Goal: Task Accomplishment & Management: Use online tool/utility

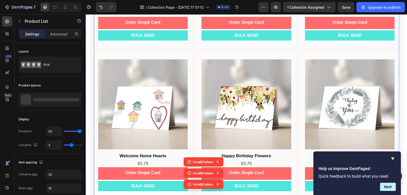
scroll to position [738, 0]
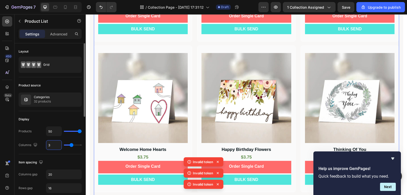
click at [55, 145] on input "3" at bounding box center [53, 144] width 15 height 9
type input "1"
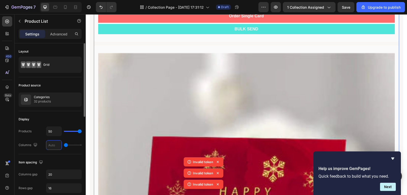
type input "4"
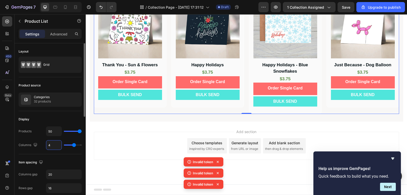
scroll to position [504, 0]
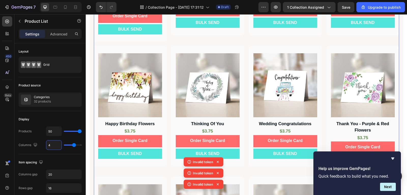
type input "4"
click at [244, 124] on div "Product Images Thank You Card With Black Line Product Title $3.75 Text Block Or…" at bounding box center [246, 40] width 305 height 1023
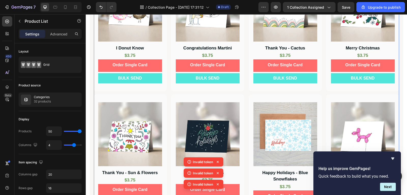
scroll to position [942, 0]
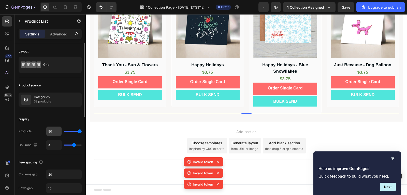
click at [54, 129] on input "50" at bounding box center [53, 130] width 15 height 9
type input "1"
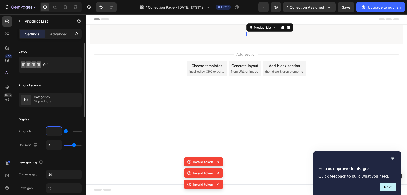
type input "10"
type input "100"
type input "50"
click at [135, 158] on body "Header Product List 0 Row Section 1 Root Start with Sections from sidebar Add s…" at bounding box center [246, 104] width 321 height 180
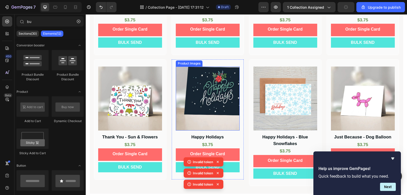
scroll to position [859, 0]
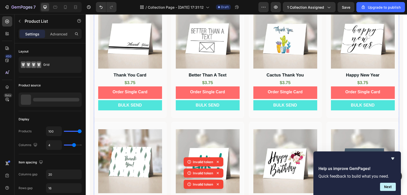
scroll to position [0, 0]
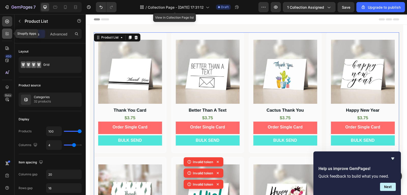
click at [5, 33] on icon at bounding box center [7, 33] width 5 height 5
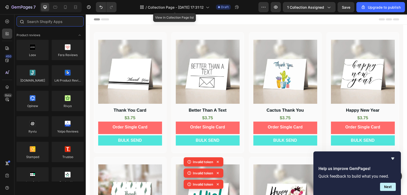
click at [49, 23] on input "text" at bounding box center [50, 21] width 67 height 10
click at [6, 36] on div at bounding box center [7, 34] width 10 height 10
click at [39, 21] on input "text" at bounding box center [50, 21] width 67 height 10
click at [9, 32] on icon at bounding box center [7, 33] width 5 height 5
click at [7, 24] on icon at bounding box center [7, 21] width 5 height 5
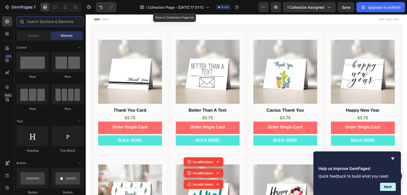
click at [42, 26] on input "text" at bounding box center [50, 21] width 67 height 10
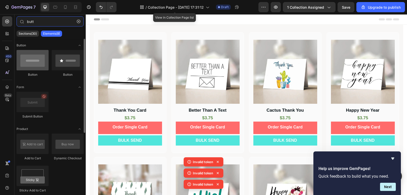
type input "butt"
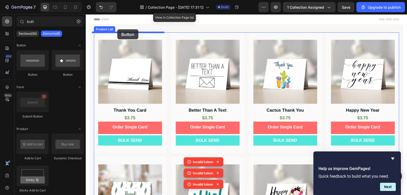
drag, startPoint x: 118, startPoint y: 77, endPoint x: 117, endPoint y: 29, distance: 47.3
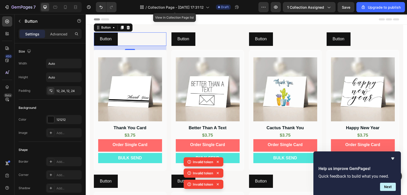
click at [298, 39] on div "Button Button 0" at bounding box center [285, 38] width 73 height 13
click at [301, 37] on div "Button Button 0" at bounding box center [285, 38] width 73 height 13
click at [207, 38] on div "Button Button 0" at bounding box center [208, 38] width 73 height 13
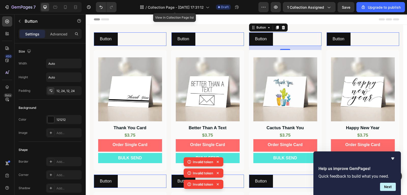
click at [312, 33] on div "Button Button 0" at bounding box center [285, 38] width 73 height 13
click at [283, 28] on icon at bounding box center [283, 27] width 4 height 4
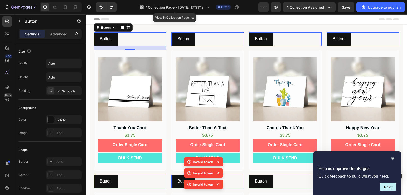
click at [154, 37] on div "Button Button 0" at bounding box center [130, 38] width 73 height 13
click at [353, 38] on div "Button Button 0" at bounding box center [363, 38] width 73 height 13
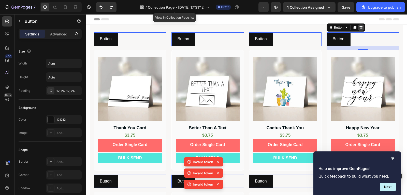
click at [360, 27] on icon at bounding box center [360, 28] width 3 height 4
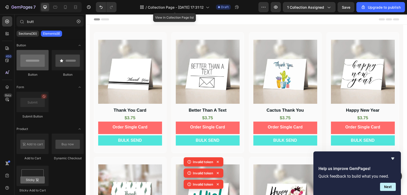
click at [35, 64] on div at bounding box center [33, 60] width 32 height 20
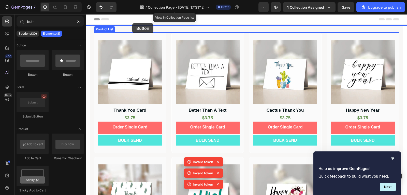
drag, startPoint x: 121, startPoint y: 78, endPoint x: 132, endPoint y: 23, distance: 55.8
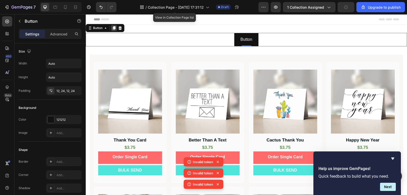
click at [115, 28] on icon at bounding box center [114, 28] width 3 height 4
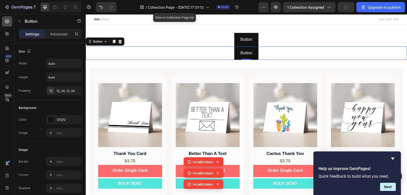
click at [9, 24] on div at bounding box center [7, 21] width 10 height 10
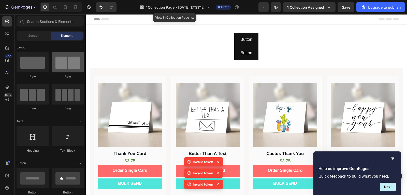
click at [73, 69] on div at bounding box center [68, 62] width 32 height 20
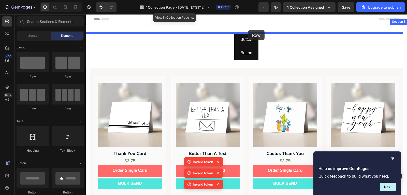
drag, startPoint x: 159, startPoint y: 84, endPoint x: 248, endPoint y: 30, distance: 104.3
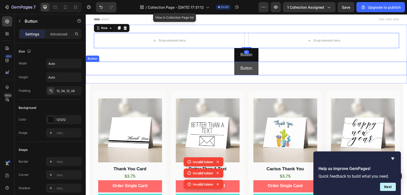
click at [241, 64] on button "Button" at bounding box center [246, 68] width 24 height 13
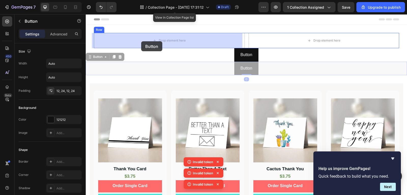
drag, startPoint x: 99, startPoint y: 59, endPoint x: 141, endPoint y: 41, distance: 46.0
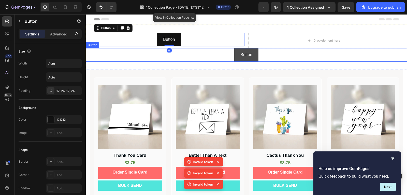
click at [235, 58] on button "Button" at bounding box center [246, 54] width 24 height 13
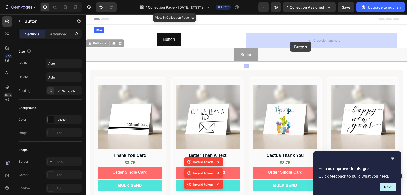
drag, startPoint x: 89, startPoint y: 43, endPoint x: 290, endPoint y: 38, distance: 200.8
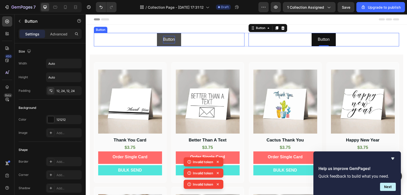
click at [173, 40] on p "Button" at bounding box center [169, 39] width 12 height 7
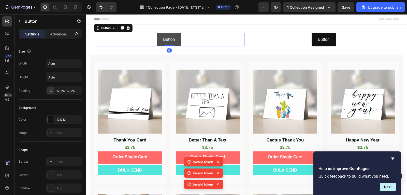
click at [171, 39] on p "Button" at bounding box center [169, 39] width 12 height 7
click at [157, 33] on button "Create" at bounding box center [169, 39] width 24 height 13
click at [154, 33] on button "Create My" at bounding box center [169, 39] width 31 height 13
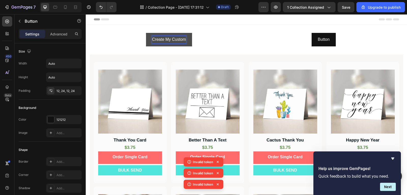
click at [146, 33] on button "Create My Custom" at bounding box center [169, 39] width 46 height 13
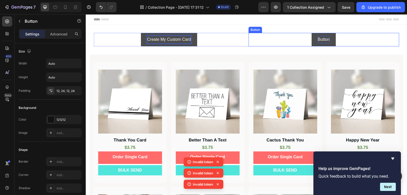
click at [327, 39] on p "Button" at bounding box center [324, 39] width 12 height 7
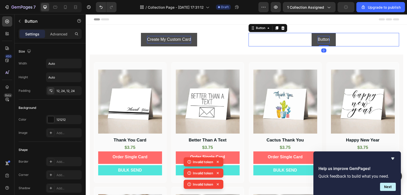
click at [327, 39] on p "Button" at bounding box center [324, 39] width 12 height 7
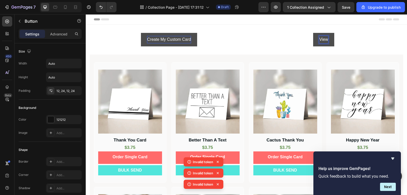
click at [313, 33] on button "View" at bounding box center [323, 39] width 21 height 13
click at [310, 33] on button "View My" at bounding box center [323, 39] width 27 height 13
click at [303, 33] on button "View My Custom" at bounding box center [324, 39] width 43 height 13
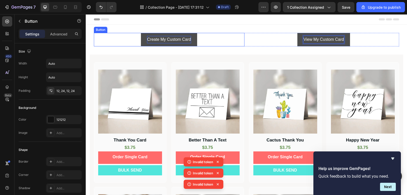
click at [212, 43] on div "Create My Custom Card Button" at bounding box center [169, 39] width 151 height 13
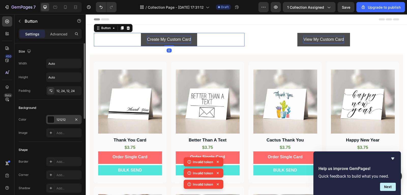
click at [60, 120] on div "121212" at bounding box center [63, 119] width 15 height 5
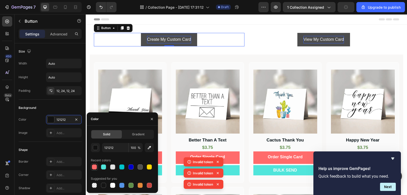
click at [95, 167] on div at bounding box center [94, 166] width 5 height 5
type input "FF6B6B"
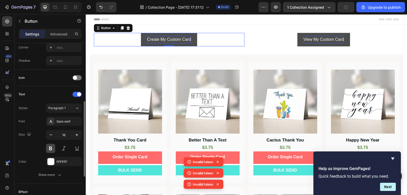
click at [51, 149] on button at bounding box center [50, 148] width 9 height 9
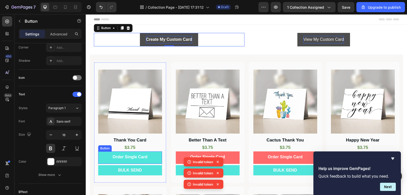
click at [153, 153] on button "Order Single Card" at bounding box center [130, 157] width 64 height 12
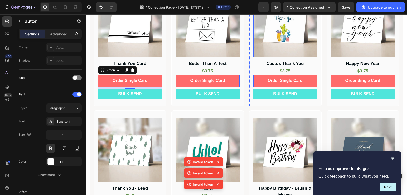
scroll to position [51, 0]
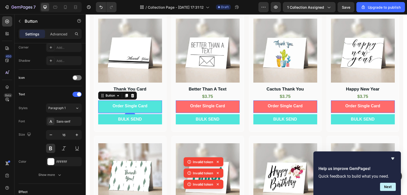
click at [153, 105] on button "Order Single Card" at bounding box center [130, 106] width 64 height 12
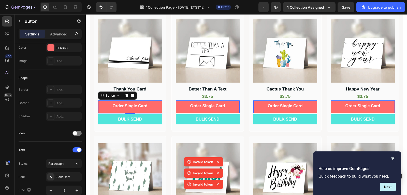
scroll to position [199, 0]
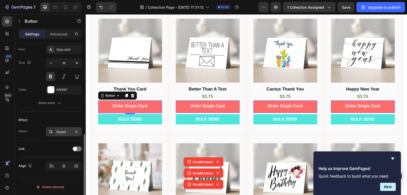
click at [62, 131] on div "Styled" at bounding box center [63, 132] width 15 height 5
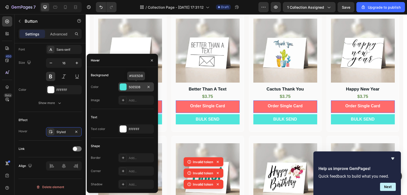
click at [132, 89] on div "50E5DB" at bounding box center [136, 87] width 15 height 5
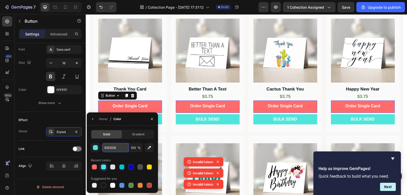
click at [120, 148] on input "50E5DB" at bounding box center [115, 147] width 26 height 9
paste input "#E85A5A"
type input "E85A5A"
click at [138, 134] on span "Gradient" at bounding box center [138, 134] width 12 height 5
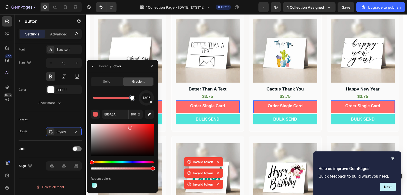
drag, startPoint x: 95, startPoint y: 99, endPoint x: 140, endPoint y: 98, distance: 45.3
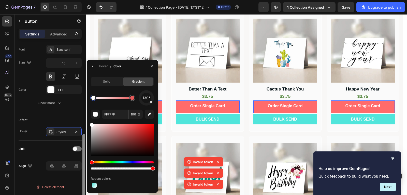
drag, startPoint x: 132, startPoint y: 98, endPoint x: 82, endPoint y: 101, distance: 50.0
type input "E85A5A"
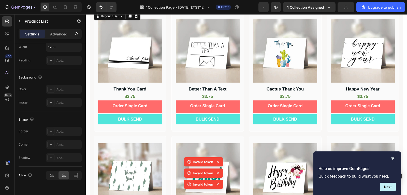
scroll to position [0, 0]
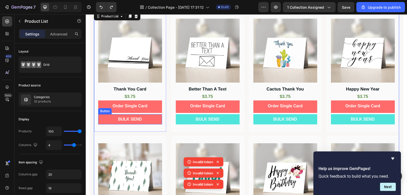
click at [158, 122] on button "BULK SEND" at bounding box center [130, 119] width 64 height 10
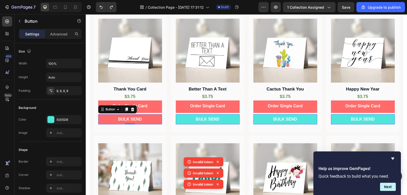
click at [154, 122] on button "BULK SEND" at bounding box center [130, 119] width 64 height 10
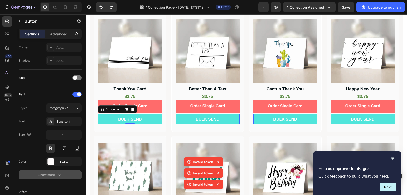
scroll to position [199, 0]
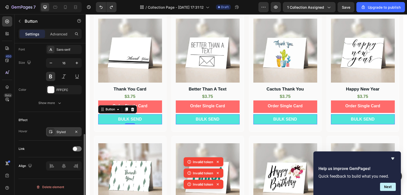
click at [64, 131] on div "Styled" at bounding box center [63, 132] width 15 height 5
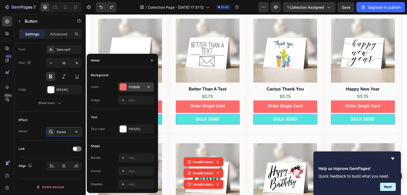
click at [136, 87] on div "FF6B6B" at bounding box center [136, 87] width 15 height 5
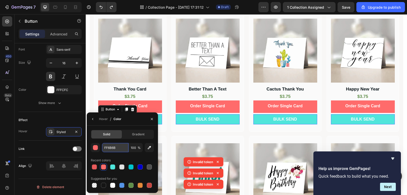
click at [117, 148] on input "FF6B6B" at bounding box center [115, 147] width 26 height 9
paste input "#3CC9C2"
type input "#3CC9C2"
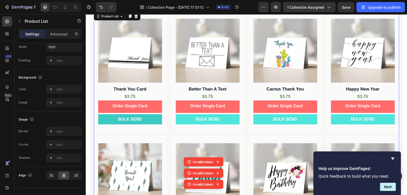
scroll to position [0, 0]
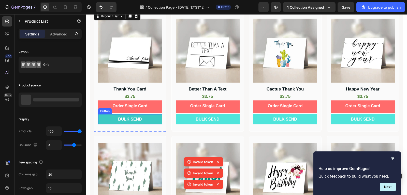
click at [155, 119] on button "BULK SEND" at bounding box center [130, 119] width 64 height 10
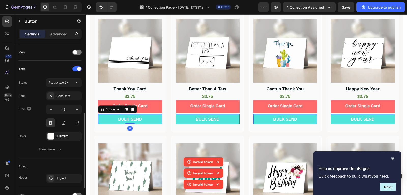
scroll to position [199, 0]
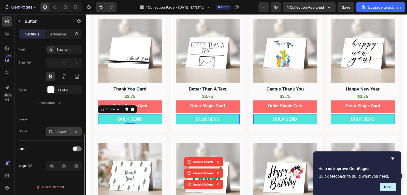
click at [53, 132] on div at bounding box center [50, 131] width 7 height 7
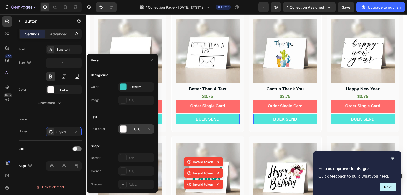
click at [132, 128] on div "FFFCFC" at bounding box center [136, 129] width 15 height 5
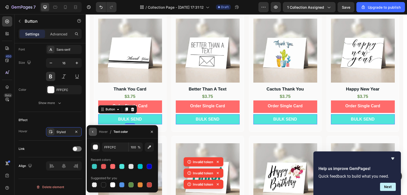
click at [94, 133] on icon "button" at bounding box center [93, 132] width 4 height 4
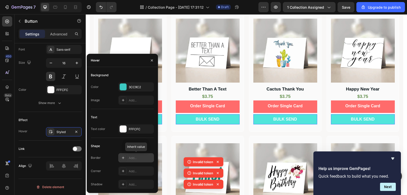
click at [134, 161] on div "Add..." at bounding box center [136, 157] width 36 height 9
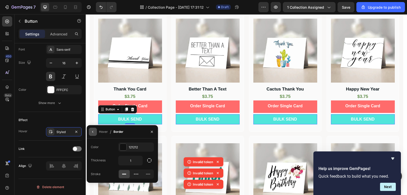
click at [91, 133] on icon "button" at bounding box center [93, 132] width 4 height 4
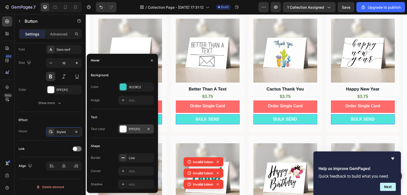
click at [132, 129] on div "FFFCFC" at bounding box center [136, 129] width 15 height 5
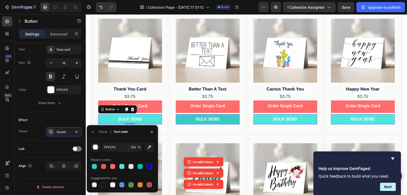
click at [223, 124] on button "BULK SEND" at bounding box center [208, 119] width 64 height 10
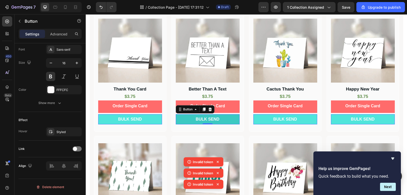
click at [223, 124] on button "BULK SEND" at bounding box center [208, 119] width 64 height 10
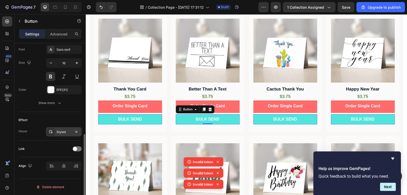
click at [55, 135] on div "Styled" at bounding box center [64, 131] width 36 height 9
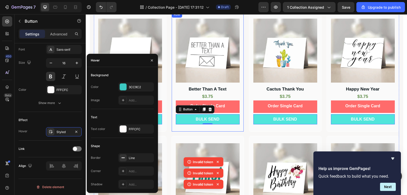
scroll to position [0, 0]
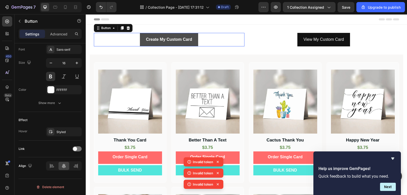
click at [194, 44] on button "Create My Custom Card" at bounding box center [169, 39] width 58 height 13
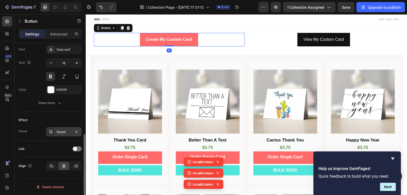
click at [62, 133] on div "Styled" at bounding box center [63, 132] width 15 height 5
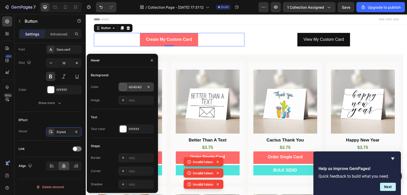
click at [136, 89] on div "4D4D4D" at bounding box center [136, 87] width 15 height 5
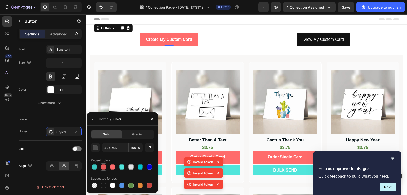
click at [104, 167] on div at bounding box center [103, 166] width 5 height 5
type input "E85A5A"
click at [211, 36] on div "Create My Custom Card Button 0" at bounding box center [169, 39] width 151 height 13
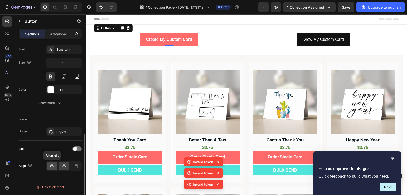
click at [50, 165] on icon at bounding box center [51, 165] width 5 height 5
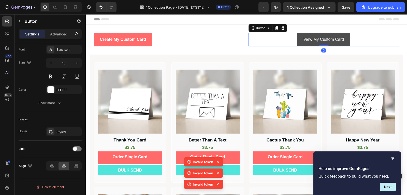
click at [308, 45] on button "View My Custom Card" at bounding box center [323, 39] width 53 height 13
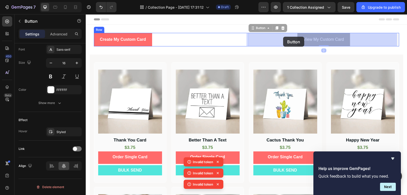
drag, startPoint x: 251, startPoint y: 29, endPoint x: 283, endPoint y: 37, distance: 33.3
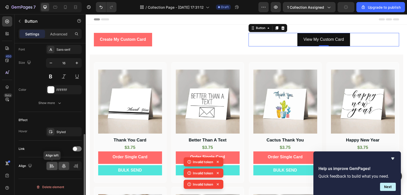
click at [49, 166] on div at bounding box center [52, 166] width 11 height 8
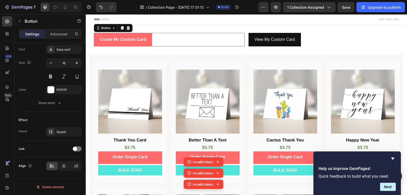
click at [207, 38] on div "Create My Custom Card Button 0" at bounding box center [169, 39] width 151 height 13
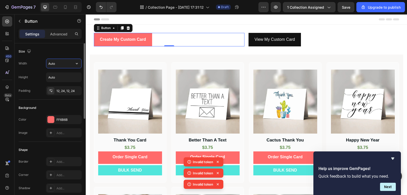
click at [70, 61] on input "Auto" at bounding box center [63, 63] width 35 height 9
click at [76, 64] on icon "button" at bounding box center [76, 63] width 5 height 5
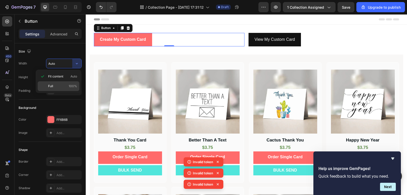
click at [75, 83] on div "Full 100%" at bounding box center [59, 86] width 42 height 10
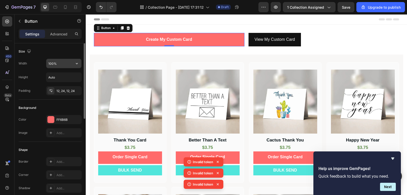
click at [66, 67] on input "100%" at bounding box center [63, 63] width 35 height 9
click at [78, 64] on icon "button" at bounding box center [76, 63] width 5 height 5
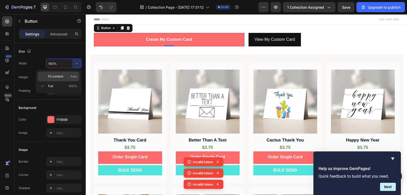
click at [70, 75] on p "Fit content Auto" at bounding box center [62, 76] width 29 height 5
type input "Auto"
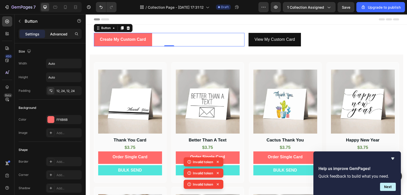
click at [54, 35] on p "Advanced" at bounding box center [58, 33] width 17 height 5
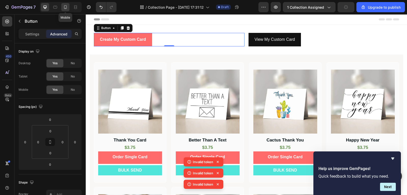
click at [66, 8] on icon at bounding box center [65, 7] width 5 height 5
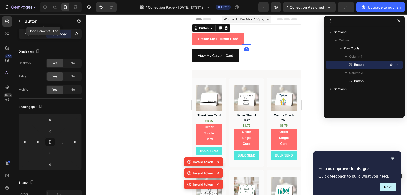
scroll to position [1, 0]
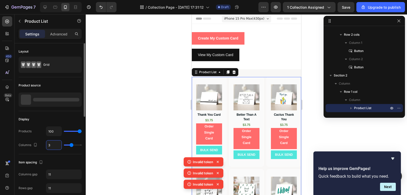
click at [57, 147] on input "3" at bounding box center [53, 144] width 15 height 9
type input "2"
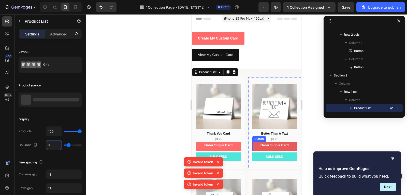
click at [288, 143] on button "Order Single Card" at bounding box center [274, 146] width 45 height 9
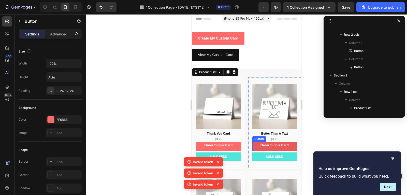
scroll to position [71, 0]
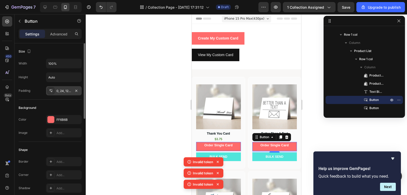
click at [66, 92] on div "0, 24, 12, 24" at bounding box center [63, 91] width 15 height 5
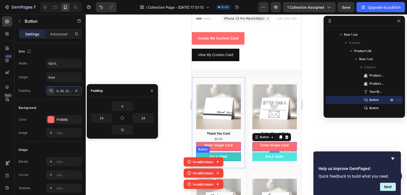
click at [236, 154] on button "BULK SEND" at bounding box center [218, 156] width 45 height 9
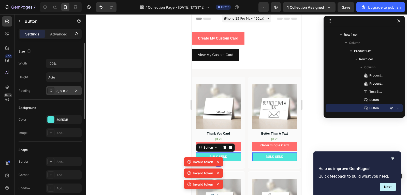
click at [70, 92] on div "8, 8, 8, 8" at bounding box center [63, 91] width 15 height 5
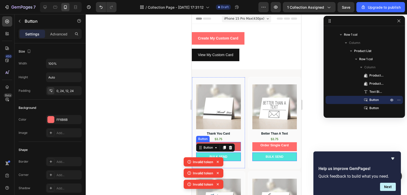
click at [237, 143] on button "Order Single Card" at bounding box center [218, 146] width 45 height 9
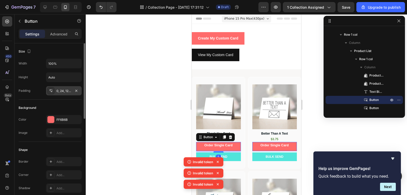
click at [67, 89] on div "0, 24, 12, 24" at bounding box center [63, 91] width 15 height 5
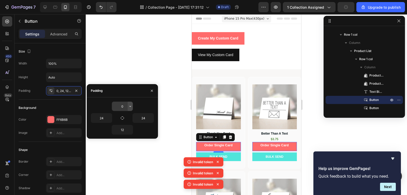
click at [130, 108] on button "button" at bounding box center [130, 106] width 5 height 9
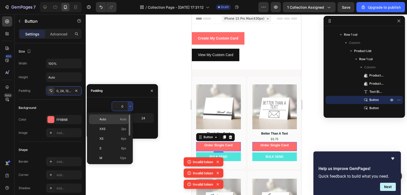
click at [126, 117] on span "Auto" at bounding box center [123, 119] width 7 height 5
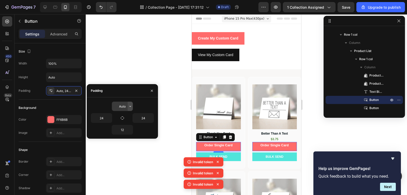
click at [129, 108] on button "button" at bounding box center [130, 106] width 5 height 9
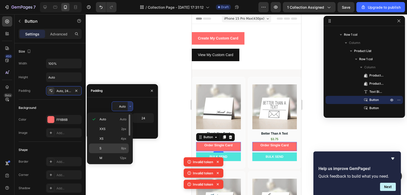
click at [124, 146] on span "8px" at bounding box center [123, 148] width 5 height 5
type input "8"
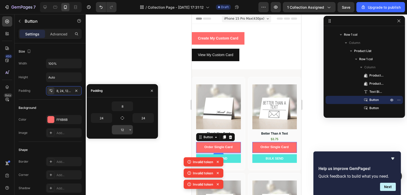
click at [124, 129] on input "12" at bounding box center [122, 129] width 21 height 9
click at [129, 129] on icon "button" at bounding box center [130, 129] width 4 height 4
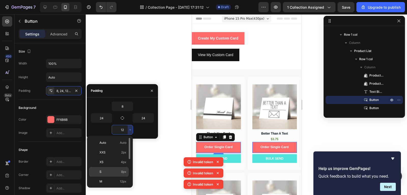
click at [124, 169] on span "8px" at bounding box center [123, 171] width 5 height 5
type input "8"
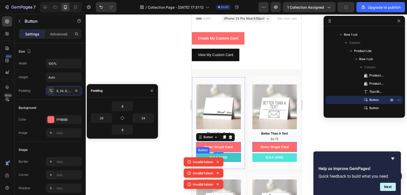
click at [233, 154] on button "BULK SEND" at bounding box center [218, 157] width 45 height 9
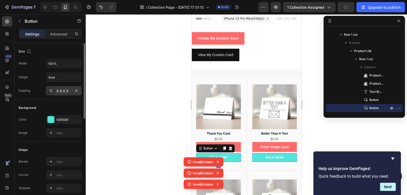
click at [69, 92] on div "8, 8, 8, 8" at bounding box center [63, 91] width 15 height 5
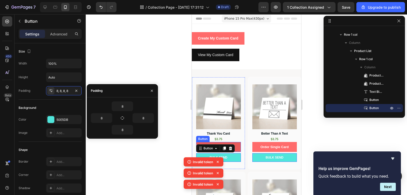
click at [237, 144] on button "Order Single Card" at bounding box center [218, 147] width 45 height 10
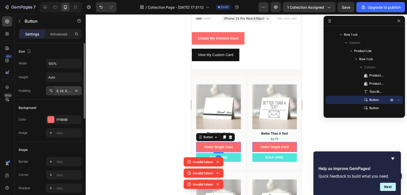
click at [65, 89] on div "8, 24, 8, 24" at bounding box center [63, 91] width 15 height 5
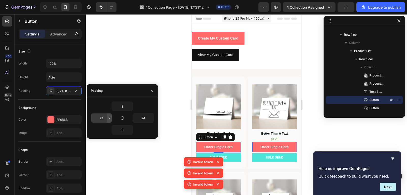
click at [108, 116] on icon "button" at bounding box center [109, 118] width 4 height 4
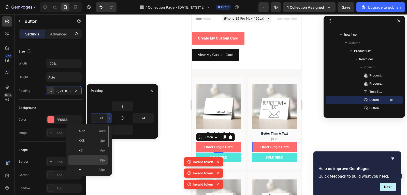
click at [101, 159] on span "8px" at bounding box center [102, 160] width 5 height 5
type input "8"
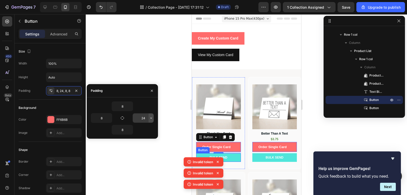
click at [150, 120] on button "button" at bounding box center [151, 117] width 5 height 9
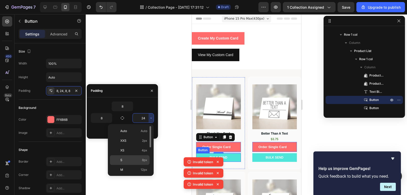
click at [142, 157] on div "S 8px" at bounding box center [130, 160] width 40 height 10
type input "8"
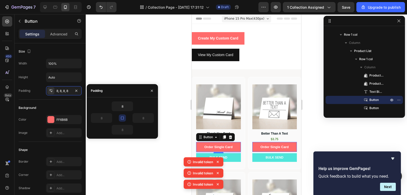
click at [320, 145] on div at bounding box center [246, 104] width 321 height 180
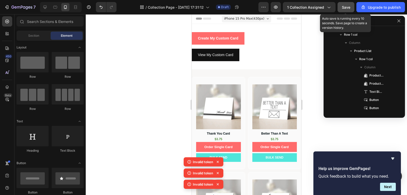
click at [349, 8] on span "Save" at bounding box center [346, 7] width 8 height 4
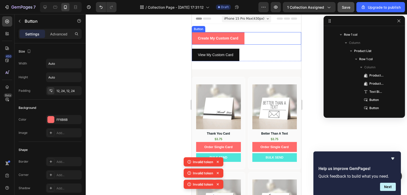
click at [277, 41] on div "Create My Custom Card Button" at bounding box center [246, 38] width 109 height 12
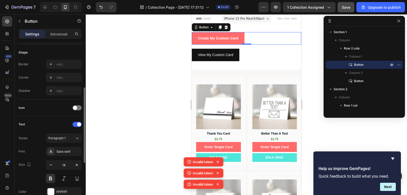
scroll to position [0, 0]
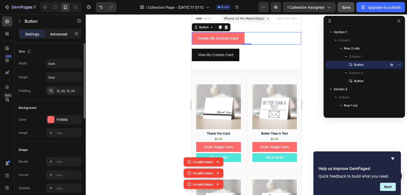
click at [54, 34] on p "Advanced" at bounding box center [58, 33] width 17 height 5
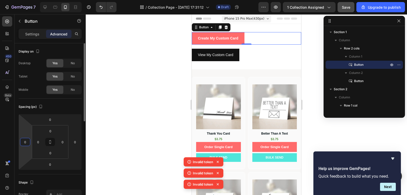
click at [28, 138] on input "0" at bounding box center [25, 142] width 8 height 8
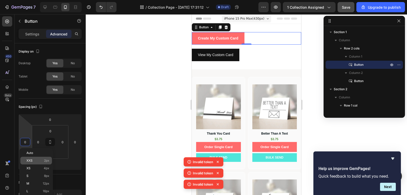
click at [34, 158] on div "XXS 2px" at bounding box center [36, 160] width 32 height 8
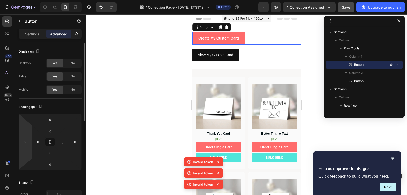
click at [26, 0] on html "7 / Collection Page - Sep 21, 17:31:12 Draft Preview 1 collection assigned Save…" at bounding box center [203, 0] width 407 height 0
click at [24, 139] on input "2" at bounding box center [25, 142] width 8 height 8
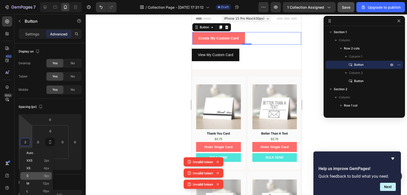
click at [38, 175] on p "S 8px" at bounding box center [37, 176] width 23 height 4
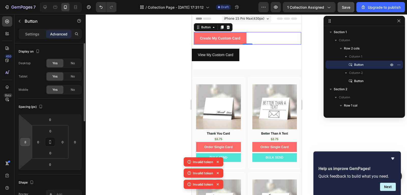
click at [26, 144] on input "8" at bounding box center [25, 142] width 8 height 8
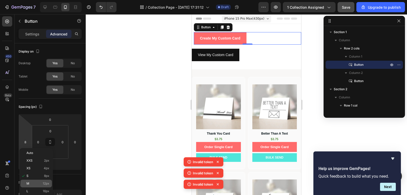
click at [40, 182] on p "M 12px" at bounding box center [37, 183] width 23 height 4
type input "12"
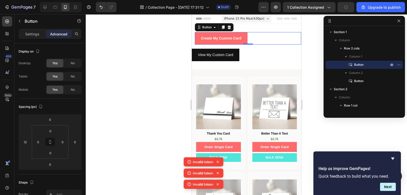
click at [308, 51] on div at bounding box center [246, 104] width 321 height 180
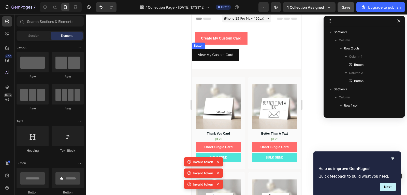
click at [246, 54] on div "View My Custom Card Button" at bounding box center [246, 55] width 109 height 12
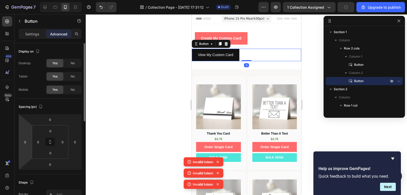
click at [29, 0] on html "7 / Collection Page - Sep 21, 17:31:12 Draft Preview 1 collection assigned Upgr…" at bounding box center [203, 0] width 407 height 0
drag, startPoint x: 29, startPoint y: 146, endPoint x: 27, endPoint y: 153, distance: 6.6
click at [28, 0] on html "7 / Collection Page - Sep 21, 17:31:12 Draft Preview 1 collection assigned Upgr…" at bounding box center [203, 0] width 407 height 0
click at [26, 0] on html "7 / Collection Page - Sep 21, 17:31:12 Draft Preview 1 collection assigned Upgr…" at bounding box center [203, 0] width 407 height 0
click at [28, 0] on html "7 / Collection Page - Sep 21, 17:31:12 Draft Preview 1 collection assigned Save…" at bounding box center [203, 0] width 407 height 0
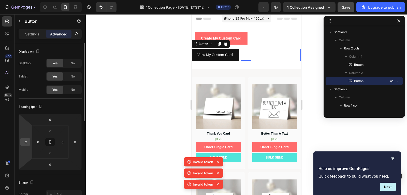
click at [30, 144] on div "-2" at bounding box center [25, 142] width 10 height 8
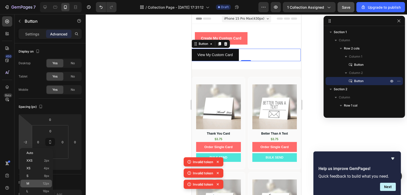
click at [41, 183] on p "M 12px" at bounding box center [37, 183] width 23 height 4
type input "12"
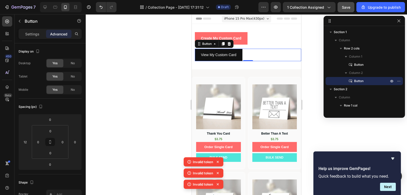
click at [310, 51] on div at bounding box center [246, 104] width 321 height 180
click at [240, 54] on button "View My Custom Card" at bounding box center [219, 55] width 48 height 12
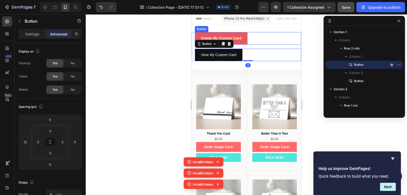
click at [243, 38] on button "Create My Custom Card" at bounding box center [221, 38] width 53 height 12
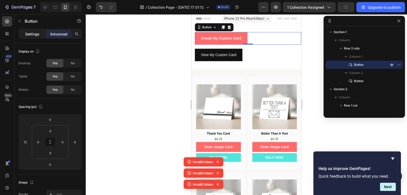
click at [34, 32] on p "Settings" at bounding box center [32, 33] width 14 height 5
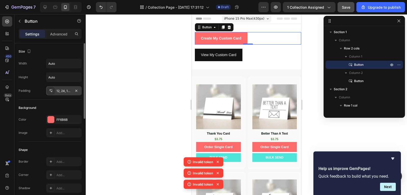
click at [72, 91] on div "12, 24, 12, 24" at bounding box center [64, 90] width 36 height 9
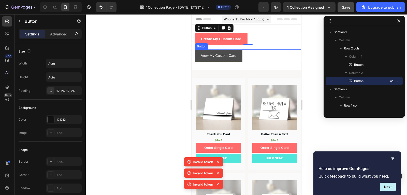
click at [241, 57] on button "View My Custom Card" at bounding box center [219, 55] width 48 height 12
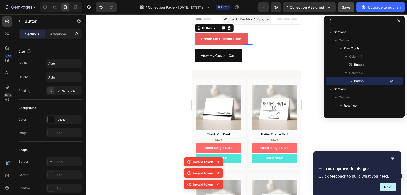
click at [245, 38] on button "Create My Custom Card" at bounding box center [221, 39] width 53 height 12
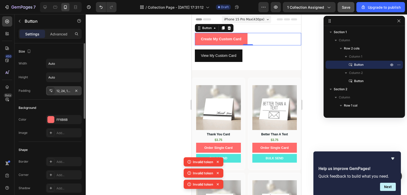
click at [62, 92] on div "12, 24, 12, 24" at bounding box center [63, 91] width 15 height 5
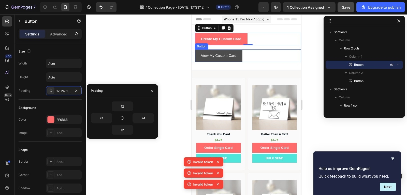
click at [239, 58] on button "View My Custom Card" at bounding box center [219, 55] width 48 height 12
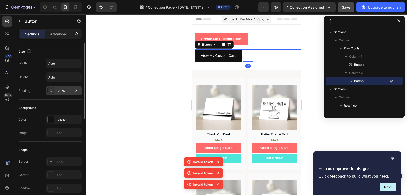
click at [61, 92] on div "12, 24, 12, 24" at bounding box center [63, 91] width 15 height 5
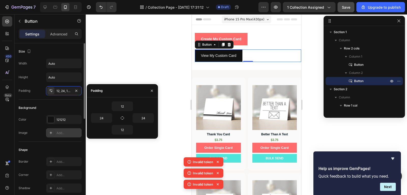
scroll to position [102, 0]
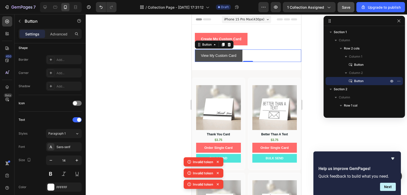
click at [229, 52] on button "View My Custom Card" at bounding box center [219, 55] width 48 height 12
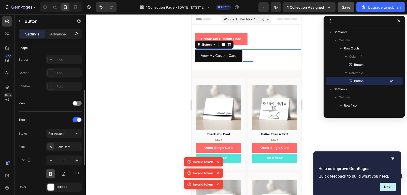
click at [50, 173] on button at bounding box center [50, 173] width 9 height 9
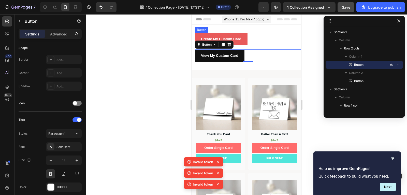
click at [241, 42] on button "Create My Custom Card" at bounding box center [221, 39] width 53 height 12
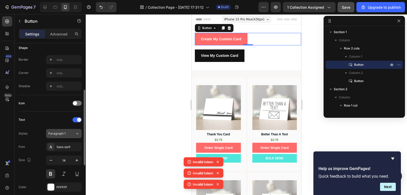
click at [66, 136] on button "Paragraph 1" at bounding box center [64, 133] width 36 height 9
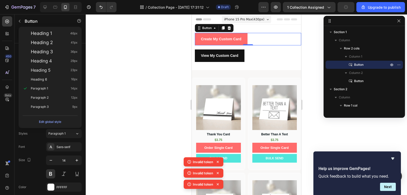
click at [138, 93] on div at bounding box center [246, 104] width 321 height 180
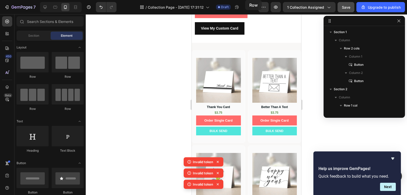
scroll to position [0, 0]
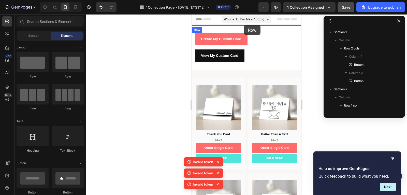
drag, startPoint x: 260, startPoint y: 81, endPoint x: 244, endPoint y: 25, distance: 58.6
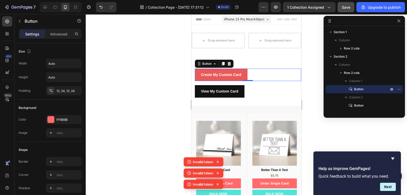
click at [245, 78] on button "Create My Custom Card" at bounding box center [221, 74] width 53 height 12
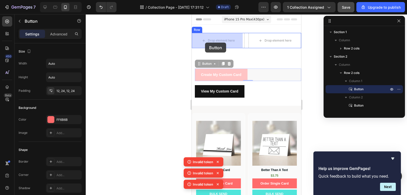
drag, startPoint x: 203, startPoint y: 66, endPoint x: 205, endPoint y: 42, distance: 24.0
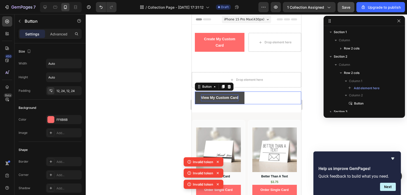
click at [220, 95] on p "View My Custom Card" at bounding box center [219, 97] width 37 height 6
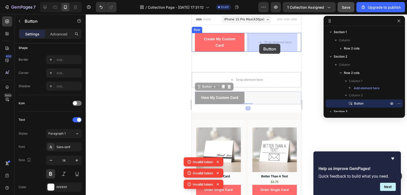
drag, startPoint x: 203, startPoint y: 86, endPoint x: 259, endPoint y: 44, distance: 70.0
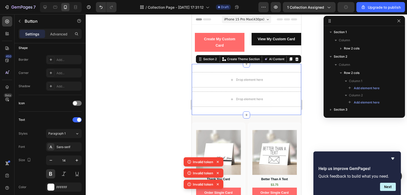
click at [289, 66] on div "Drop element here Drop element here Row Section 2 You can create reusable secti…" at bounding box center [246, 89] width 109 height 51
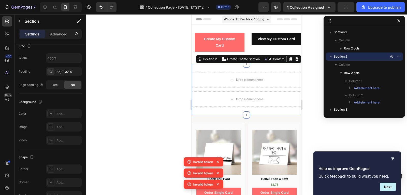
scroll to position [0, 0]
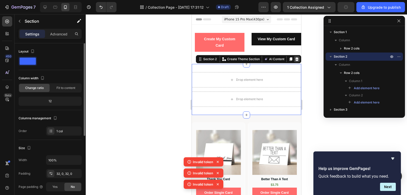
click at [295, 60] on icon at bounding box center [297, 59] width 4 height 4
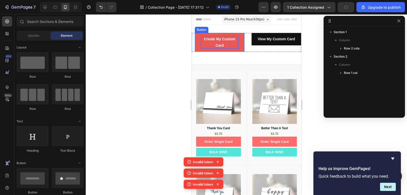
click at [226, 45] on p "Create My Custom Card" at bounding box center [219, 42] width 37 height 13
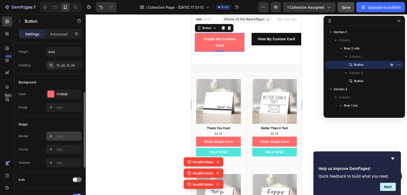
scroll to position [127, 0]
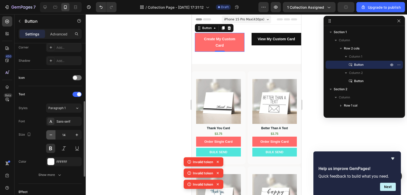
click at [53, 136] on icon "button" at bounding box center [50, 134] width 5 height 5
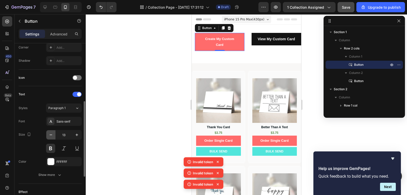
click at [53, 136] on icon "button" at bounding box center [50, 134] width 5 height 5
type input "12"
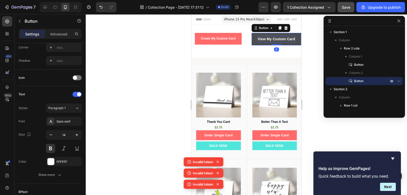
click at [284, 42] on p "View My Custom Card" at bounding box center [276, 39] width 37 height 6
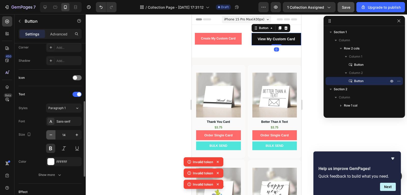
click at [54, 136] on button "button" at bounding box center [50, 134] width 9 height 9
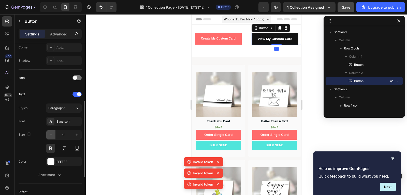
click at [54, 136] on button "button" at bounding box center [50, 134] width 9 height 9
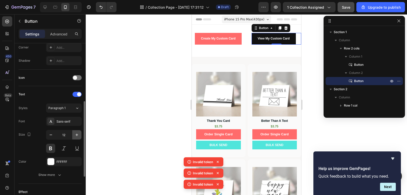
click at [77, 135] on icon "button" at bounding box center [76, 134] width 5 height 5
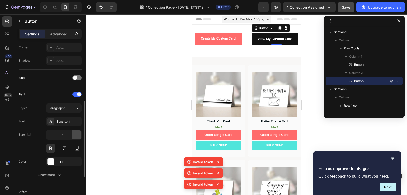
click at [77, 135] on icon "button" at bounding box center [76, 134] width 5 height 5
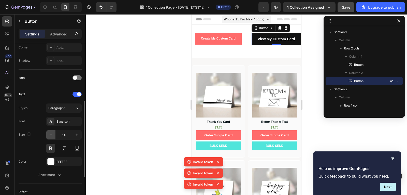
click at [52, 135] on icon "button" at bounding box center [50, 134] width 5 height 5
type input "13"
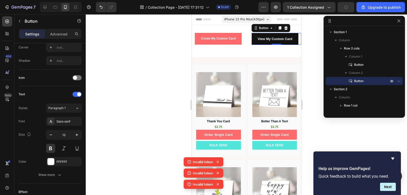
click at [305, 46] on div at bounding box center [246, 104] width 321 height 180
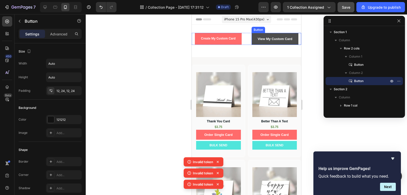
click at [267, 43] on button "View My Custom Card" at bounding box center [274, 39] width 47 height 12
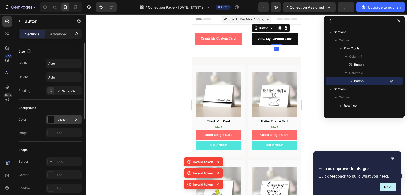
click at [67, 122] on div "121212" at bounding box center [64, 119] width 36 height 9
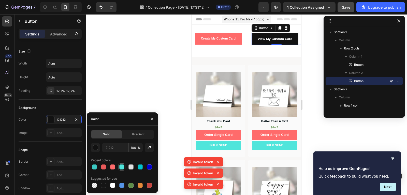
click at [120, 169] on div at bounding box center [121, 166] width 5 height 5
type input "50E5DB"
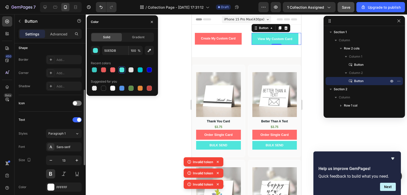
scroll to position [199, 0]
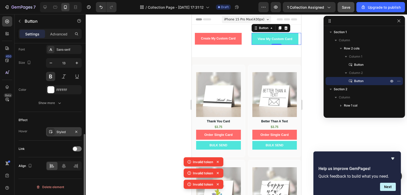
click at [58, 134] on div "Styled" at bounding box center [63, 132] width 15 height 5
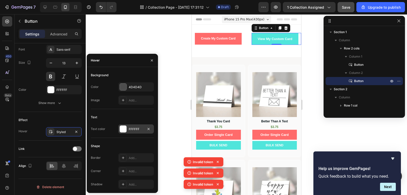
click at [125, 126] on div at bounding box center [123, 128] width 7 height 7
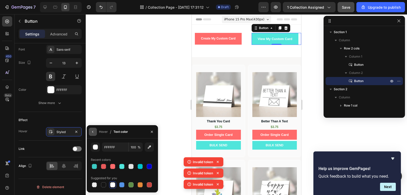
click at [92, 131] on icon "button" at bounding box center [93, 132] width 4 height 4
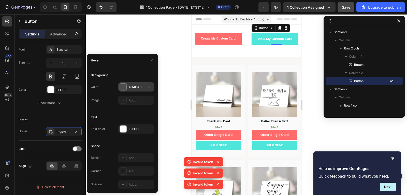
click at [137, 83] on div "4D4D4D" at bounding box center [136, 86] width 36 height 9
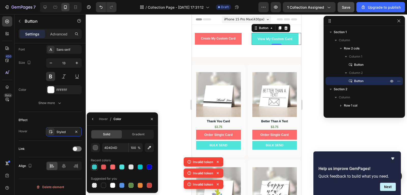
click at [93, 164] on div at bounding box center [94, 166] width 5 height 5
type input "3CC9C2"
click at [230, 47] on div "Create My Custom Card Button View My Custom Card Button 0 Row" at bounding box center [246, 41] width 109 height 16
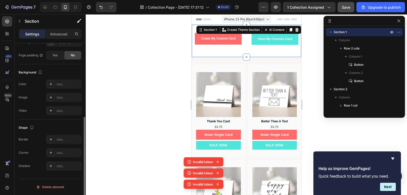
scroll to position [0, 0]
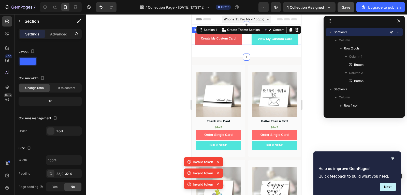
click at [233, 43] on button "Create My Custom Card" at bounding box center [218, 39] width 47 height 12
click at [229, 55] on div "Create My Custom Card Button View My Custom Card Button Row Section 1 You can c…" at bounding box center [246, 41] width 109 height 32
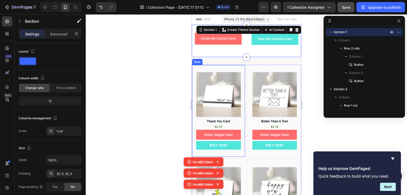
click at [230, 66] on div "Product Images Thank You Card Product Title $3.75 Text Block Order Single Card …" at bounding box center [218, 111] width 53 height 92
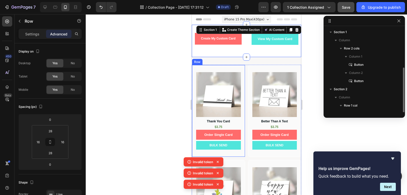
scroll to position [22, 0]
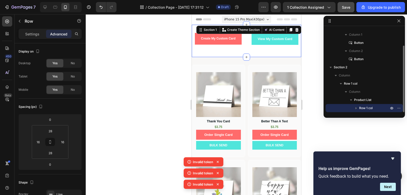
click at [234, 50] on div "Create My Custom Card Button View My Custom Card Button Row Section 1 You can c…" at bounding box center [246, 41] width 109 height 32
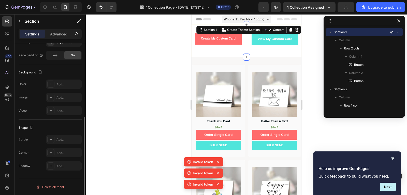
scroll to position [4, 0]
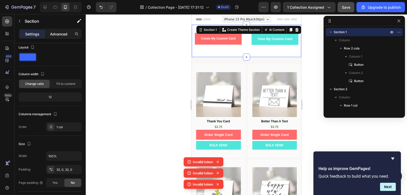
click at [60, 33] on p "Advanced" at bounding box center [58, 33] width 17 height 5
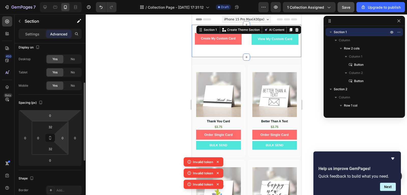
scroll to position [30, 0]
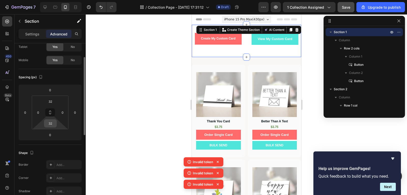
click at [54, 120] on input "32" at bounding box center [50, 123] width 10 height 8
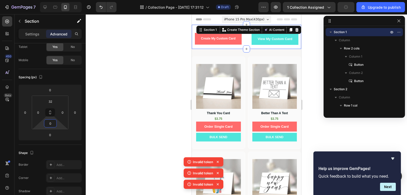
type input "0"
click at [313, 75] on div at bounding box center [246, 104] width 321 height 180
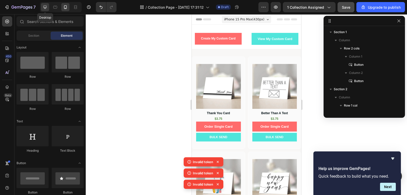
click at [42, 9] on icon at bounding box center [44, 7] width 5 height 5
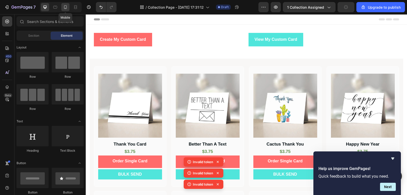
click at [62, 8] on div at bounding box center [65, 7] width 8 height 8
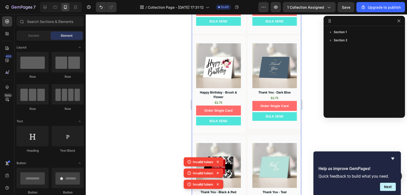
scroll to position [127, 0]
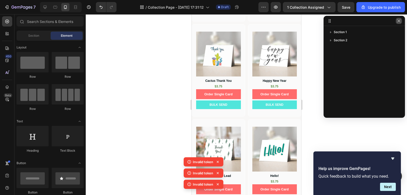
click at [401, 21] on button "button" at bounding box center [399, 21] width 6 height 6
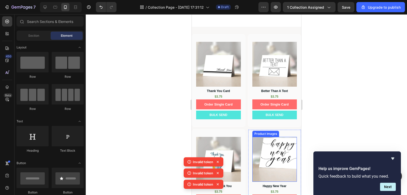
scroll to position [0, 0]
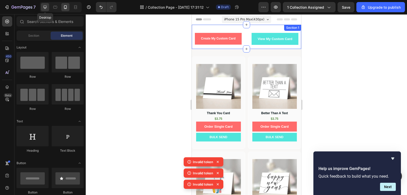
click at [48, 9] on icon at bounding box center [44, 7] width 5 height 5
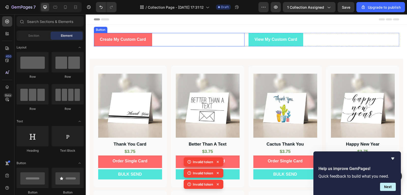
click at [226, 43] on div "Create My Custom Card Button" at bounding box center [169, 39] width 151 height 13
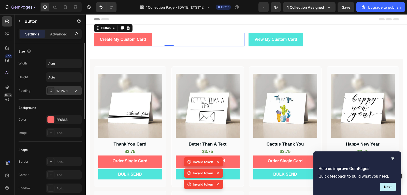
click at [63, 91] on div "12, 24, 12, 24" at bounding box center [63, 91] width 15 height 5
click at [205, 38] on div "Create My Custom Card Button 0" at bounding box center [169, 39] width 151 height 13
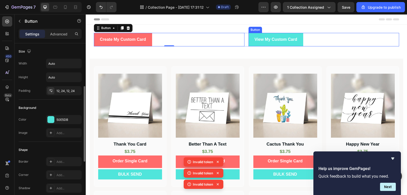
scroll to position [30, 0]
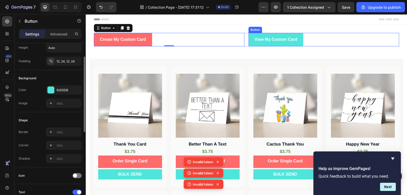
click at [344, 42] on div "View My Custom Card Button" at bounding box center [324, 39] width 151 height 13
click at [201, 40] on div "Create My Custom Card Button 0" at bounding box center [169, 39] width 151 height 13
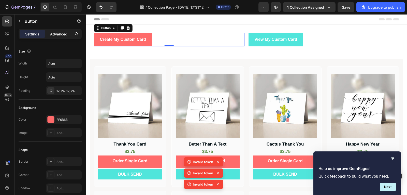
click at [50, 34] on p "Advanced" at bounding box center [58, 33] width 17 height 5
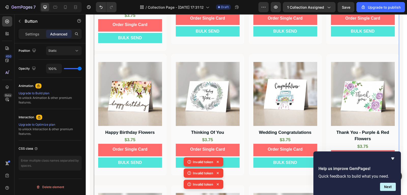
scroll to position [534, 0]
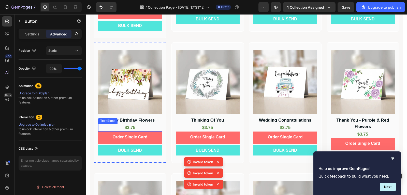
click at [139, 126] on div "$3.75" at bounding box center [130, 128] width 64 height 8
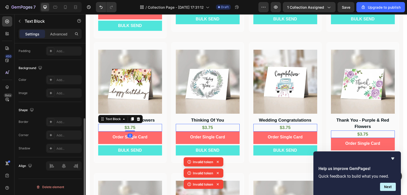
scroll to position [0, 0]
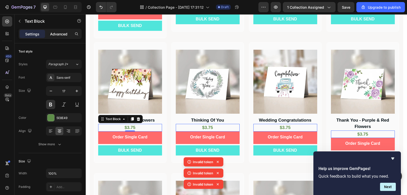
click at [59, 32] on p "Advanced" at bounding box center [58, 33] width 17 height 5
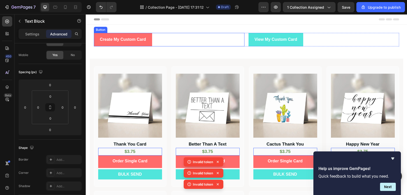
click at [196, 42] on div "Create My Custom Card Button" at bounding box center [169, 39] width 151 height 13
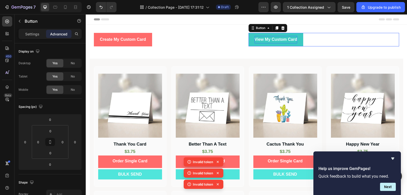
click at [259, 39] on p "View My Custom Card" at bounding box center [276, 39] width 43 height 7
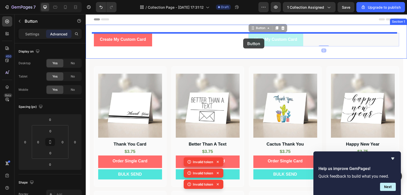
drag, startPoint x: 263, startPoint y: 29, endPoint x: 243, endPoint y: 38, distance: 22.0
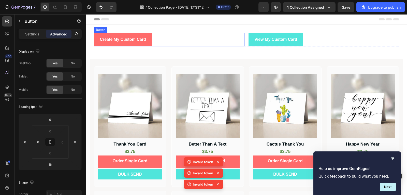
type input "0"
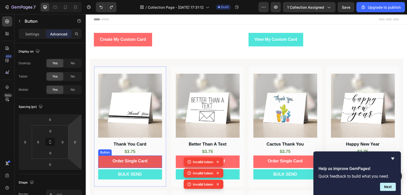
click at [151, 163] on button "Order Single Card" at bounding box center [130, 161] width 64 height 12
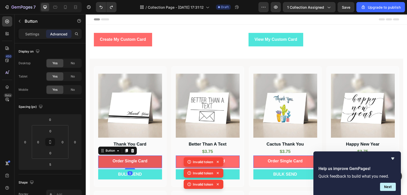
click at [151, 163] on button "Order Single Card" at bounding box center [130, 161] width 64 height 12
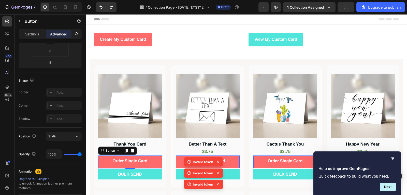
scroll to position [187, 0]
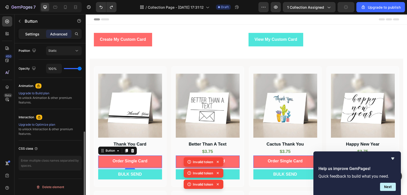
click at [35, 34] on p "Settings" at bounding box center [32, 33] width 14 height 5
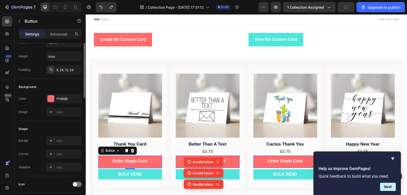
scroll to position [0, 0]
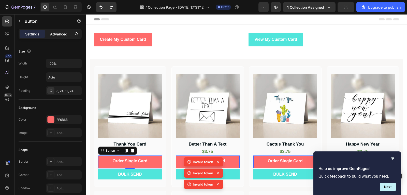
click at [60, 38] on div "Advanced" at bounding box center [58, 34] width 25 height 8
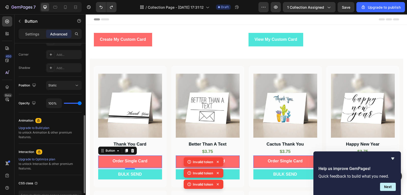
scroll to position [187, 0]
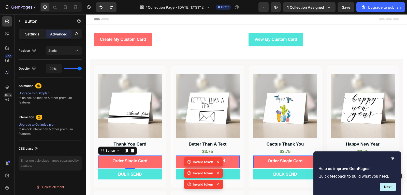
click at [32, 32] on p "Settings" at bounding box center [32, 33] width 14 height 5
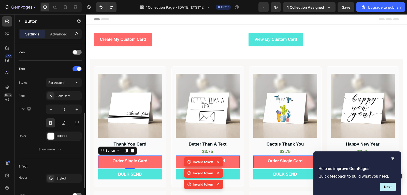
scroll to position [178, 0]
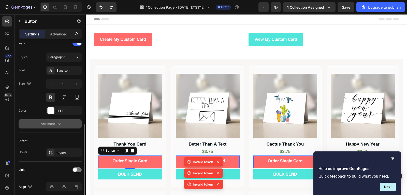
click at [55, 125] on div "Show more" at bounding box center [50, 123] width 24 height 5
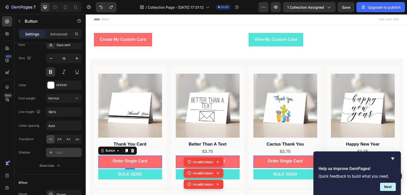
scroll to position [266, 0]
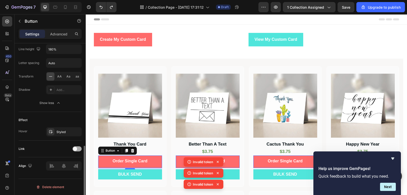
click at [75, 147] on span at bounding box center [75, 149] width 4 height 4
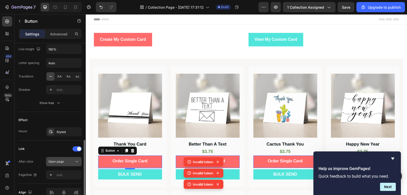
click at [69, 162] on div "Open page" at bounding box center [61, 161] width 26 height 5
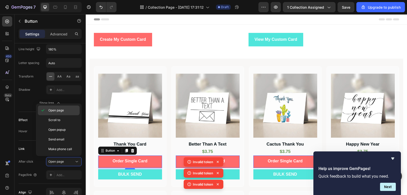
click at [66, 111] on p "Open page" at bounding box center [62, 110] width 29 height 5
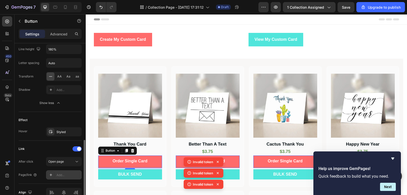
click at [62, 174] on div "Add..." at bounding box center [68, 175] width 24 height 5
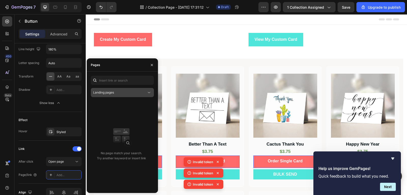
click at [112, 94] on span "Landing pages" at bounding box center [103, 92] width 21 height 4
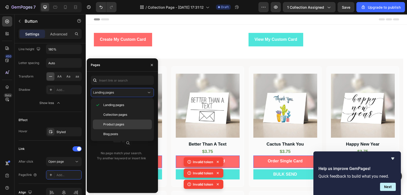
click at [120, 125] on span "Product pages" at bounding box center [113, 124] width 21 height 5
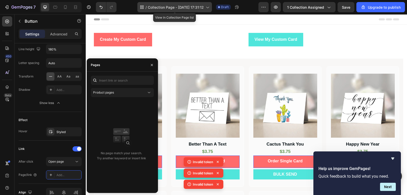
click at [171, 7] on span "Collection Page - [DATE] 17:31:12" at bounding box center [176, 7] width 56 height 5
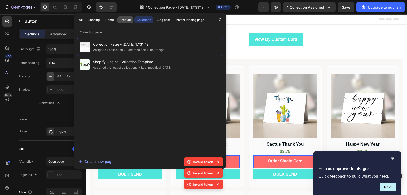
click at [120, 20] on div "Product" at bounding box center [125, 20] width 11 height 5
click at [104, 160] on div "Create new page" at bounding box center [96, 161] width 35 height 5
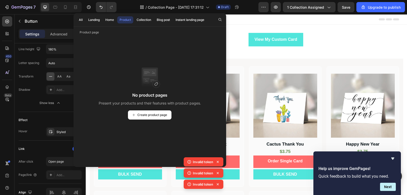
click at [237, 22] on div "Header" at bounding box center [246, 19] width 305 height 10
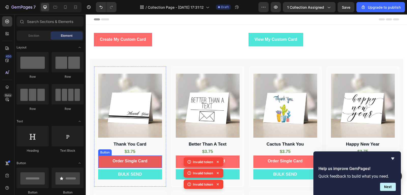
click at [153, 162] on button "Order Single Card" at bounding box center [130, 161] width 64 height 12
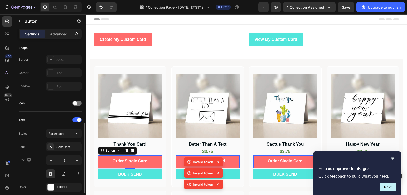
scroll to position [225, 0]
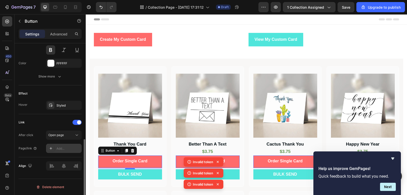
click at [67, 147] on div "Add..." at bounding box center [68, 148] width 24 height 5
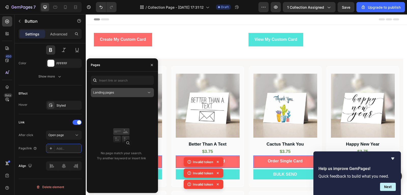
click at [115, 94] on div "Landing pages" at bounding box center [119, 92] width 53 height 5
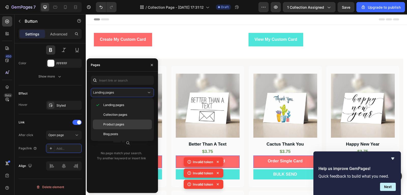
click at [123, 124] on span "Product pages" at bounding box center [113, 124] width 21 height 5
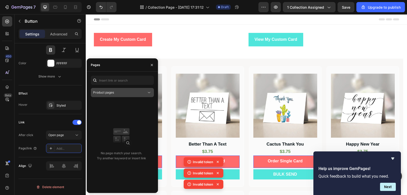
click at [121, 92] on div "Product pages" at bounding box center [119, 92] width 53 height 5
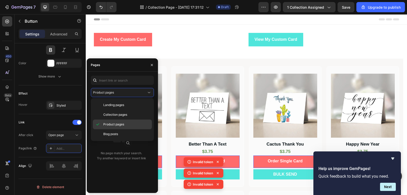
click at [122, 121] on div "Product pages" at bounding box center [122, 124] width 59 height 10
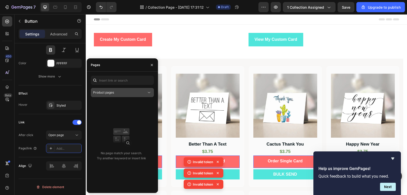
click at [124, 91] on div "Product pages" at bounding box center [119, 92] width 53 height 5
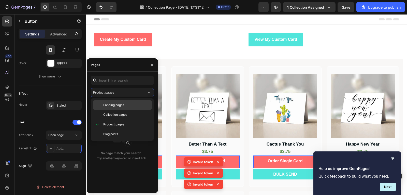
click at [125, 109] on div "Landing pages" at bounding box center [122, 105] width 59 height 10
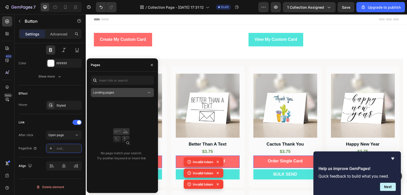
click at [125, 92] on div "Landing pages" at bounding box center [119, 92] width 53 height 5
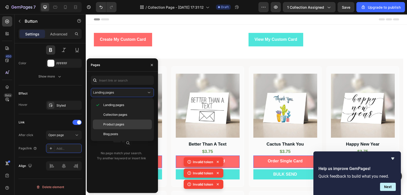
click at [127, 123] on p "Product pages" at bounding box center [126, 124] width 46 height 5
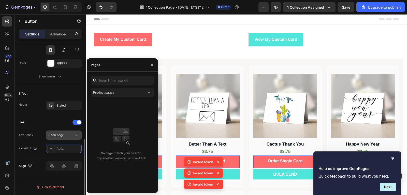
click at [61, 133] on span "Open page" at bounding box center [56, 135] width 16 height 4
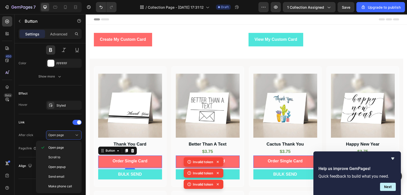
click at [3, 146] on div "450 Beta" at bounding box center [7, 87] width 10 height 142
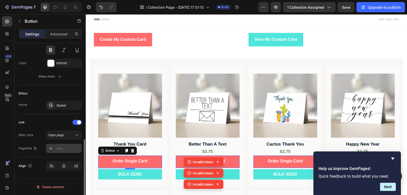
click at [49, 148] on icon at bounding box center [51, 148] width 4 height 4
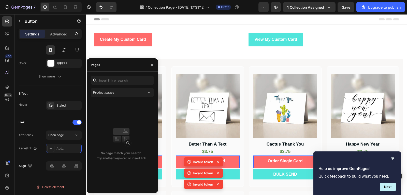
click at [136, 88] on div "Product pages No page match your search. Try another keyword or insert link" at bounding box center [122, 132] width 63 height 113
click at [136, 90] on div "Product pages" at bounding box center [119, 92] width 53 height 5
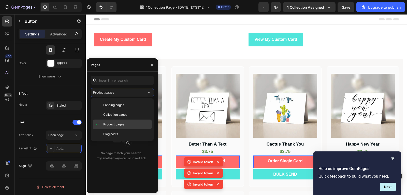
click at [128, 121] on div "Product pages" at bounding box center [122, 124] width 59 height 10
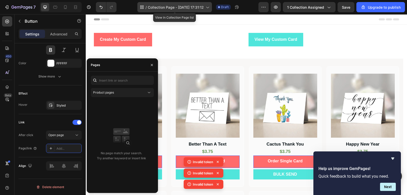
click at [161, 12] on div "/ Collection Page - [DATE] 17:31:12" at bounding box center [174, 7] width 75 height 10
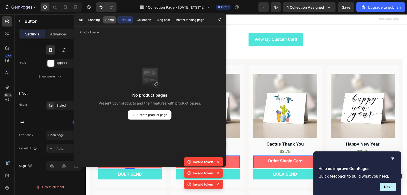
click at [113, 20] on div "Home" at bounding box center [109, 20] width 9 height 5
click at [125, 22] on button "Product" at bounding box center [125, 19] width 16 height 7
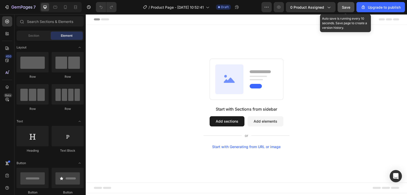
click at [343, 10] on button "Save" at bounding box center [346, 7] width 17 height 10
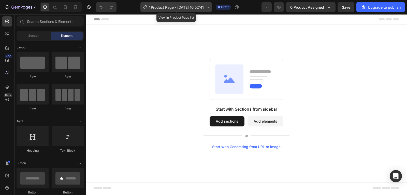
click at [163, 9] on span "Product Page - Sep 27, 10:52:41" at bounding box center [177, 7] width 53 height 5
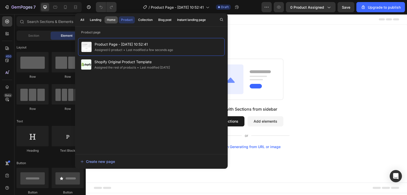
click at [112, 20] on div "Home" at bounding box center [111, 20] width 9 height 5
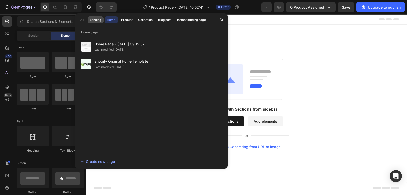
click at [97, 22] on div "Landing" at bounding box center [95, 20] width 11 height 5
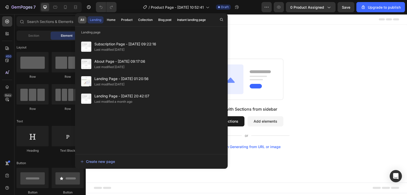
click at [83, 21] on div "All" at bounding box center [82, 20] width 4 height 5
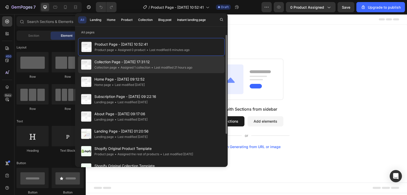
click at [153, 69] on span "•" at bounding box center [152, 67] width 2 height 4
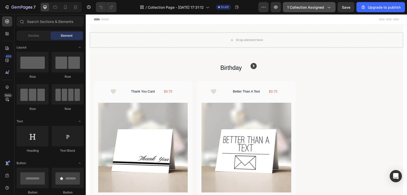
click at [310, 7] on span "1 collection assigned" at bounding box center [305, 7] width 37 height 5
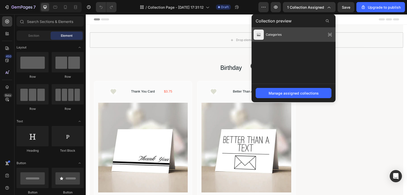
click at [289, 41] on div "Categories" at bounding box center [294, 34] width 84 height 14
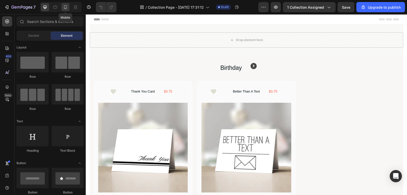
click at [64, 10] on div at bounding box center [65, 7] width 8 height 8
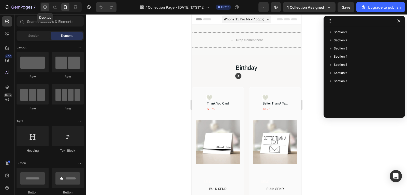
click at [44, 7] on icon at bounding box center [45, 7] width 3 height 3
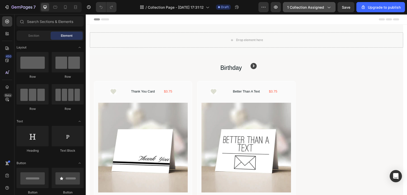
click at [302, 10] on button "1 collection assigned" at bounding box center [309, 7] width 53 height 10
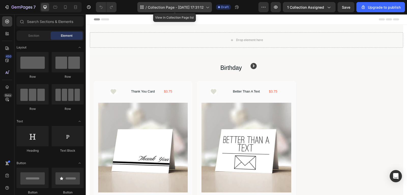
click at [166, 2] on div "/ Collection Page - Sep 21, 17:31:12" at bounding box center [174, 7] width 75 height 10
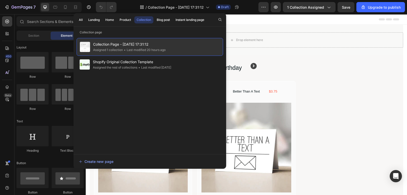
click at [173, 52] on div "Collection Page - Sep 21, 17:31:12 Assigned 1 collection • Last modified 20 hou…" at bounding box center [150, 47] width 147 height 18
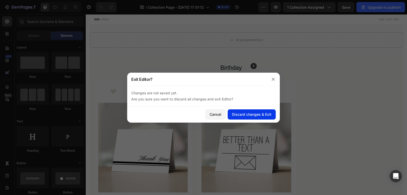
click at [260, 112] on div "Discard changes & Exit" at bounding box center [251, 113] width 39 height 5
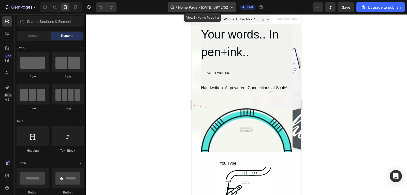
click at [201, 8] on span "Home Page - [DATE] 09:12:52" at bounding box center [203, 7] width 50 height 5
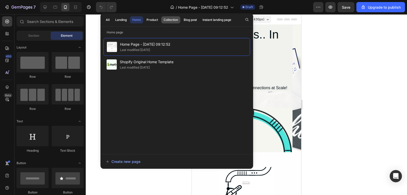
click at [167, 22] on div "Collection" at bounding box center [171, 20] width 15 height 5
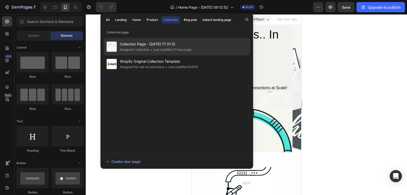
click at [177, 54] on div "Collection Page - [DATE] 17:31:12 Assigned 1 collection • Last modified 21 hour…" at bounding box center [177, 46] width 147 height 17
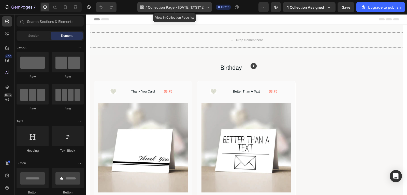
click at [180, 4] on div "/ Collection Page - [DATE] 17:31:12" at bounding box center [174, 7] width 75 height 10
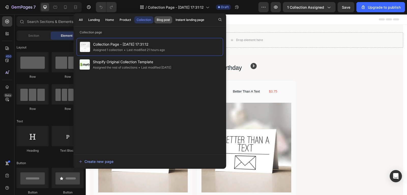
click at [160, 20] on div "Blog post" at bounding box center [163, 20] width 13 height 5
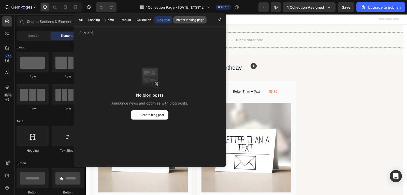
click at [187, 20] on div "Instant landing page" at bounding box center [190, 20] width 29 height 5
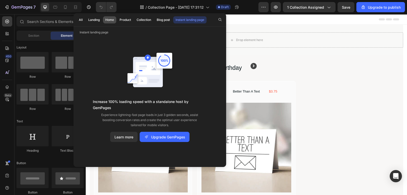
click at [108, 23] on button "Home" at bounding box center [109, 19] width 13 height 7
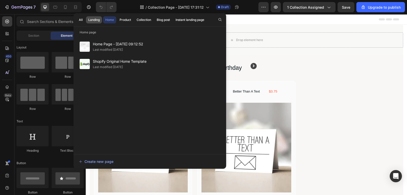
click at [94, 20] on div "Landing" at bounding box center [93, 20] width 11 height 5
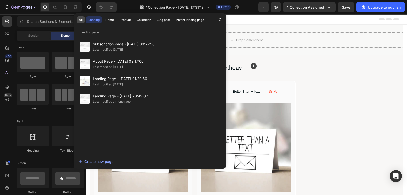
click at [82, 20] on div "All" at bounding box center [81, 20] width 4 height 5
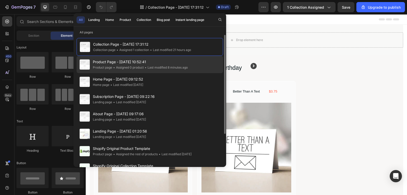
click at [164, 67] on div "• Last modified 8 minutes ago" at bounding box center [166, 67] width 44 height 5
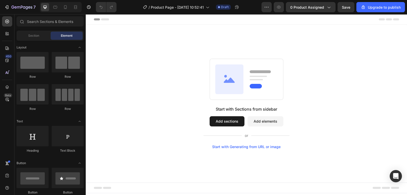
click at [240, 124] on button "Add sections" at bounding box center [227, 121] width 35 height 10
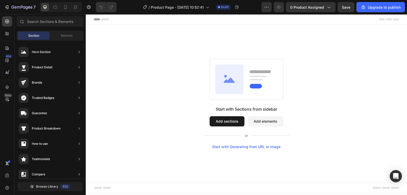
click at [195, 85] on div "Start with Sections from sidebar Add sections Add elements Start with Generatin…" at bounding box center [246, 104] width 285 height 90
click at [68, 11] on div at bounding box center [65, 7] width 8 height 8
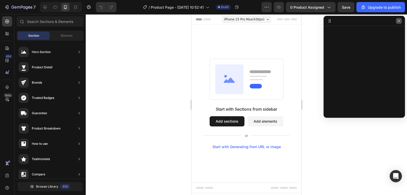
click at [398, 22] on icon "button" at bounding box center [399, 21] width 4 height 4
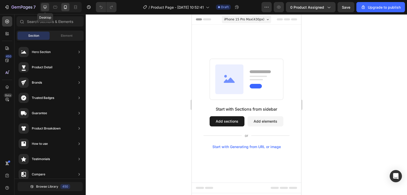
click at [46, 3] on div at bounding box center [45, 7] width 8 height 8
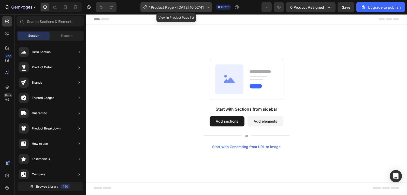
click at [175, 9] on span "Product Page - [DATE] 10:52:41" at bounding box center [177, 7] width 53 height 5
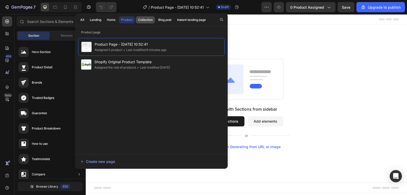
click at [146, 20] on div "Collection" at bounding box center [145, 20] width 15 height 5
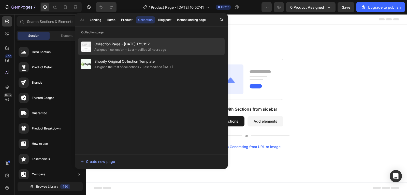
click at [153, 46] on span "Collection Page - [DATE] 17:31:12" at bounding box center [130, 44] width 72 height 6
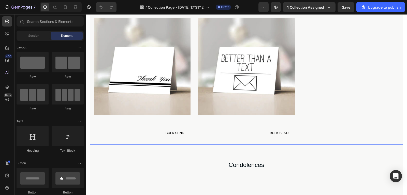
scroll to position [229, 0]
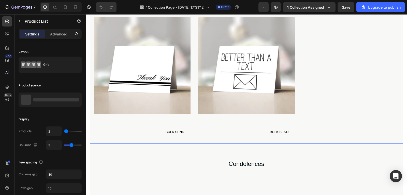
click at [364, 99] on div "Product Images BULK SEND Button Row Product List Product Images BULK SEND Butto…" at bounding box center [246, 76] width 305 height 133
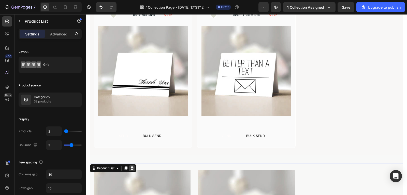
click at [131, 168] on icon at bounding box center [131, 168] width 3 height 4
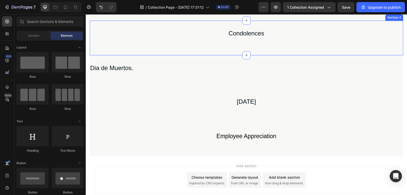
scroll to position [254, 0]
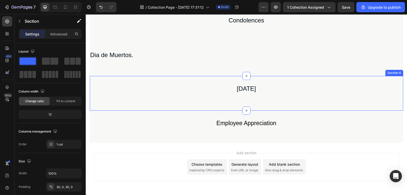
click at [379, 77] on div "Diwali Text Block Row Section 6" at bounding box center [247, 93] width 314 height 35
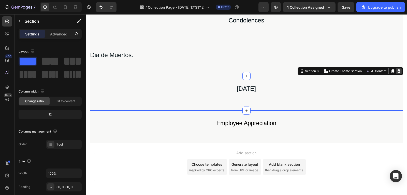
click at [397, 73] on icon at bounding box center [398, 71] width 3 height 4
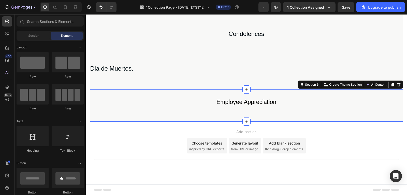
click at [385, 100] on div "Employee Appreciation Text Block Row" at bounding box center [247, 105] width 314 height 17
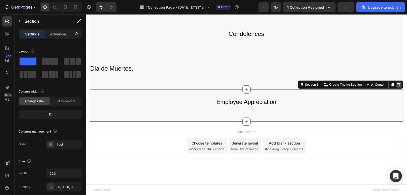
click at [398, 85] on icon at bounding box center [398, 85] width 3 height 4
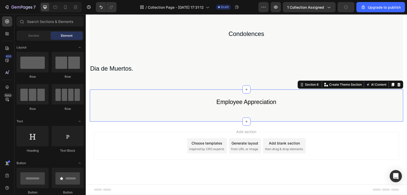
scroll to position [209, 0]
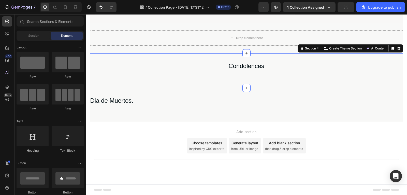
click at [384, 81] on div "Condolences Text Block Row Section 4 You can create reusable sections Create Th…" at bounding box center [247, 70] width 314 height 35
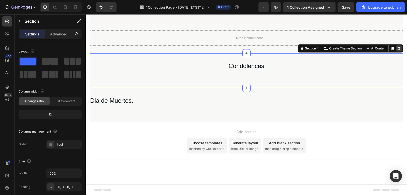
click at [396, 51] on div at bounding box center [399, 48] width 6 height 6
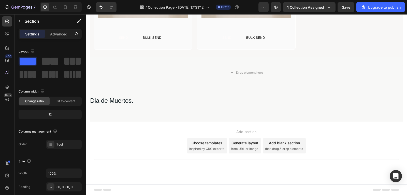
scroll to position [174, 0]
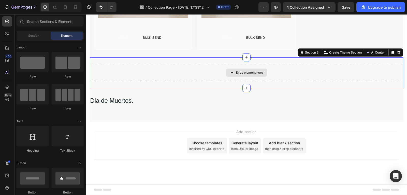
click at [377, 77] on div "Drop element here" at bounding box center [247, 72] width 314 height 15
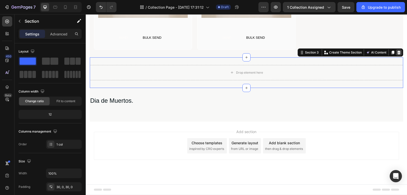
click at [397, 53] on icon at bounding box center [399, 52] width 4 height 4
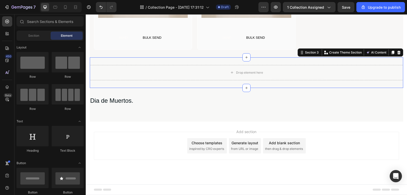
scroll to position [144, 0]
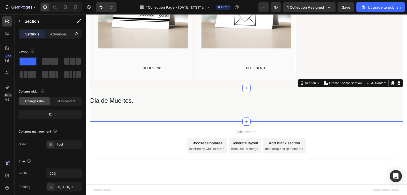
click at [393, 106] on div "Dia de Muertos. Text Block" at bounding box center [247, 104] width 314 height 18
click at [397, 81] on icon at bounding box center [399, 83] width 4 height 4
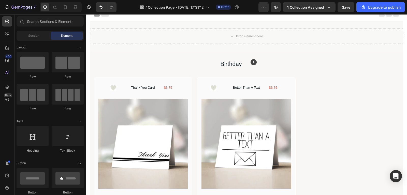
scroll to position [0, 0]
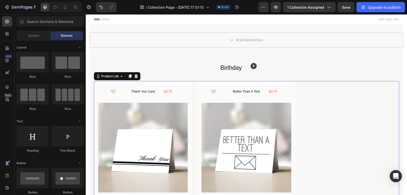
click at [306, 94] on div "Icon Thank You Card Product Title $3.75 Text Block Row Product Images SEND Text…" at bounding box center [246, 152] width 305 height 143
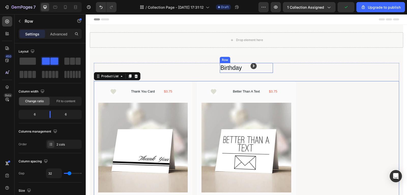
click at [246, 72] on div "Birthday Text Block Icon Row" at bounding box center [246, 68] width 53 height 10
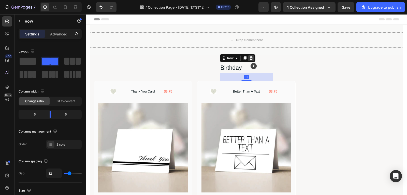
click at [249, 57] on icon at bounding box center [251, 58] width 4 height 4
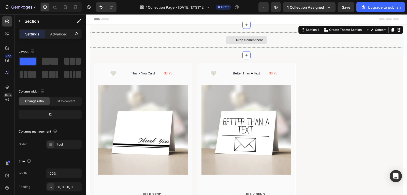
click at [308, 43] on div "Drop element here" at bounding box center [247, 39] width 314 height 15
click at [400, 32] on div "Section 1 You can create reusable sections Create Theme Section AI Content Writ…" at bounding box center [350, 30] width 105 height 8
click at [398, 32] on div at bounding box center [399, 30] width 6 height 6
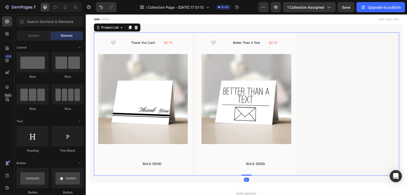
click at [318, 134] on div "Icon Thank You Card Product Title $3.75 Text Block Row Product Images SEND Text…" at bounding box center [246, 103] width 305 height 143
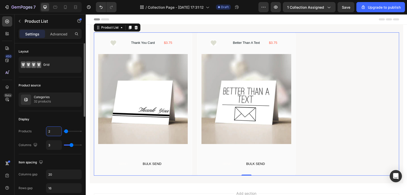
click at [55, 135] on input "2" at bounding box center [53, 130] width 15 height 9
type input "1"
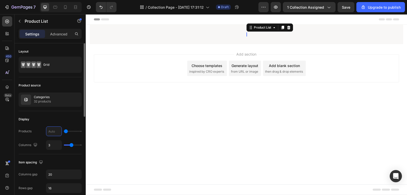
type input "5"
type input "50"
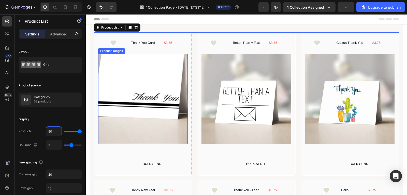
click at [169, 132] on img at bounding box center [143, 99] width 90 height 90
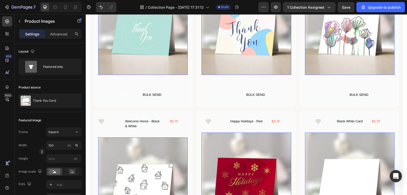
scroll to position [433, 0]
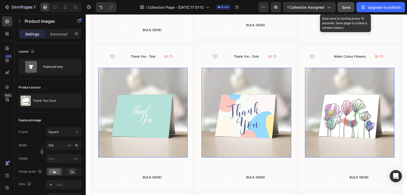
click at [343, 3] on button "Save" at bounding box center [346, 7] width 17 height 10
click at [344, 5] on span "Save" at bounding box center [346, 7] width 8 height 4
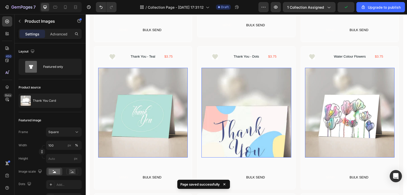
scroll to position [280, 0]
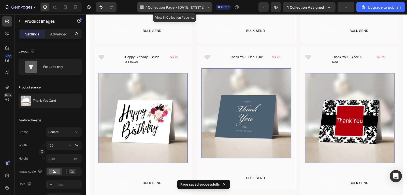
click at [170, 8] on span "Collection Page - [DATE] 17:31:12" at bounding box center [176, 7] width 56 height 5
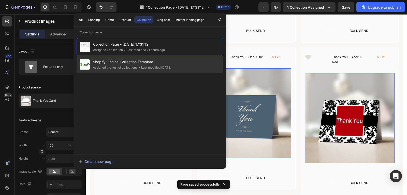
click at [136, 65] on span "Shopify Original Collection Template" at bounding box center [132, 62] width 78 height 6
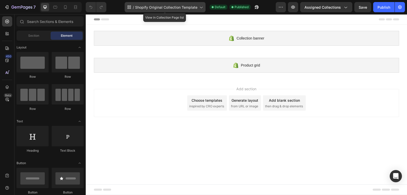
click at [180, 10] on div "/ Shopify Original Collection Template" at bounding box center [165, 7] width 81 height 10
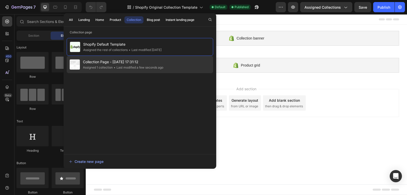
click at [179, 64] on div "Collection Page - [DATE] 17:31:12 Assigned 1 collection • Last modified a few s…" at bounding box center [140, 64] width 147 height 17
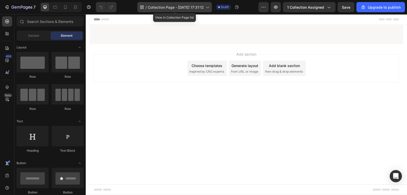
click at [180, 9] on span "Collection Page - [DATE] 17:31:12" at bounding box center [176, 7] width 56 height 5
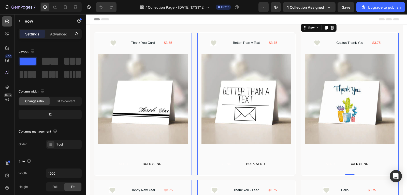
click at [7, 21] on icon at bounding box center [7, 21] width 5 height 5
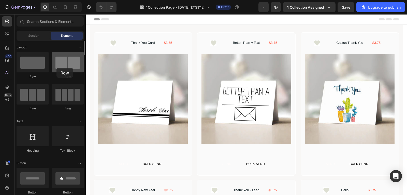
click at [56, 68] on div at bounding box center [68, 62] width 32 height 20
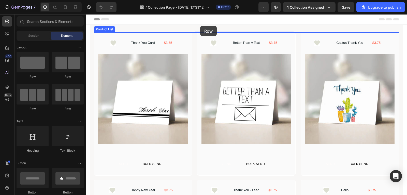
drag, startPoint x: 142, startPoint y: 82, endPoint x: 200, endPoint y: 26, distance: 80.6
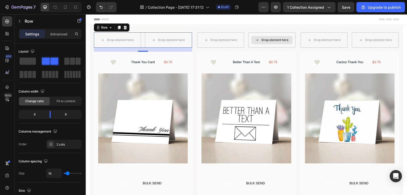
click at [259, 34] on div "Drop element here" at bounding box center [271, 39] width 47 height 15
click at [246, 33] on div "Drop element here Drop element here Row 16" at bounding box center [246, 39] width 98 height 15
click at [123, 28] on icon at bounding box center [124, 28] width 3 height 4
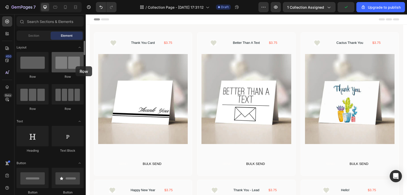
click at [76, 66] on div at bounding box center [68, 62] width 32 height 20
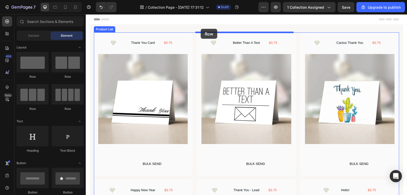
drag, startPoint x: 152, startPoint y: 83, endPoint x: 201, endPoint y: 29, distance: 73.0
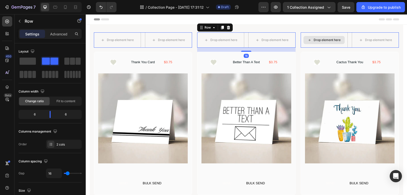
click at [343, 38] on div "Drop element here" at bounding box center [324, 39] width 47 height 15
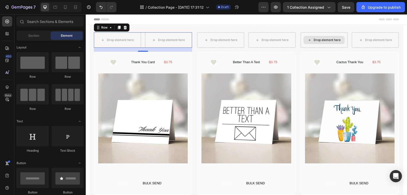
click at [339, 38] on div "Drop element here" at bounding box center [324, 40] width 41 height 8
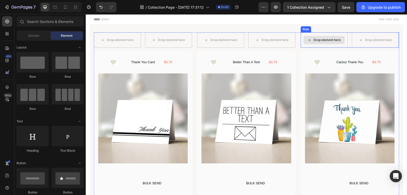
click at [317, 41] on div "Drop element here" at bounding box center [327, 40] width 27 height 4
click at [314, 46] on div "Drop element here" at bounding box center [324, 39] width 47 height 15
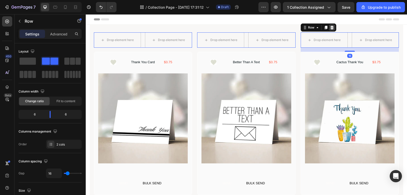
click at [330, 27] on icon at bounding box center [332, 27] width 4 height 4
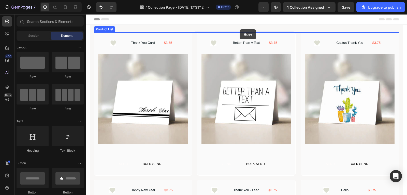
drag, startPoint x: 143, startPoint y: 73, endPoint x: 240, endPoint y: 29, distance: 106.0
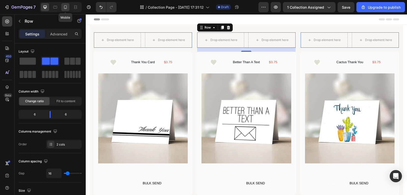
click at [68, 10] on div at bounding box center [65, 7] width 8 height 8
type input "100%"
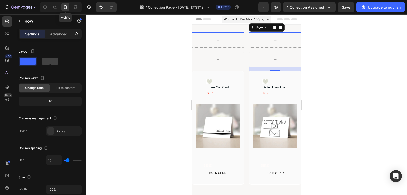
scroll to position [0, 0]
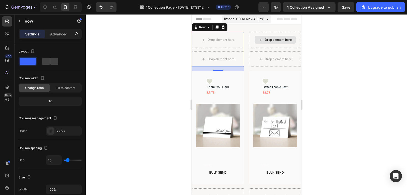
click at [296, 37] on div "Drop element here" at bounding box center [275, 39] width 52 height 15
click at [224, 29] on icon at bounding box center [223, 27] width 4 height 4
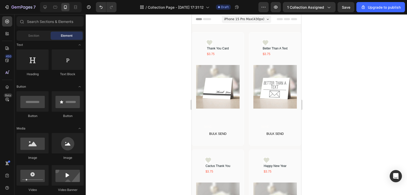
scroll to position [0, 0]
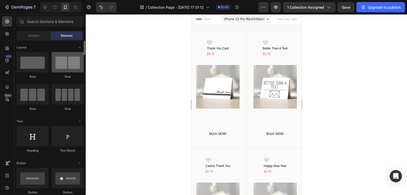
click at [77, 68] on div at bounding box center [68, 62] width 32 height 20
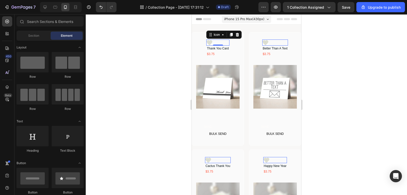
click at [207, 41] on image at bounding box center [209, 42] width 6 height 6
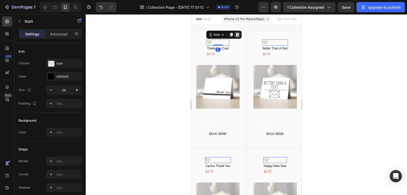
click at [239, 35] on div at bounding box center [237, 35] width 6 height 6
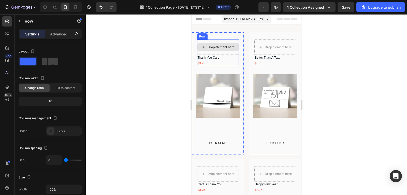
click at [228, 41] on div "Drop element here" at bounding box center [218, 46] width 42 height 15
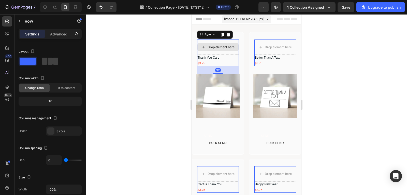
click at [226, 40] on div "Drop element here" at bounding box center [218, 46] width 42 height 15
click at [227, 32] on div at bounding box center [228, 35] width 6 height 6
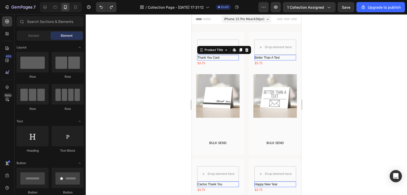
click at [221, 58] on h1 "Thank You Card" at bounding box center [218, 58] width 42 height 6
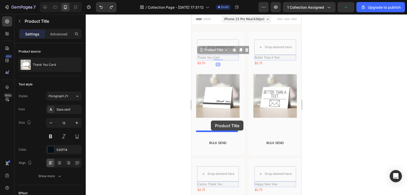
drag, startPoint x: 198, startPoint y: 50, endPoint x: 211, endPoint y: 120, distance: 71.5
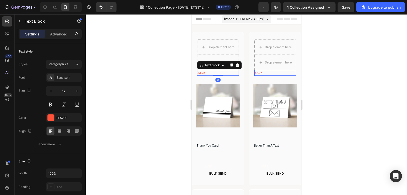
click at [215, 74] on div "$3.75" at bounding box center [218, 73] width 42 height 6
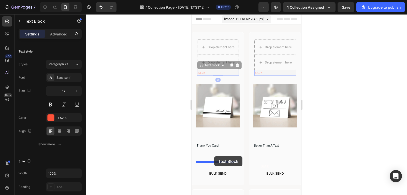
drag, startPoint x: 210, startPoint y: 68, endPoint x: 214, endPoint y: 156, distance: 88.4
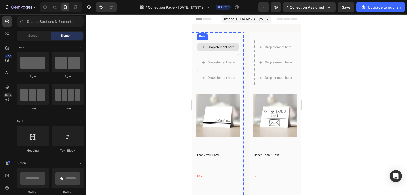
click at [232, 43] on div "Drop element here" at bounding box center [217, 47] width 41 height 8
click at [222, 42] on div "Drop element here" at bounding box center [218, 46] width 42 height 15
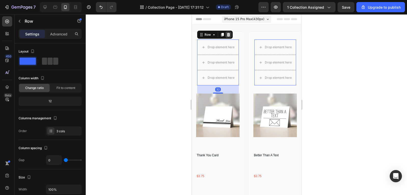
click at [227, 34] on icon at bounding box center [227, 35] width 3 height 4
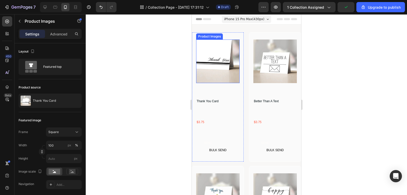
click at [229, 77] on img at bounding box center [218, 61] width 44 height 44
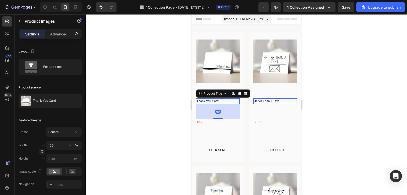
click at [220, 98] on h1 "Thank You Card" at bounding box center [218, 101] width 44 height 6
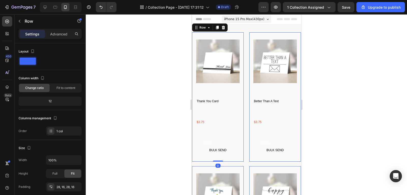
click at [219, 84] on div "Product Images Thank You Card Product Title $3.75 Text Block SEND Text Block BU…" at bounding box center [218, 96] width 44 height 115
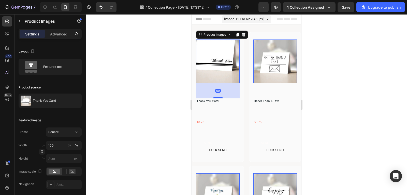
click at [222, 75] on img at bounding box center [218, 61] width 44 height 44
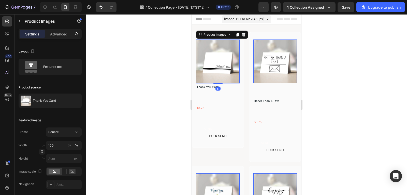
drag, startPoint x: 219, startPoint y: 95, endPoint x: 222, endPoint y: 81, distance: 14.4
click at [222, 83] on div "5" at bounding box center [218, 83] width 44 height 0
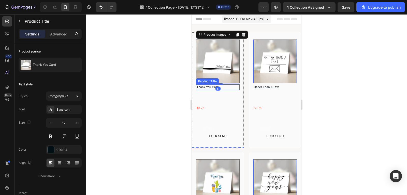
click at [224, 86] on h1 "Thank You Card" at bounding box center [218, 87] width 44 height 6
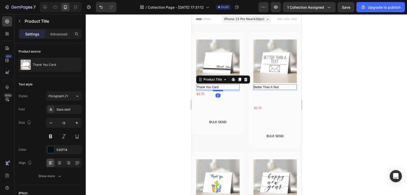
drag, startPoint x: 219, startPoint y: 102, endPoint x: 221, endPoint y: 88, distance: 14.1
click at [221, 90] on div at bounding box center [218, 91] width 10 height 2
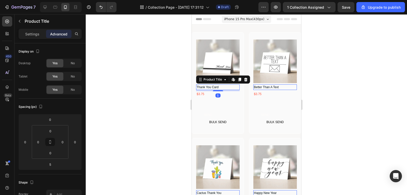
click at [229, 85] on h1 "Thank You Card" at bounding box center [218, 87] width 44 height 6
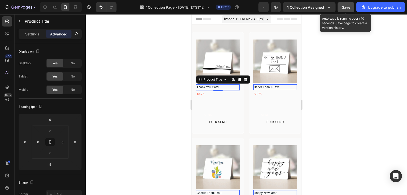
click at [340, 9] on button "Save" at bounding box center [346, 7] width 17 height 10
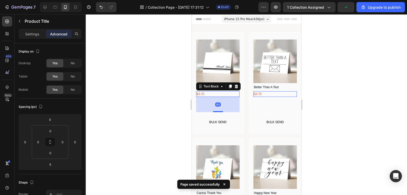
click at [224, 93] on div "$3.75" at bounding box center [218, 94] width 44 height 6
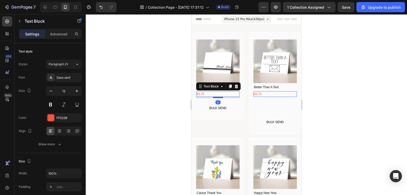
drag, startPoint x: 220, startPoint y: 109, endPoint x: 220, endPoint y: 95, distance: 14.0
click at [220, 96] on div at bounding box center [218, 97] width 10 height 2
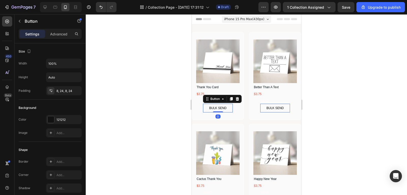
click at [224, 104] on button "BULK SEND" at bounding box center [218, 108] width 30 height 9
click at [229, 84] on h1 "Thank You Card" at bounding box center [218, 87] width 44 height 6
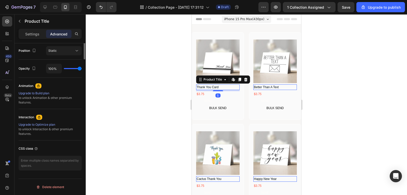
scroll to position [86, 0]
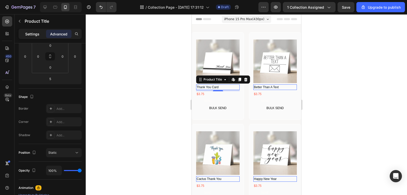
click at [33, 36] on p "Settings" at bounding box center [32, 33] width 14 height 5
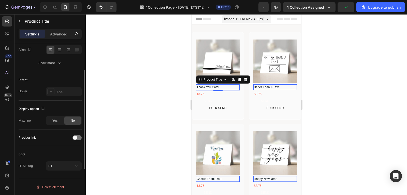
scroll to position [11, 0]
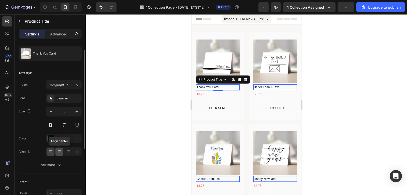
click at [60, 150] on icon at bounding box center [60, 150] width 4 height 1
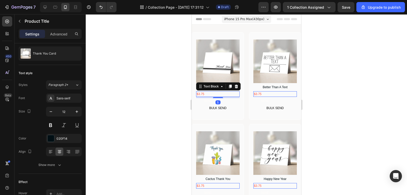
click at [227, 92] on div "$3.75" at bounding box center [218, 94] width 44 height 6
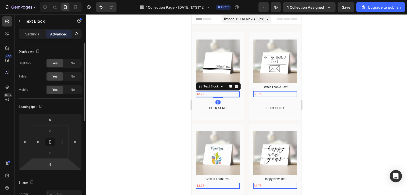
scroll to position [153, 0]
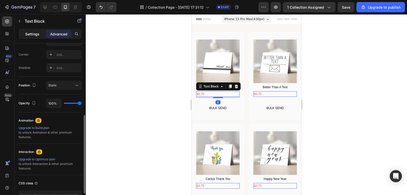
click at [31, 36] on p "Settings" at bounding box center [32, 33] width 14 height 5
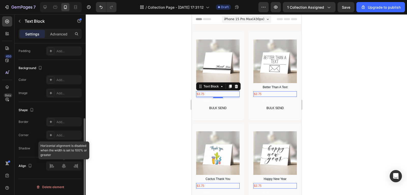
click at [65, 167] on div at bounding box center [64, 165] width 36 height 9
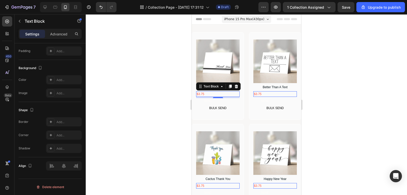
click at [222, 92] on div "$3.75" at bounding box center [218, 94] width 44 height 6
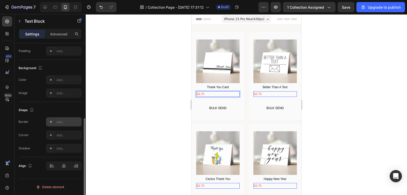
scroll to position [8, 0]
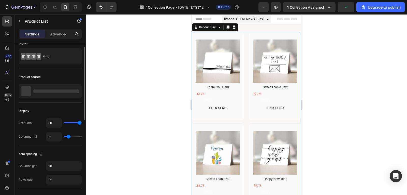
scroll to position [0, 0]
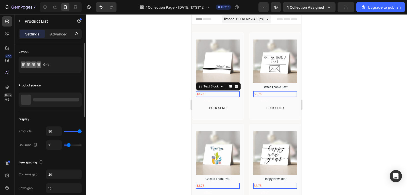
click at [236, 92] on p "$3.75" at bounding box center [217, 94] width 42 height 5
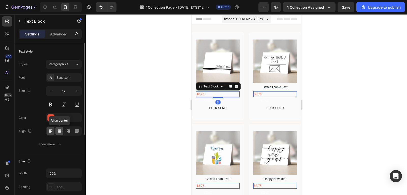
click at [61, 130] on icon at bounding box center [59, 130] width 5 height 5
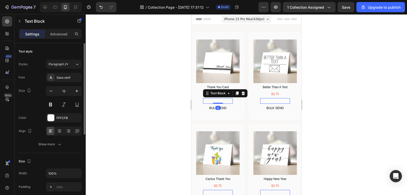
click at [228, 101] on div "SEND" at bounding box center [218, 101] width 30 height 6
click at [241, 93] on div at bounding box center [243, 93] width 6 height 6
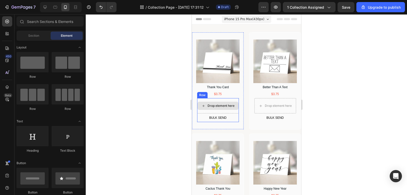
click at [232, 102] on div "Drop element here" at bounding box center [217, 106] width 41 height 8
click at [5, 21] on icon at bounding box center [7, 21] width 5 height 5
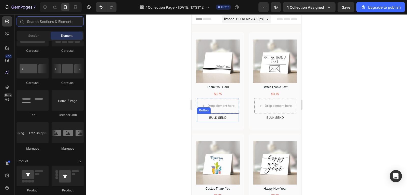
scroll to position [636, 0]
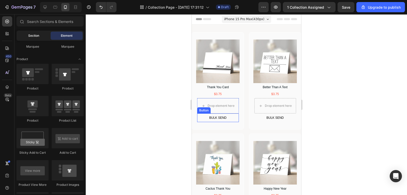
click at [34, 36] on span "Section" at bounding box center [33, 35] width 11 height 5
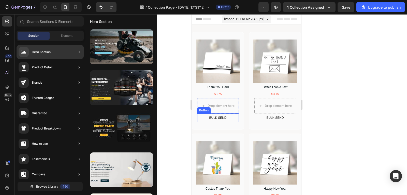
scroll to position [102, 0]
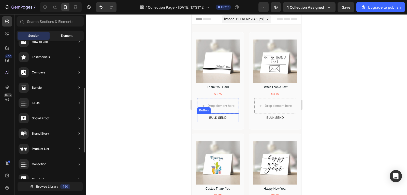
click at [71, 35] on span "Element" at bounding box center [67, 35] width 12 height 5
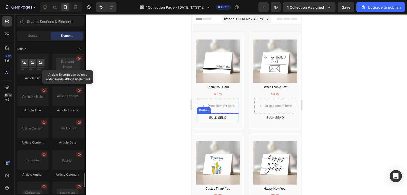
scroll to position [1247, 0]
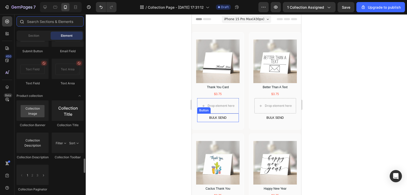
click at [51, 25] on input "text" at bounding box center [50, 21] width 67 height 10
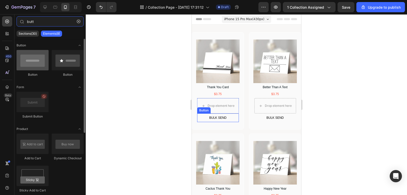
type input "butt"
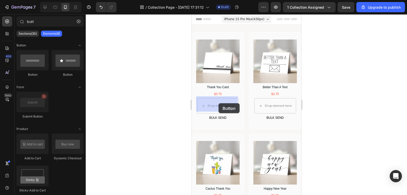
drag, startPoint x: 232, startPoint y: 70, endPoint x: 217, endPoint y: 101, distance: 34.7
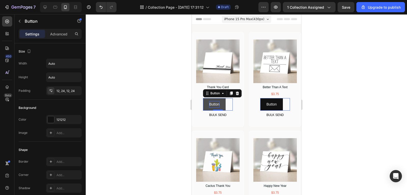
click at [212, 103] on p "Button" at bounding box center [214, 104] width 10 height 6
click at [224, 105] on button "Button" at bounding box center [214, 104] width 22 height 12
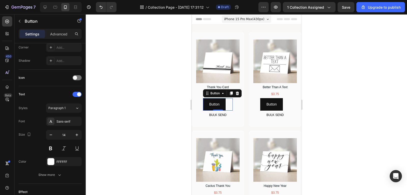
scroll to position [199, 0]
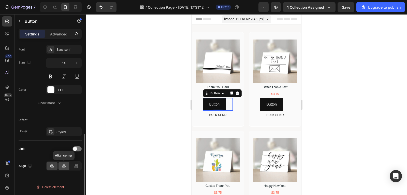
click at [63, 165] on icon at bounding box center [63, 165] width 5 height 5
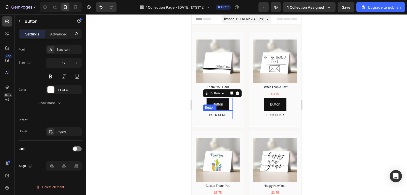
click at [228, 111] on button "BULK SEND" at bounding box center [218, 114] width 30 height 9
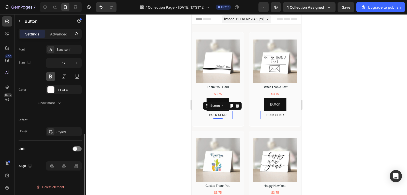
click at [53, 75] on button at bounding box center [50, 76] width 9 height 9
click at [225, 112] on div "BULK SEND" at bounding box center [218, 114] width 18 height 5
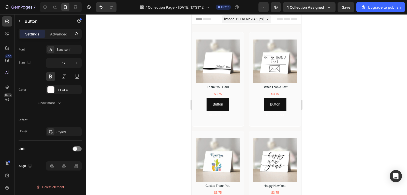
click at [228, 112] on button "BULK SEND" at bounding box center [218, 114] width 30 height 9
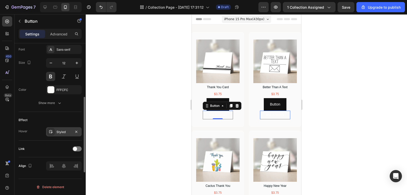
scroll to position [174, 0]
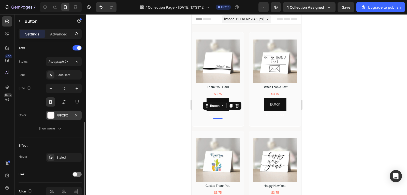
click at [51, 117] on div at bounding box center [51, 115] width 7 height 7
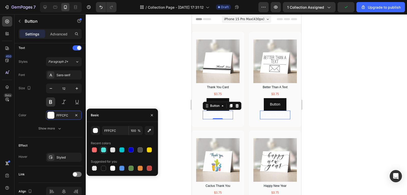
click at [105, 149] on div at bounding box center [103, 149] width 5 height 5
click at [111, 166] on div at bounding box center [112, 167] width 5 height 5
type input "FFFFFF"
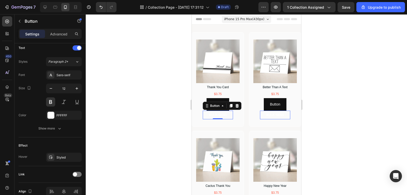
click at [228, 113] on button "BULK SEND" at bounding box center [218, 114] width 30 height 9
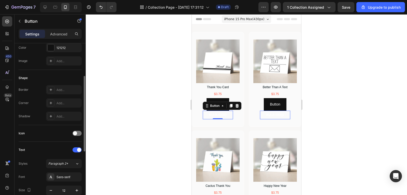
scroll to position [0, 0]
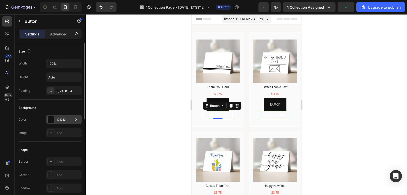
click at [66, 121] on div "121212" at bounding box center [63, 119] width 15 height 5
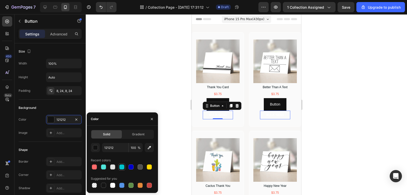
click at [120, 165] on div at bounding box center [121, 166] width 5 height 5
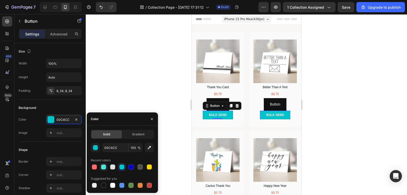
click at [104, 166] on div at bounding box center [103, 166] width 5 height 5
type input "50E5DB"
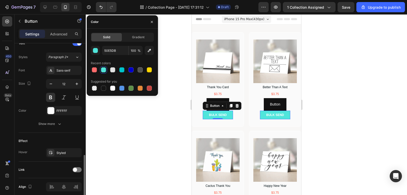
scroll to position [199, 0]
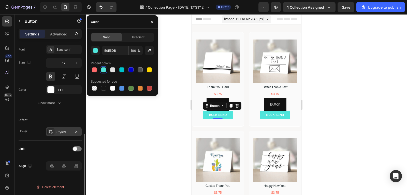
click at [71, 131] on div "Styled" at bounding box center [63, 132] width 15 height 5
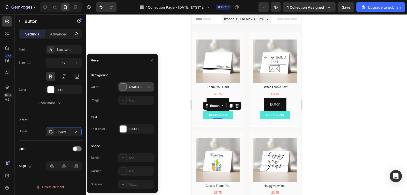
click at [124, 87] on div at bounding box center [123, 86] width 7 height 7
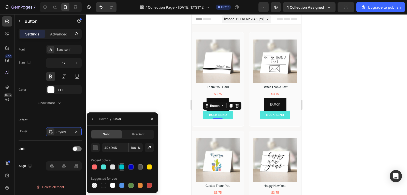
click at [122, 168] on div at bounding box center [121, 166] width 5 height 5
click at [105, 166] on div at bounding box center [103, 166] width 5 height 5
click at [124, 168] on div at bounding box center [121, 166] width 5 height 5
type input "00C4CC"
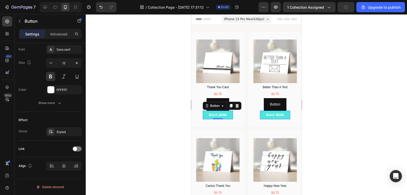
click at [333, 123] on div at bounding box center [246, 104] width 321 height 180
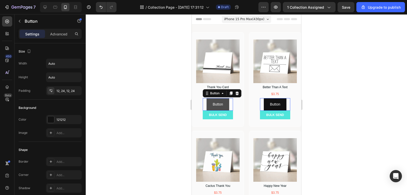
click at [226, 104] on button "Button" at bounding box center [217, 104] width 22 height 12
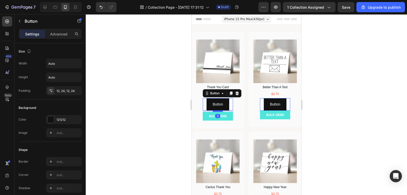
click at [220, 110] on div at bounding box center [217, 111] width 10 height 2
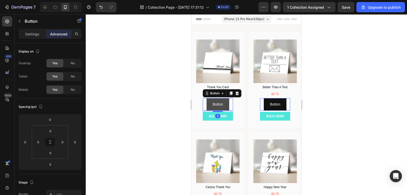
click at [226, 102] on button "Button" at bounding box center [217, 104] width 22 height 12
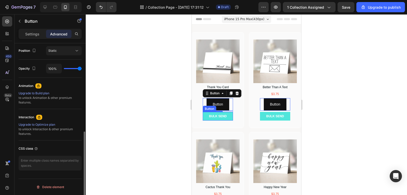
click at [229, 114] on button "BULK SEND" at bounding box center [218, 116] width 30 height 9
click at [226, 98] on button "Button" at bounding box center [217, 104] width 22 height 12
click at [33, 36] on p "Settings" at bounding box center [32, 33] width 14 height 5
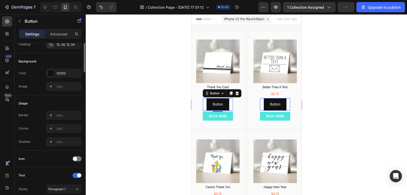
scroll to position [0, 0]
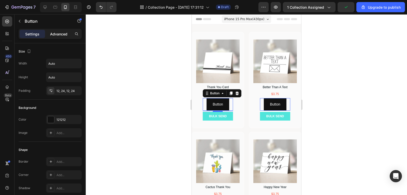
click at [51, 33] on p "Advanced" at bounding box center [58, 33] width 17 height 5
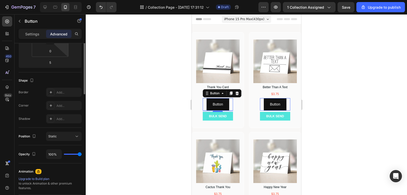
scroll to position [25, 0]
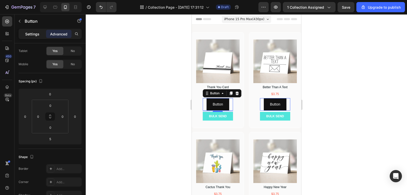
click at [29, 36] on p "Settings" at bounding box center [32, 33] width 14 height 5
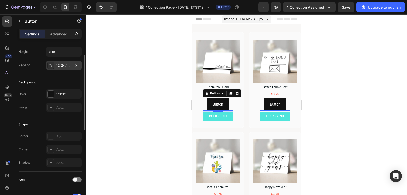
click at [66, 65] on div "12, 24, 12, 24" at bounding box center [63, 65] width 15 height 5
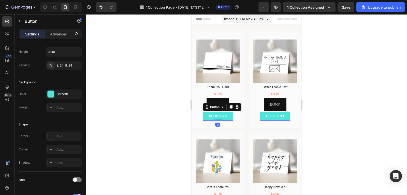
click at [230, 114] on button "BULK SEND" at bounding box center [218, 116] width 30 height 9
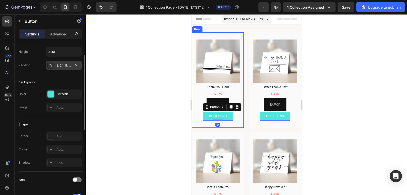
click at [66, 63] on div "8, 24, 8, 24" at bounding box center [64, 65] width 36 height 9
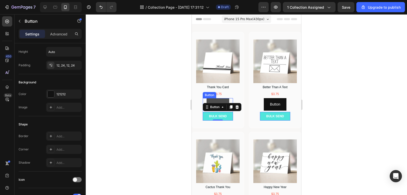
click at [223, 98] on button "Button" at bounding box center [217, 104] width 22 height 12
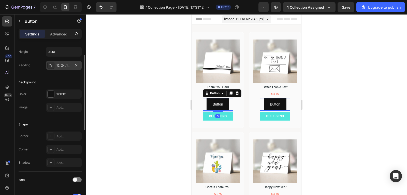
click at [62, 67] on div "12, 24, 12, 24" at bounding box center [63, 65] width 15 height 5
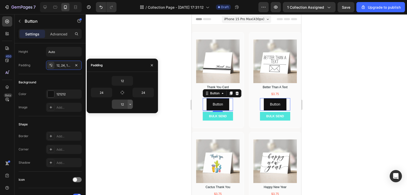
click at [129, 105] on icon "button" at bounding box center [130, 104] width 4 height 4
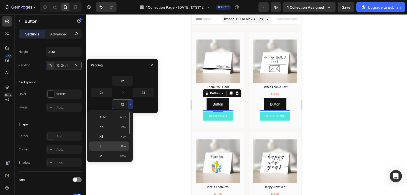
click at [124, 146] on span "8px" at bounding box center [123, 146] width 5 height 5
type input "8"
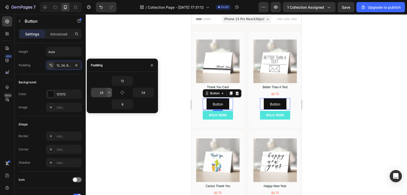
click at [109, 93] on icon "button" at bounding box center [109, 92] width 4 height 4
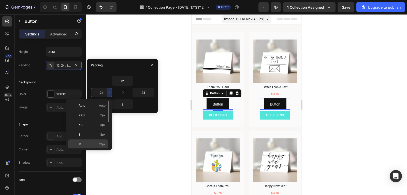
click at [102, 145] on span "12px" at bounding box center [102, 144] width 7 height 5
type input "12"
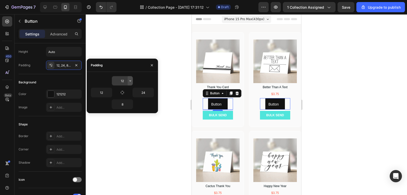
click at [130, 82] on icon "button" at bounding box center [130, 81] width 4 height 4
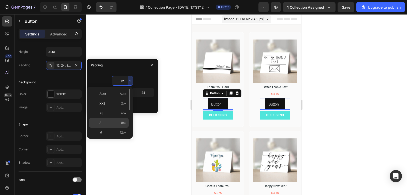
click at [124, 122] on span "8px" at bounding box center [123, 122] width 5 height 5
type input "8"
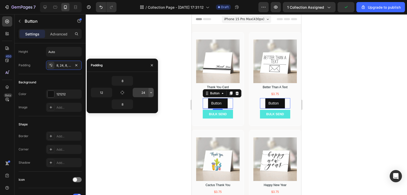
click at [151, 91] on icon "button" at bounding box center [151, 92] width 4 height 4
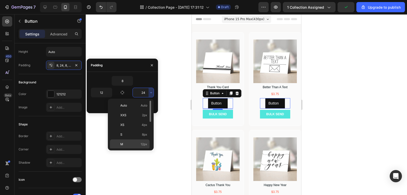
click at [145, 140] on div "M 12px" at bounding box center [130, 144] width 40 height 10
type input "12"
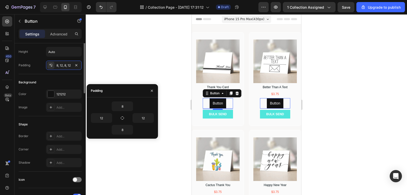
scroll to position [0, 0]
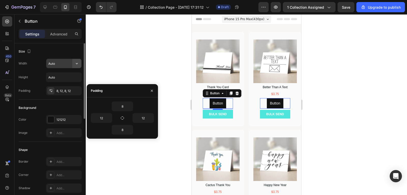
click at [77, 65] on icon "button" at bounding box center [76, 63] width 5 height 5
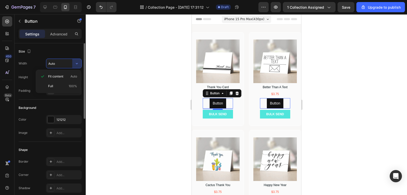
drag, startPoint x: 75, startPoint y: 84, endPoint x: 82, endPoint y: 89, distance: 7.8
click at [76, 84] on span "100%" at bounding box center [73, 86] width 8 height 5
type input "100%"
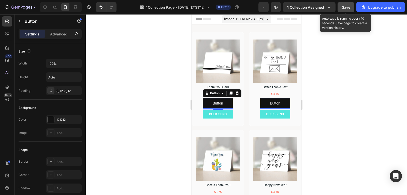
click at [345, 9] on span "Save" at bounding box center [346, 7] width 8 height 4
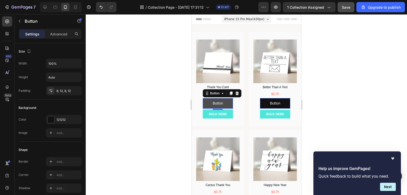
click at [231, 100] on button "Button" at bounding box center [218, 103] width 30 height 10
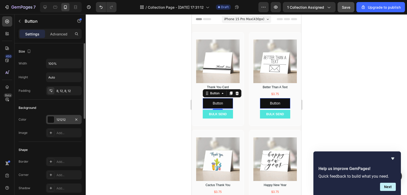
click at [68, 123] on div "121212" at bounding box center [64, 119] width 36 height 9
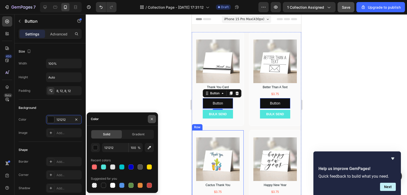
click at [152, 121] on button "button" at bounding box center [152, 119] width 8 height 8
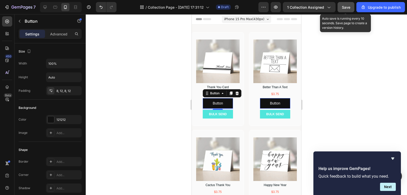
click at [345, 9] on span "Save" at bounding box center [346, 7] width 8 height 4
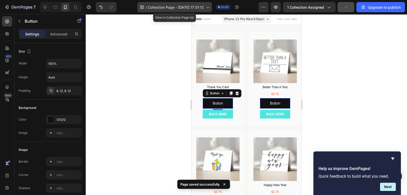
click at [193, 4] on div "/ Collection Page - [DATE] 17:31:12" at bounding box center [174, 7] width 75 height 10
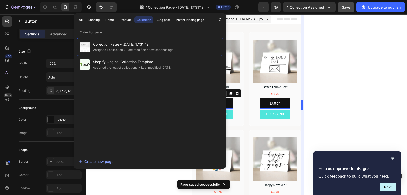
drag, startPoint x: 311, startPoint y: 76, endPoint x: 303, endPoint y: 79, distance: 9.1
click at [311, 76] on div at bounding box center [246, 104] width 321 height 180
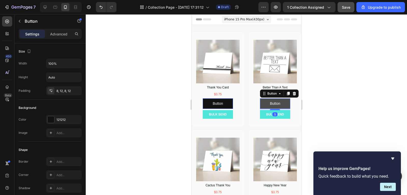
click at [283, 102] on button "Button" at bounding box center [275, 103] width 30 height 10
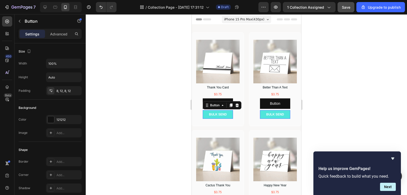
click at [228, 110] on button "BULK SEND" at bounding box center [218, 114] width 30 height 9
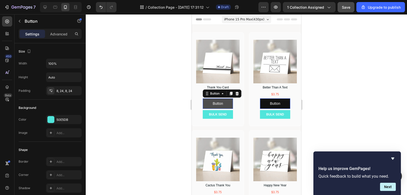
click at [226, 98] on button "Button" at bounding box center [218, 103] width 30 height 10
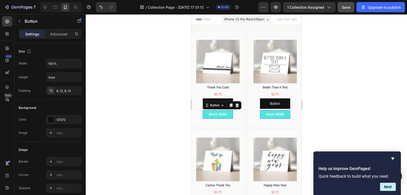
click at [228, 114] on button "BULK SEND" at bounding box center [218, 114] width 30 height 9
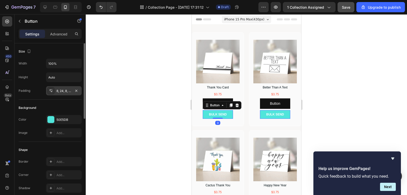
click at [67, 93] on div "8, 24, 8, 24" at bounding box center [63, 91] width 15 height 5
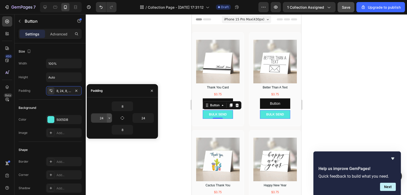
click at [109, 119] on icon "button" at bounding box center [109, 118] width 4 height 4
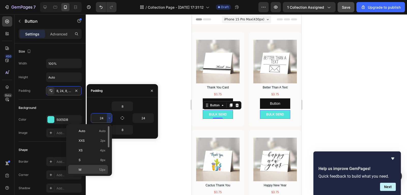
click at [103, 168] on span "12px" at bounding box center [102, 169] width 7 height 5
type input "12"
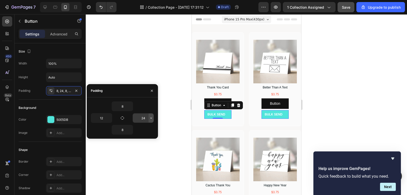
click at [151, 119] on icon "button" at bounding box center [151, 118] width 4 height 4
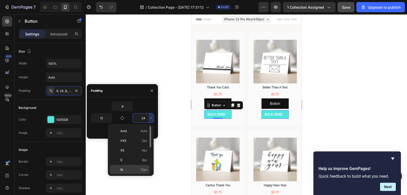
click at [145, 166] on div "M 12px" at bounding box center [130, 170] width 40 height 10
type input "12"
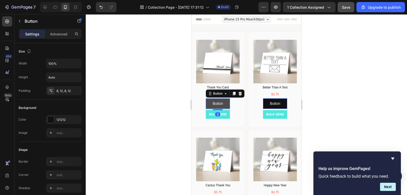
click at [223, 98] on button "Button" at bounding box center [218, 103] width 24 height 10
click at [225, 112] on p "BULK SEND" at bounding box center [218, 114] width 18 height 5
click at [225, 98] on button "Button" at bounding box center [218, 103] width 24 height 10
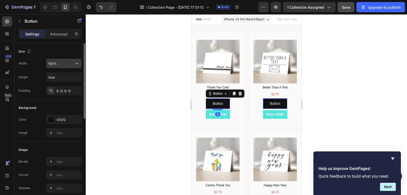
click at [76, 64] on icon "button" at bounding box center [76, 63] width 5 height 5
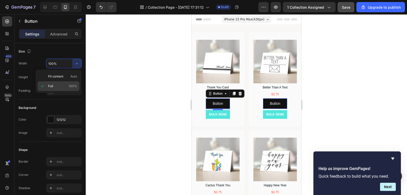
click at [73, 87] on span "100%" at bounding box center [73, 86] width 8 height 5
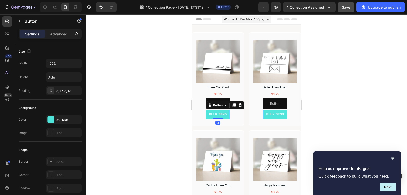
click at [214, 116] on div "BULK SEND Button 0" at bounding box center [218, 114] width 24 height 9
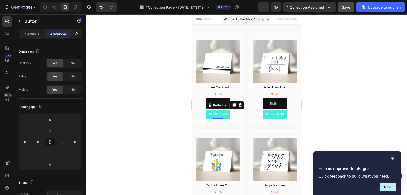
click at [227, 113] on button "BULK SEND" at bounding box center [218, 114] width 24 height 9
click at [31, 32] on p "Settings" at bounding box center [32, 33] width 14 height 5
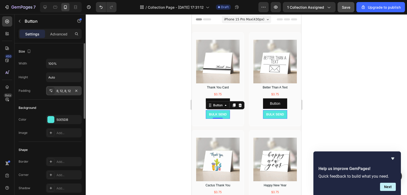
click at [70, 91] on div "8, 12, 8, 12" at bounding box center [63, 91] width 15 height 5
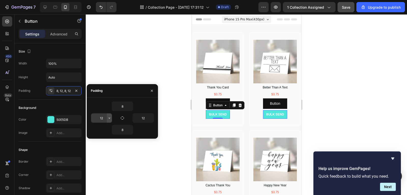
click at [109, 117] on icon "button" at bounding box center [109, 118] width 4 height 4
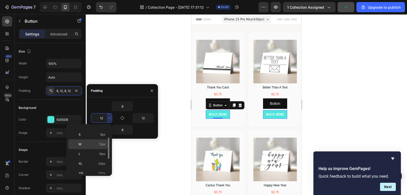
scroll to position [51, 0]
click at [94, 140] on p "XL 24px" at bounding box center [92, 138] width 27 height 5
type input "24"
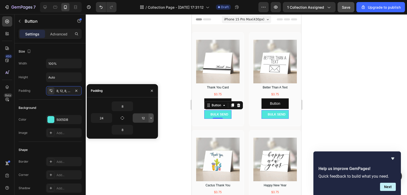
click at [152, 116] on icon "button" at bounding box center [151, 118] width 4 height 4
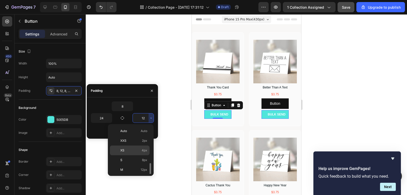
scroll to position [25, 0]
click at [132, 159] on div "XL 24px" at bounding box center [130, 164] width 40 height 10
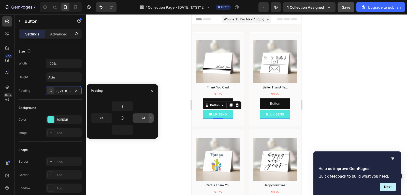
click at [151, 122] on button "button" at bounding box center [151, 117] width 5 height 9
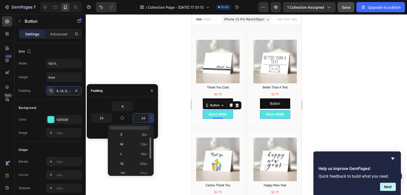
scroll to position [51, 0]
click at [136, 155] on p "3XL 48px" at bounding box center [133, 157] width 27 height 5
type input "48"
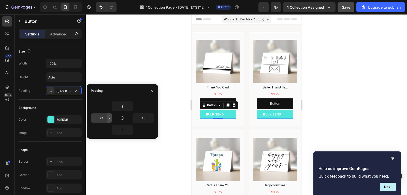
click at [110, 118] on icon "button" at bounding box center [109, 118] width 4 height 4
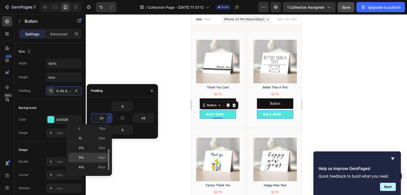
click at [96, 158] on p "3XL 48px" at bounding box center [92, 157] width 27 height 5
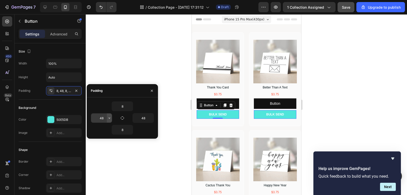
click at [108, 120] on icon "button" at bounding box center [109, 118] width 4 height 4
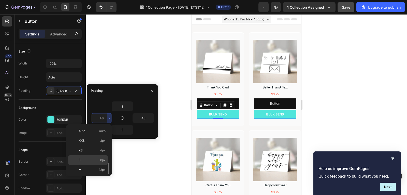
scroll to position [25, 0]
click at [98, 158] on div "L 16px" at bounding box center [88, 154] width 40 height 10
type input "16"
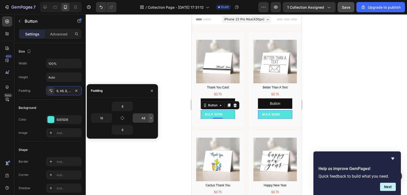
click at [152, 118] on icon "button" at bounding box center [151, 118] width 4 height 4
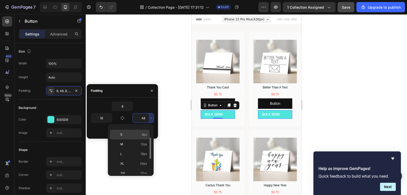
click at [133, 155] on p "L 16px" at bounding box center [133, 153] width 27 height 5
type input "16"
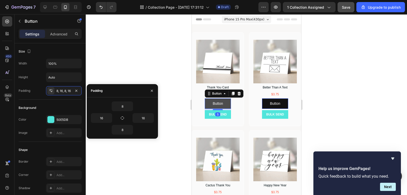
click at [225, 98] on button "Button" at bounding box center [218, 103] width 26 height 10
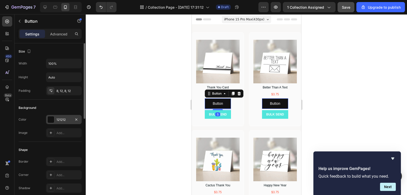
click at [60, 121] on div "121212" at bounding box center [63, 119] width 15 height 5
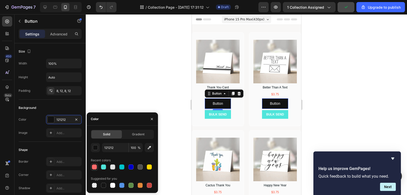
click at [93, 167] on div at bounding box center [94, 166] width 5 height 5
type input "FF6B6B"
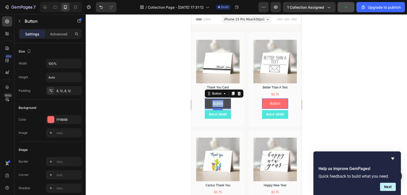
click at [214, 101] on p "Button" at bounding box center [217, 103] width 10 height 6
click at [205, 98] on button "Customise" at bounding box center [218, 103] width 26 height 10
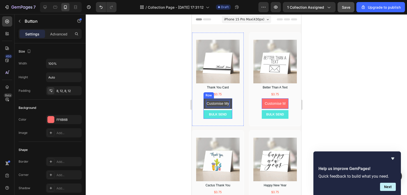
click at [203, 98] on button "Customise My" at bounding box center [217, 103] width 29 height 10
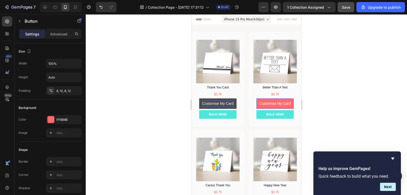
click at [317, 99] on div at bounding box center [246, 104] width 321 height 180
click at [228, 101] on p "Customise My Card" at bounding box center [217, 103] width 31 height 6
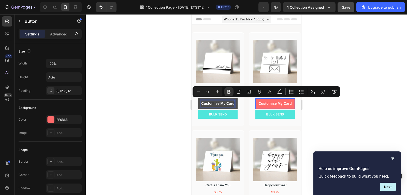
click at [343, 107] on div at bounding box center [246, 104] width 321 height 180
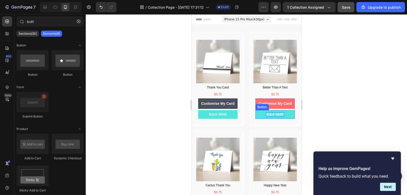
click at [279, 112] on div "BULK SEND" at bounding box center [275, 114] width 18 height 5
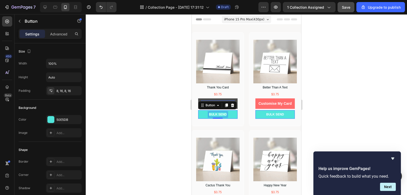
click at [217, 117] on div "0" at bounding box center [217, 119] width 5 height 4
click at [223, 112] on p "BULK SEND" at bounding box center [218, 114] width 18 height 5
click at [198, 110] on button "Bulk" at bounding box center [217, 114] width 39 height 9
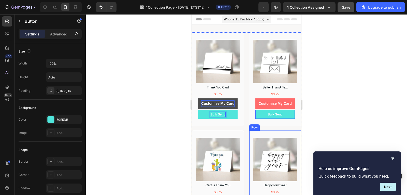
click at [336, 122] on div at bounding box center [246, 104] width 321 height 180
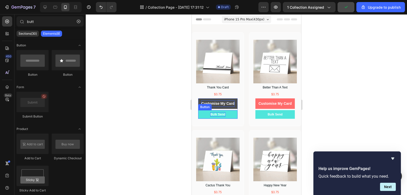
click at [222, 112] on p "Bulk Send" at bounding box center [217, 114] width 15 height 5
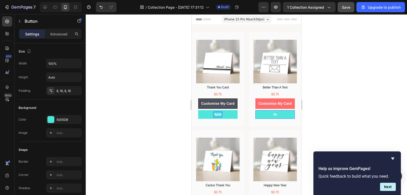
click at [198, 110] on button "Send" at bounding box center [217, 114] width 39 height 9
click at [198, 110] on button "Send in" at bounding box center [217, 114] width 39 height 9
drag, startPoint x: 368, startPoint y: 96, endPoint x: 363, endPoint y: 96, distance: 4.8
click at [366, 96] on div at bounding box center [246, 104] width 321 height 180
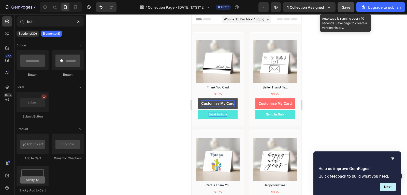
click at [351, 7] on button "Save" at bounding box center [346, 7] width 17 height 10
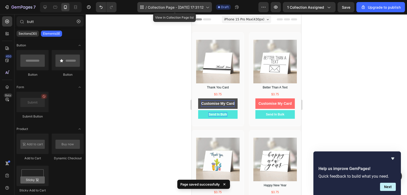
click at [201, 3] on div "/ Collection Page - [DATE] 17:31:12" at bounding box center [174, 7] width 75 height 10
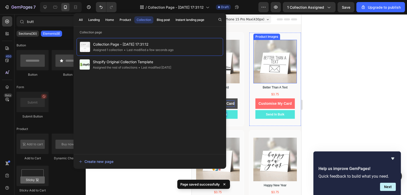
drag, startPoint x: 333, startPoint y: 76, endPoint x: 308, endPoint y: 86, distance: 27.0
click at [333, 76] on div at bounding box center [246, 104] width 321 height 180
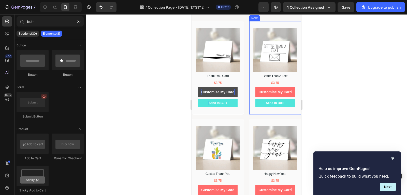
scroll to position [0, 0]
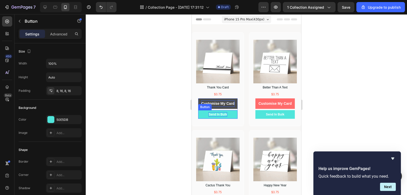
click at [224, 112] on p "Send In Bulk" at bounding box center [217, 114] width 19 height 5
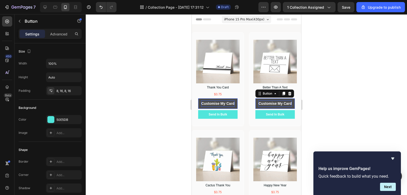
click at [264, 101] on strong "Customise My Card" at bounding box center [274, 103] width 33 height 4
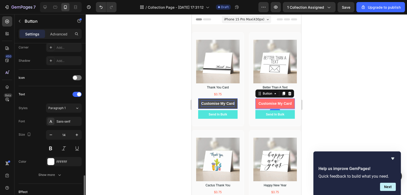
scroll to position [178, 0]
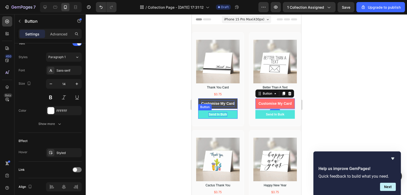
click at [209, 113] on p "Send In Bulk" at bounding box center [217, 114] width 19 height 5
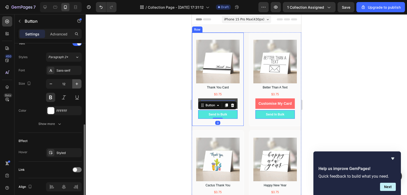
click at [77, 85] on icon "button" at bounding box center [76, 83] width 5 height 5
type input "14"
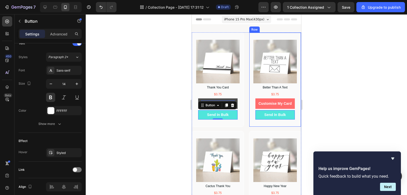
click at [309, 117] on div at bounding box center [246, 104] width 321 height 180
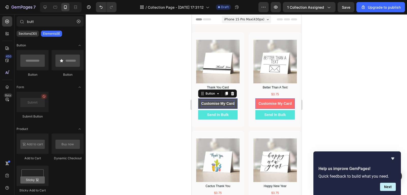
click at [198, 103] on button "Customise My Card" at bounding box center [217, 103] width 39 height 10
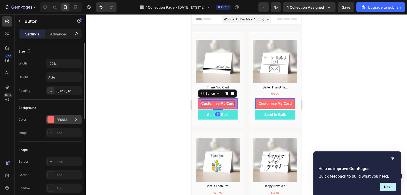
click at [56, 119] on div "FF6B6B" at bounding box center [64, 119] width 36 height 9
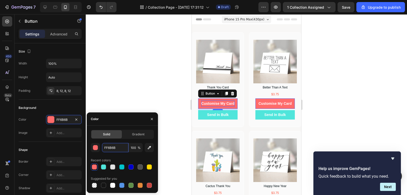
paste input "#"
type input "FF6B6B"
click at [124, 156] on div "FF6B6B 100 % Recent colors Suggested for you" at bounding box center [122, 166] width 63 height 46
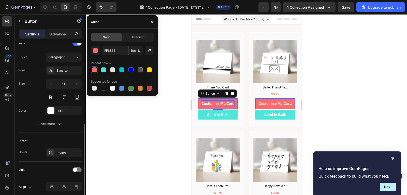
scroll to position [199, 0]
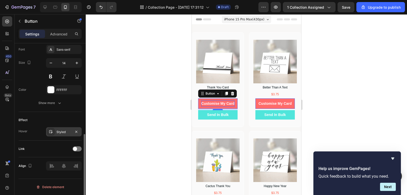
click at [64, 134] on div "Styled" at bounding box center [63, 132] width 15 height 5
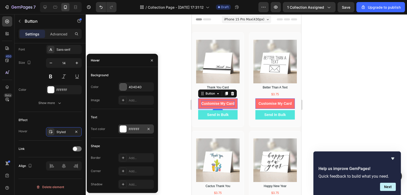
click at [130, 128] on div "FFFFFF" at bounding box center [136, 129] width 15 height 5
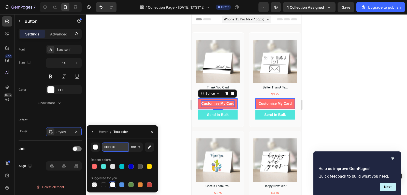
click at [121, 146] on input "FFFFFF" at bounding box center [115, 146] width 26 height 9
paste input "#E85A5A"
click at [133, 160] on div "Recent colors" at bounding box center [122, 159] width 63 height 8
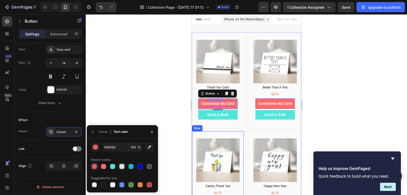
click at [121, 168] on div at bounding box center [121, 166] width 5 height 5
type input "E2E2E2"
click at [104, 130] on div "Hover" at bounding box center [103, 131] width 9 height 5
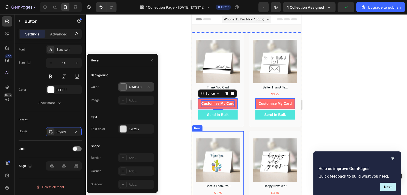
click at [139, 88] on div "4D4D4D" at bounding box center [136, 87] width 15 height 5
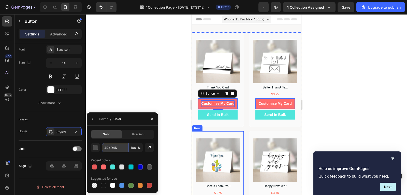
click at [119, 145] on input "4D4D4D" at bounding box center [115, 147] width 26 height 9
paste input "#E85A5A"
type input "E85A5A"
click at [97, 120] on button "button" at bounding box center [93, 119] width 8 height 8
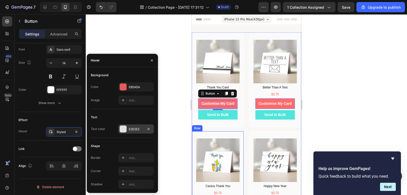
click at [132, 132] on div "E2E2E2" at bounding box center [136, 128] width 36 height 9
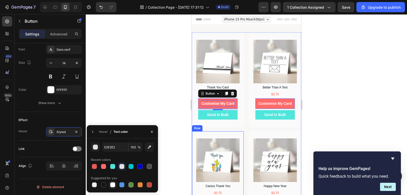
click at [112, 182] on div at bounding box center [112, 184] width 5 height 5
type input "FFFFFF"
click at [95, 133] on button "button" at bounding box center [93, 131] width 8 height 8
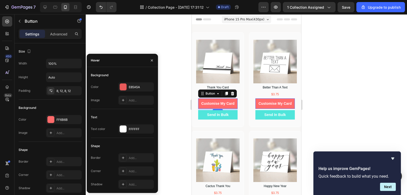
scroll to position [199, 0]
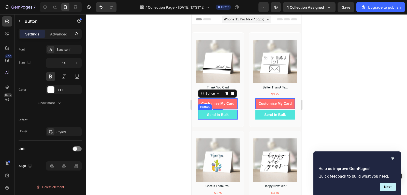
click at [228, 117] on button "Send In Bulk" at bounding box center [217, 114] width 39 height 9
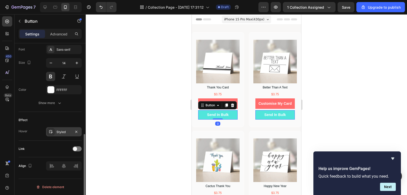
click at [65, 133] on div "Styled" at bounding box center [63, 132] width 15 height 5
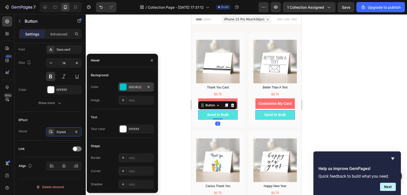
click at [143, 88] on div "00C4CC" at bounding box center [136, 87] width 15 height 5
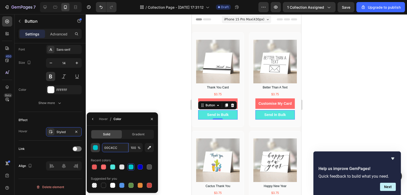
paste input "#3CC9C2"
type input "3CC9C2"
click at [96, 120] on button "button" at bounding box center [93, 119] width 8 height 8
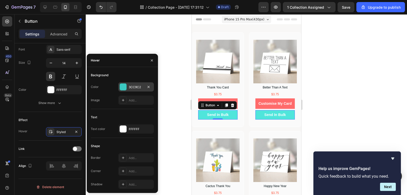
click at [143, 91] on div "3CC9C2" at bounding box center [136, 86] width 36 height 9
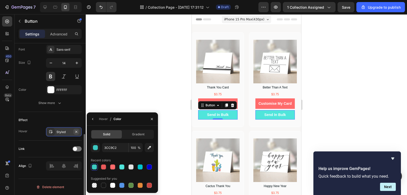
scroll to position [123, 0]
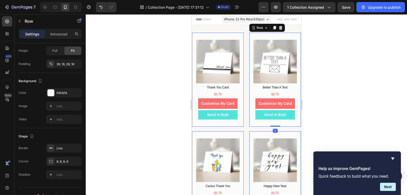
click at [295, 110] on div "Product Images Better Than A Text Product Title $3.75 Text Block Customise My C…" at bounding box center [275, 79] width 52 height 94
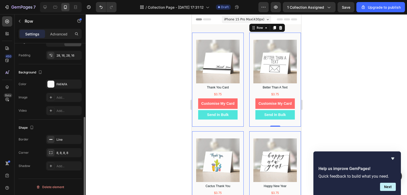
scroll to position [55, 0]
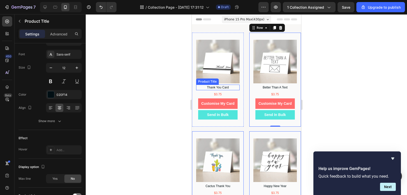
click at [230, 86] on h1 "Thank You Card" at bounding box center [218, 87] width 44 height 6
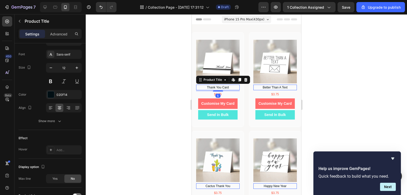
scroll to position [0, 0]
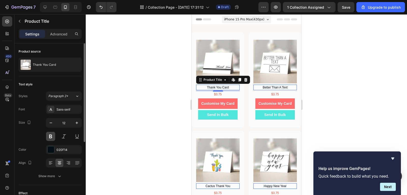
click at [51, 135] on button at bounding box center [50, 136] width 9 height 9
click at [77, 126] on button "button" at bounding box center [76, 122] width 9 height 9
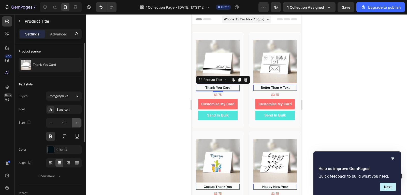
click at [77, 126] on button "button" at bounding box center [76, 122] width 9 height 9
type input "15"
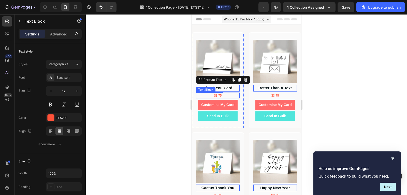
click at [223, 93] on p "$3.75" at bounding box center [217, 95] width 42 height 5
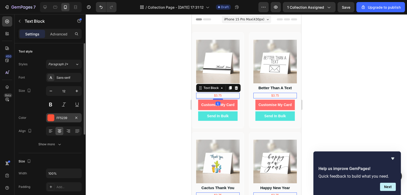
click at [56, 119] on div "FF5239" at bounding box center [64, 117] width 36 height 9
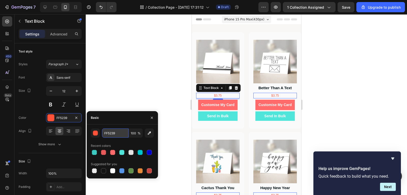
click at [118, 132] on input "FF5239" at bounding box center [115, 132] width 26 height 9
paste input "#28A745"
type input "#28A745"
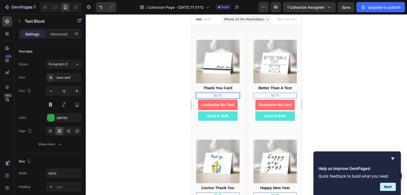
click at [13, 25] on div "450 Beta" at bounding box center [7, 104] width 15 height 180
click at [222, 87] on icon at bounding box center [222, 88] width 4 height 4
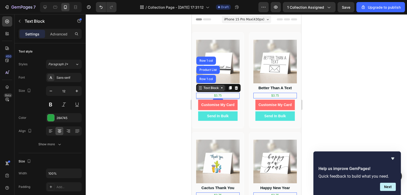
click at [220, 87] on icon at bounding box center [222, 88] width 4 height 4
click at [229, 86] on icon at bounding box center [230, 88] width 3 height 4
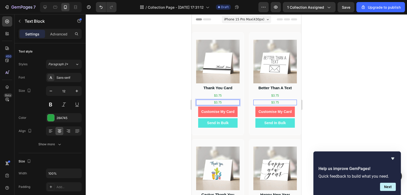
click at [225, 99] on div "$3.75" at bounding box center [218, 102] width 44 height 6
click at [225, 100] on p "$3.75" at bounding box center [217, 102] width 42 height 5
click at [233, 100] on p "$3.75" at bounding box center [217, 102] width 42 height 5
drag, startPoint x: 148, startPoint y: 122, endPoint x: 151, endPoint y: 121, distance: 4.0
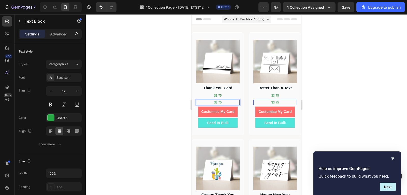
click at [148, 122] on div at bounding box center [246, 104] width 321 height 180
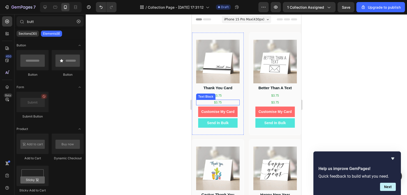
click at [221, 100] on p "$3.75" at bounding box center [217, 102] width 42 height 5
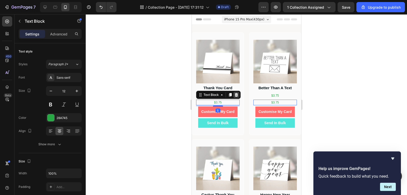
click at [237, 94] on icon at bounding box center [236, 95] width 3 height 4
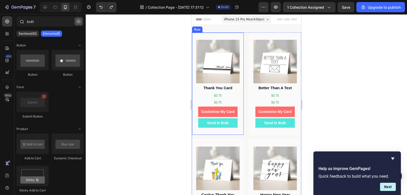
click at [79, 22] on icon "button" at bounding box center [79, 22] width 4 height 4
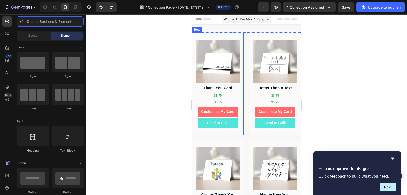
click at [61, 22] on input "text" at bounding box center [50, 21] width 67 height 10
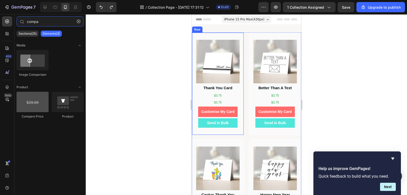
type input "compa"
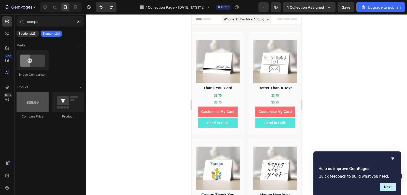
click at [42, 103] on div at bounding box center [33, 102] width 32 height 20
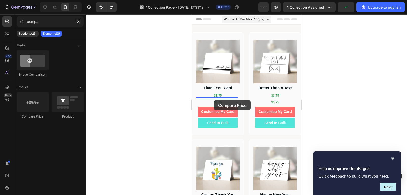
drag, startPoint x: 233, startPoint y: 118, endPoint x: 214, endPoint y: 100, distance: 26.3
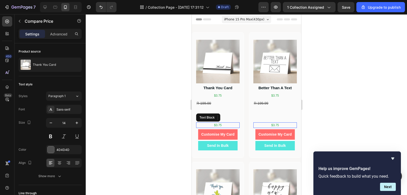
click at [228, 125] on div "$3.75" at bounding box center [218, 125] width 44 height 6
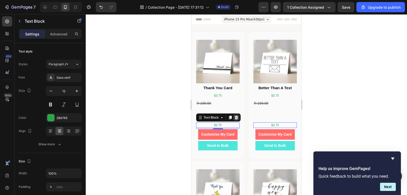
click at [237, 117] on icon at bounding box center [236, 118] width 3 height 4
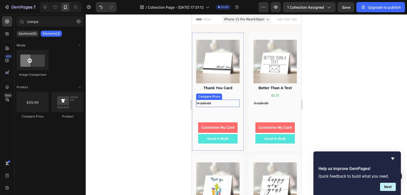
click at [217, 103] on div "R 199.00" at bounding box center [218, 102] width 44 height 7
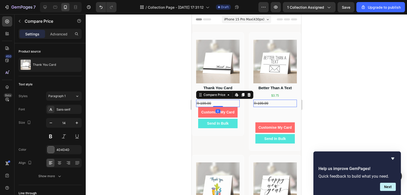
drag, startPoint x: 219, startPoint y: 119, endPoint x: 218, endPoint y: 102, distance: 17.1
click at [218, 102] on div "R 199.00 Compare Price Edit content in Shopify 0 Compare Price Edit content in …" at bounding box center [218, 102] width 44 height 7
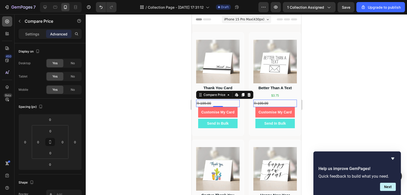
click at [7, 23] on icon at bounding box center [7, 21] width 5 height 5
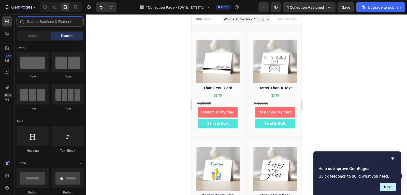
click at [54, 20] on input "text" at bounding box center [50, 21] width 67 height 10
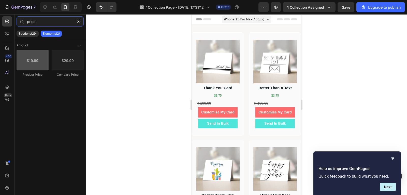
type input "price"
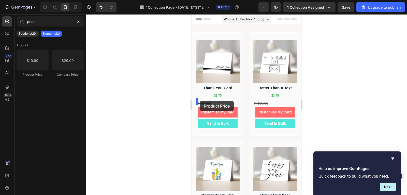
drag, startPoint x: 234, startPoint y: 80, endPoint x: 200, endPoint y: 101, distance: 40.1
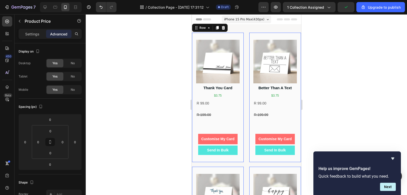
click at [221, 119] on div "Product Images Thank You Card Product Title $3.75 Text Block R 99.00 Product Pr…" at bounding box center [218, 97] width 44 height 115
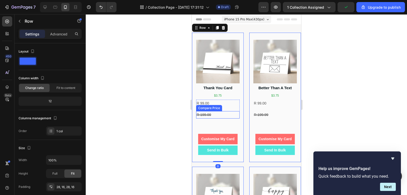
click at [221, 111] on div "R 199.00" at bounding box center [218, 114] width 44 height 7
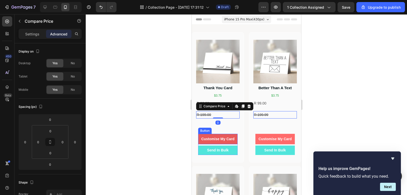
click at [222, 134] on button "Customise My Card" at bounding box center [217, 139] width 39 height 10
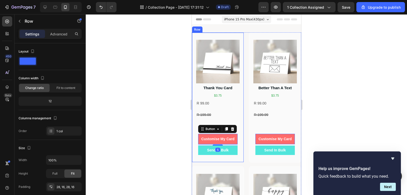
click at [226, 120] on div "Product Images Thank You Card Product Title $3.75 Text Block R 99.00 Product Pr…" at bounding box center [218, 97] width 44 height 115
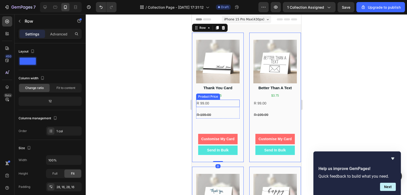
click at [223, 103] on div "R 99.00" at bounding box center [218, 102] width 44 height 7
click at [221, 119] on div "Product Images Thank You Card Product Title $3.75 Text Block R 99.00 Product Pr…" at bounding box center [218, 97] width 44 height 115
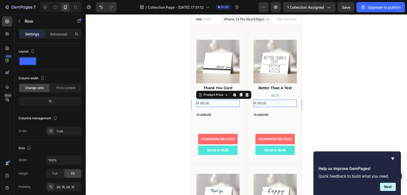
click at [214, 100] on div "R 99.00" at bounding box center [218, 102] width 44 height 7
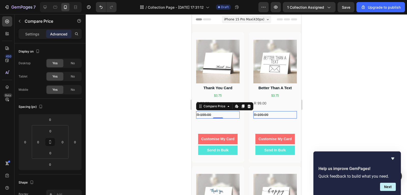
click at [218, 113] on div "R 199.00" at bounding box center [218, 114] width 44 height 7
click at [223, 106] on div "Compare Price" at bounding box center [214, 106] width 24 height 5
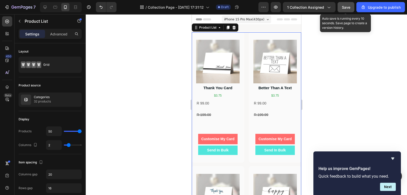
click at [346, 9] on span "Save" at bounding box center [346, 7] width 8 height 4
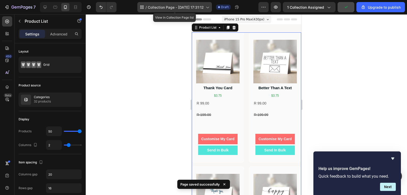
click at [194, 10] on div "/ Collection Page - [DATE] 17:31:12" at bounding box center [174, 7] width 75 height 10
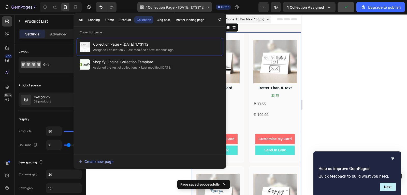
click at [194, 10] on div "/ Collection Page - [DATE] 17:31:12" at bounding box center [174, 7] width 75 height 10
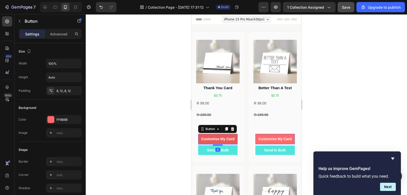
click at [219, 134] on button "Customise My Card" at bounding box center [217, 139] width 39 height 10
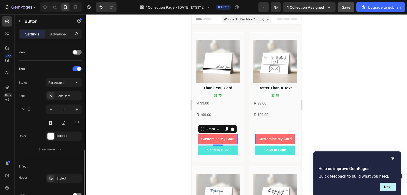
scroll to position [199, 0]
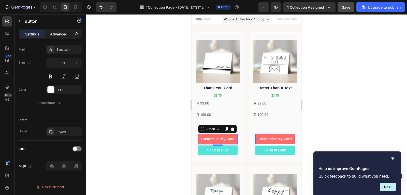
click at [57, 34] on p "Advanced" at bounding box center [58, 33] width 17 height 5
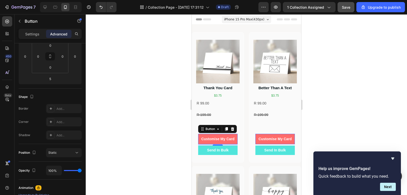
scroll to position [0, 0]
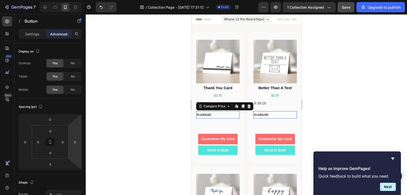
click at [223, 114] on div "R 199.00" at bounding box center [218, 114] width 44 height 7
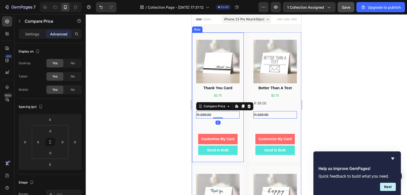
click at [222, 126] on div "Product Images Thank You Card Product Title $3.75 Text Block R 99.00 Product Pr…" at bounding box center [218, 97] width 44 height 115
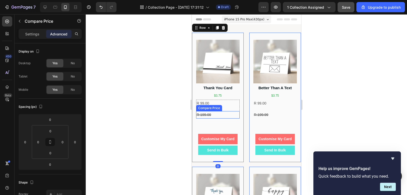
click at [220, 106] on div "Compare Price" at bounding box center [209, 108] width 24 height 5
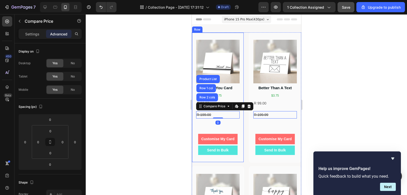
click at [222, 122] on div "Product Images Thank You Card Product Title $3.75 Text Block R 99.00 Product Pr…" at bounding box center [218, 97] width 44 height 115
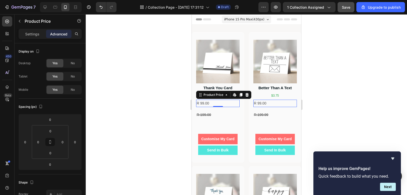
click at [222, 104] on div "R 99.00" at bounding box center [218, 102] width 44 height 7
click at [26, 32] on p "Settings" at bounding box center [32, 33] width 14 height 5
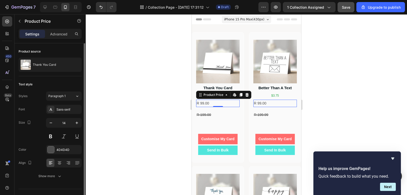
scroll to position [10, 0]
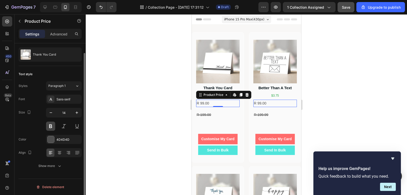
click at [50, 127] on button at bounding box center [50, 125] width 9 height 9
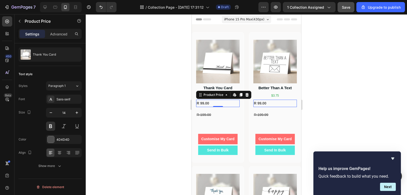
click at [215, 110] on div "0" at bounding box center [217, 111] width 5 height 4
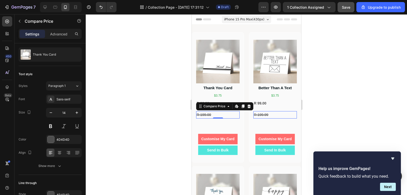
click at [213, 114] on div "R 199.00" at bounding box center [218, 114] width 44 height 7
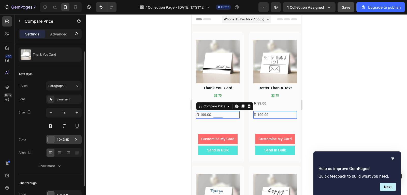
click at [62, 138] on div "4D4D4D" at bounding box center [63, 139] width 15 height 5
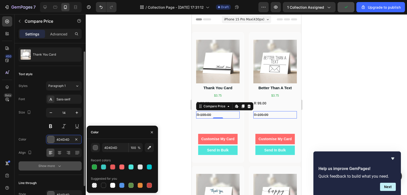
scroll to position [39, 0]
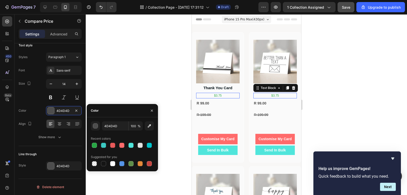
click at [271, 94] on div "$3.75" at bounding box center [275, 96] width 44 height 6
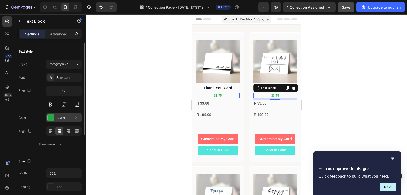
click at [69, 118] on div "28A745" at bounding box center [63, 118] width 15 height 5
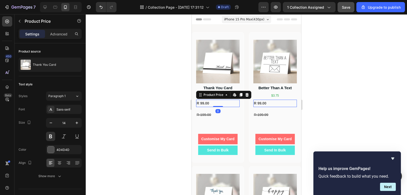
click at [223, 101] on div "R 99.00" at bounding box center [218, 102] width 44 height 7
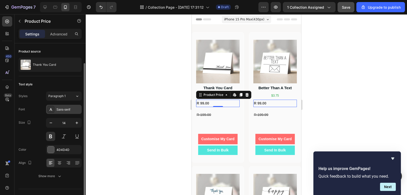
scroll to position [10, 0]
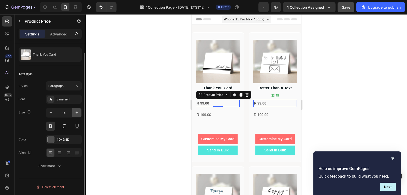
click at [77, 113] on icon "button" at bounding box center [76, 112] width 5 height 5
type input "15"
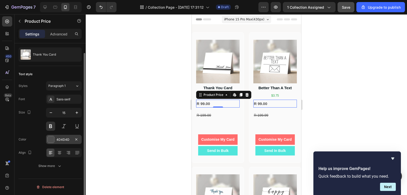
click at [67, 136] on div "4D4D4D" at bounding box center [64, 139] width 36 height 9
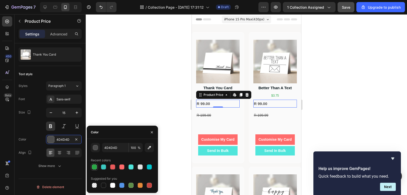
click at [94, 164] on div at bounding box center [94, 167] width 6 height 6
type input "28A745"
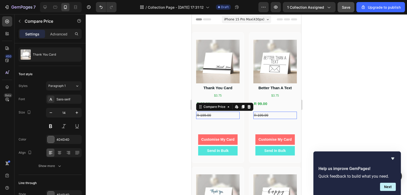
click at [219, 113] on div "R 199.00" at bounding box center [218, 114] width 44 height 7
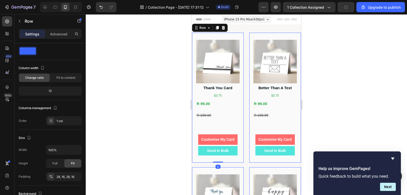
click at [222, 127] on div "Product Images Thank You Card Product Title $3.75 Text Block R 99.00 Product Pr…" at bounding box center [218, 98] width 44 height 116
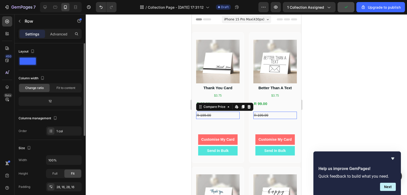
click at [218, 112] on div "R 199.00" at bounding box center [218, 114] width 44 height 7
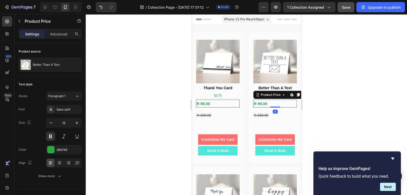
click at [273, 104] on div "R 99.00" at bounding box center [275, 103] width 44 height 8
click at [226, 93] on p "$3.75" at bounding box center [217, 95] width 42 height 5
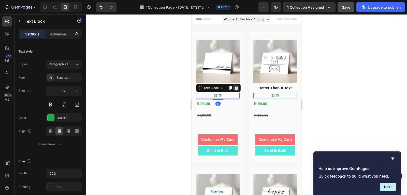
click at [236, 88] on icon at bounding box center [236, 88] width 3 height 4
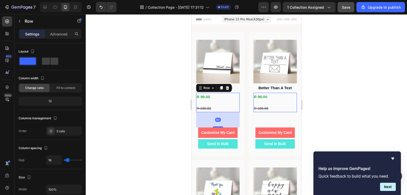
click at [228, 98] on div "R 99.00 Product Price Product Price R 199.00 Compare Price Compare Price Row 60" at bounding box center [218, 102] width 44 height 19
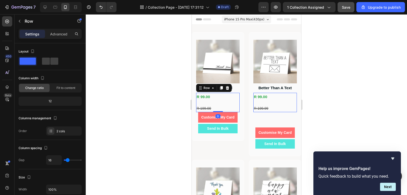
drag, startPoint x: 219, startPoint y: 124, endPoint x: 218, endPoint y: 105, distance: 19.1
click at [218, 105] on div "R 99.00 Product Price Product Price R 199.00 Compare Price Compare Price Row 0" at bounding box center [218, 102] width 44 height 19
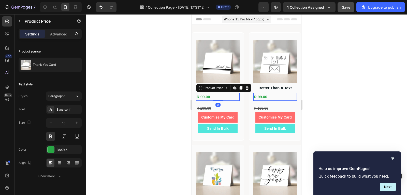
click at [225, 98] on div "R 99.00" at bounding box center [218, 97] width 44 height 8
click at [218, 103] on div "0" at bounding box center [217, 105] width 5 height 4
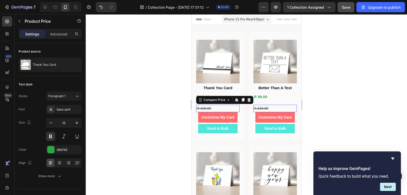
click at [224, 105] on div "R 199.00" at bounding box center [218, 108] width 44 height 7
click at [56, 33] on p "Advanced" at bounding box center [58, 33] width 17 height 5
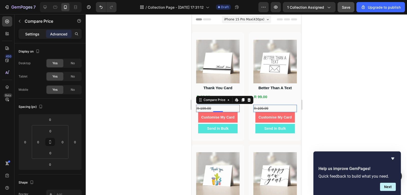
click at [29, 33] on p "Settings" at bounding box center [32, 33] width 14 height 5
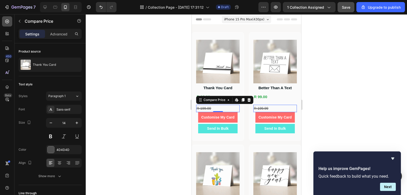
click at [7, 23] on icon at bounding box center [7, 22] width 4 height 4
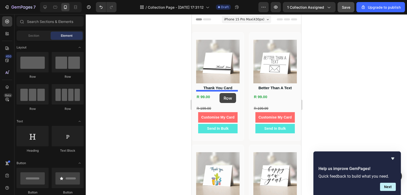
drag, startPoint x: 249, startPoint y: 83, endPoint x: 219, endPoint y: 93, distance: 31.1
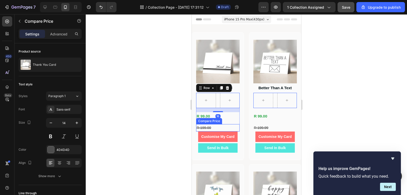
click at [219, 125] on div "R 199.00" at bounding box center [218, 127] width 44 height 7
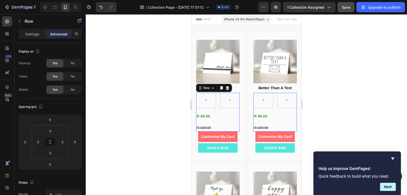
click at [222, 121] on div "Row R 99.00 Product Price Product Price R 199.00 Compare Price Compare Price Ro…" at bounding box center [218, 112] width 44 height 39
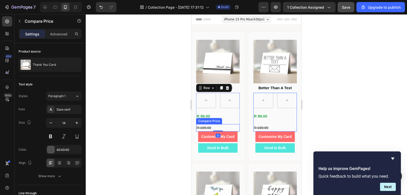
click at [221, 124] on div "R 199.00" at bounding box center [218, 127] width 44 height 7
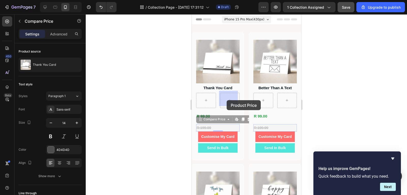
drag, startPoint x: 214, startPoint y: 119, endPoint x: 227, endPoint y: 100, distance: 22.6
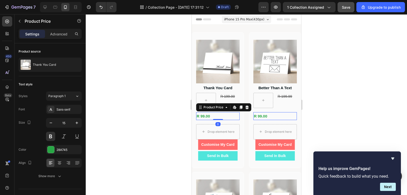
click at [210, 113] on div "R 99.00" at bounding box center [218, 116] width 44 height 8
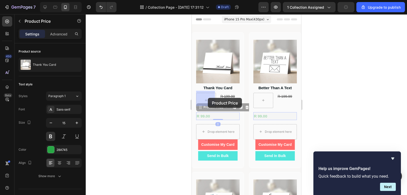
drag, startPoint x: 209, startPoint y: 104, endPoint x: 208, endPoint y: 98, distance: 6.6
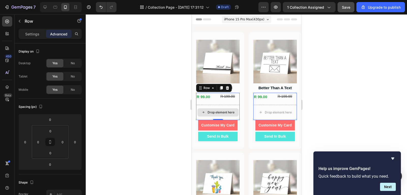
click at [222, 105] on div "Drop element here" at bounding box center [218, 112] width 44 height 15
click at [229, 87] on icon at bounding box center [227, 88] width 4 height 4
click at [225, 102] on div "R 99.00 Product Price Product Price R 199.00 Compare Price Compare Price Row Dr…" at bounding box center [218, 106] width 44 height 27
drag, startPoint x: 220, startPoint y: 117, endPoint x: 218, endPoint y: 106, distance: 11.3
click at [218, 106] on div "R 99.00 Product Price Product Price R 199.00 Compare Price Compare Price Row Dr…" at bounding box center [218, 106] width 44 height 27
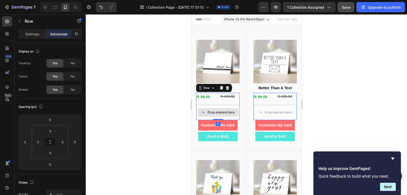
click at [225, 110] on div "Drop element here" at bounding box center [220, 112] width 27 height 4
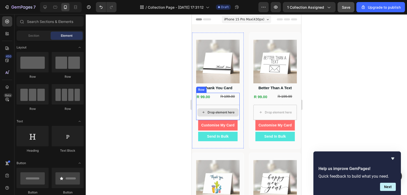
click at [226, 108] on div "Drop element here" at bounding box center [217, 112] width 41 height 8
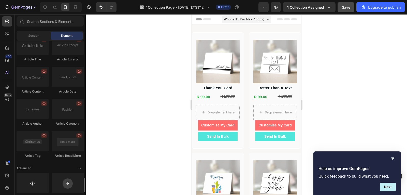
scroll to position [1466, 0]
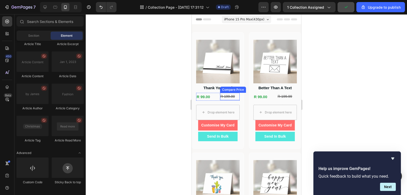
click at [223, 97] on div "R 199.00" at bounding box center [230, 96] width 20 height 7
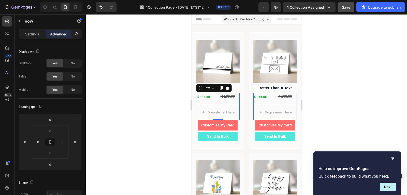
click at [212, 99] on div "R 99.00 Product Price Product Price R 199.00 Compare Price Compare Price Row Dr…" at bounding box center [218, 106] width 44 height 27
click at [215, 105] on div "Drop element here" at bounding box center [218, 112] width 44 height 15
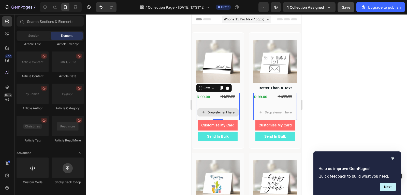
click at [222, 110] on div "Drop element here" at bounding box center [220, 112] width 27 height 4
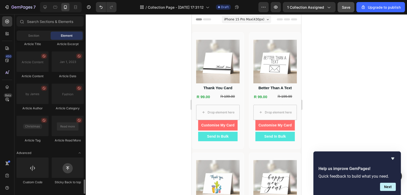
scroll to position [1339, 0]
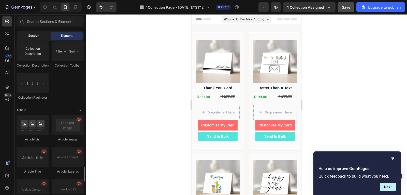
click at [45, 37] on div "Section" at bounding box center [34, 36] width 32 height 8
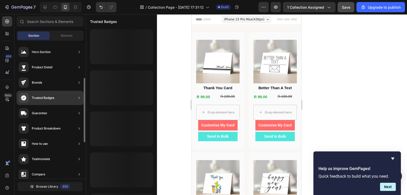
scroll to position [127, 0]
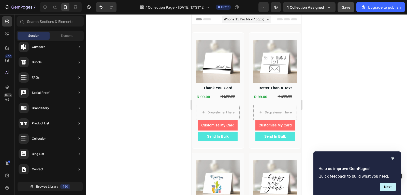
drag, startPoint x: 61, startPoint y: 35, endPoint x: 64, endPoint y: 59, distance: 23.8
click at [61, 35] on span "Element" at bounding box center [67, 35] width 12 height 5
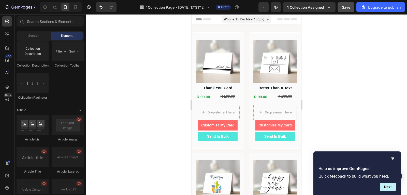
scroll to position [1466, 0]
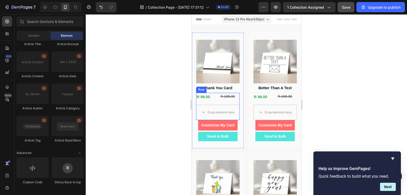
click at [216, 101] on div "R 99.00 Product Price Product Price R 199.00 Compare Price Compare Price Row Dr…" at bounding box center [218, 106] width 44 height 27
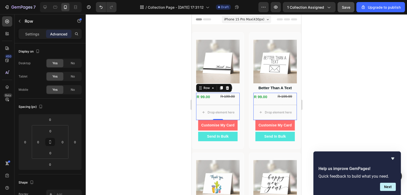
click at [217, 101] on div "R 99.00 Product Price Product Price R 199.00 Compare Price Compare Price Row Dr…" at bounding box center [218, 106] width 44 height 27
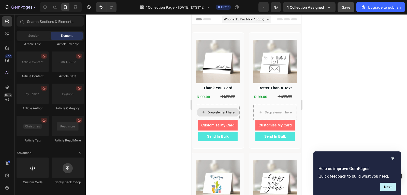
click at [221, 113] on div "Drop element here" at bounding box center [217, 112] width 41 height 8
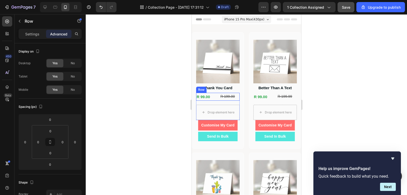
click at [216, 96] on div "R 99.00 Product Price Product Price R 199.00 Compare Price Compare Price Row" at bounding box center [218, 97] width 44 height 8
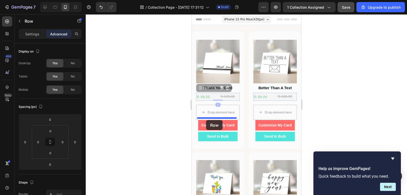
drag, startPoint x: 201, startPoint y: 88, endPoint x: 206, endPoint y: 120, distance: 32.8
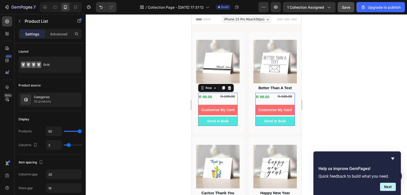
click at [227, 99] on div "R 99.00 Product Price Product Price R 199.00 Compare Price Compare Price Row Cu…" at bounding box center [217, 105] width 39 height 24
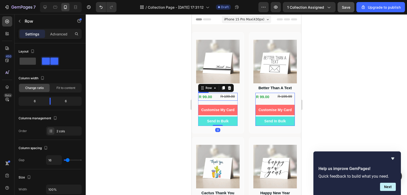
click at [216, 96] on div "R 99.00 Product Price Product Price R 199.00 Compare Price Compare Price Row" at bounding box center [217, 97] width 39 height 8
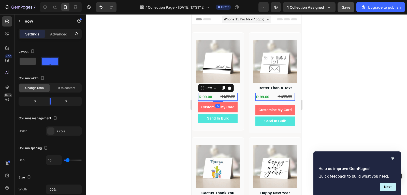
drag, startPoint x: 218, startPoint y: 102, endPoint x: 218, endPoint y: 99, distance: 2.8
click at [218, 100] on div at bounding box center [217, 101] width 10 height 2
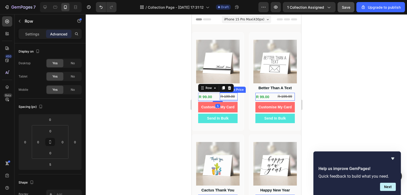
click at [225, 94] on div "R 199.00" at bounding box center [229, 96] width 18 height 7
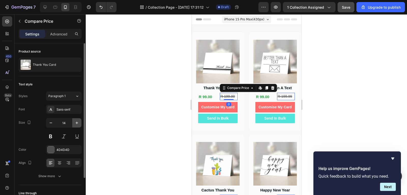
click at [76, 123] on icon "button" at bounding box center [76, 122] width 5 height 5
type input "15"
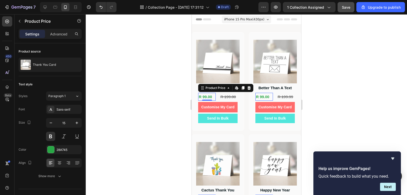
click at [212, 94] on div "R 99.00" at bounding box center [207, 97] width 18 height 8
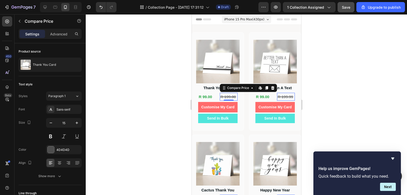
click at [233, 93] on div "R 199.00" at bounding box center [229, 97] width 18 height 8
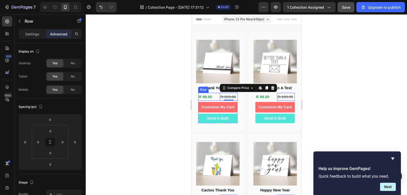
click at [217, 95] on div "R 99.00 Product Price Product Price R 199.00 Compare Price Edit content in Shop…" at bounding box center [217, 97] width 39 height 8
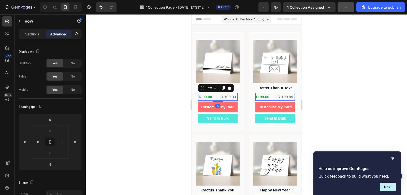
click at [216, 94] on div "R 99.00 Product Price Product Price R 199.00 Compare Price Compare Price Row 5" at bounding box center [217, 97] width 39 height 8
click at [229, 95] on div "R 199.00" at bounding box center [229, 97] width 18 height 8
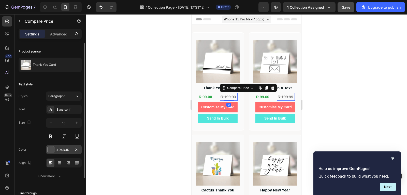
click at [57, 147] on div "4D4D4D" at bounding box center [63, 149] width 15 height 5
click at [53, 136] on button at bounding box center [50, 136] width 9 height 9
click at [50, 152] on div at bounding box center [51, 149] width 7 height 7
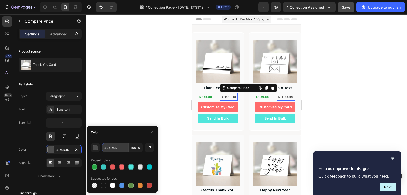
click at [112, 148] on input "4D4D4D" at bounding box center [115, 147] width 26 height 9
paste input "#FF0000"
type input "#FF0000"
click at [232, 119] on button "Send In Bulk" at bounding box center [217, 117] width 39 height 9
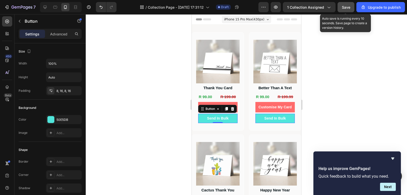
click at [351, 10] on button "Save" at bounding box center [346, 7] width 17 height 10
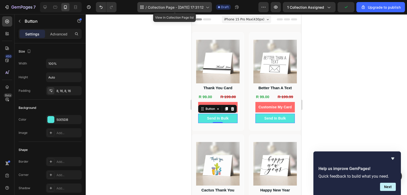
click at [182, 7] on span "Collection Page - [DATE] 17:31:12" at bounding box center [176, 7] width 56 height 5
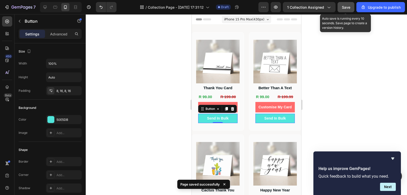
click at [341, 9] on button "Save" at bounding box center [346, 7] width 17 height 10
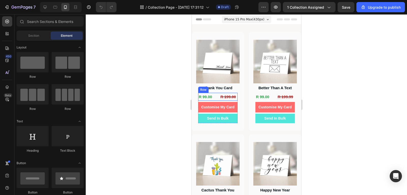
click at [216, 95] on div "R 99.00 Product Price Product Price R 199.00 Compare Price Compare Price Row" at bounding box center [217, 97] width 39 height 8
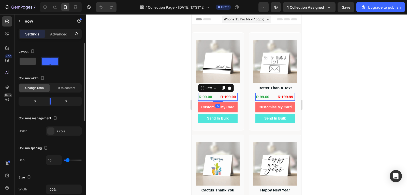
click at [42, 99] on div "6" at bounding box center [33, 100] width 26 height 7
click at [67, 90] on span "Fit to content" at bounding box center [65, 88] width 19 height 5
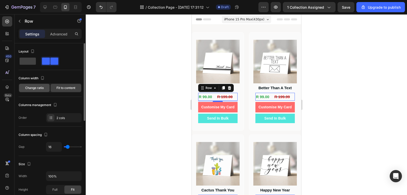
click at [44, 90] on div "Change ratio" at bounding box center [34, 88] width 31 height 8
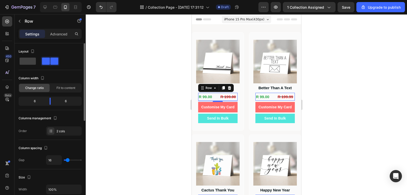
click at [66, 100] on div "6" at bounding box center [68, 100] width 26 height 7
click at [64, 100] on div "6" at bounding box center [68, 100] width 26 height 7
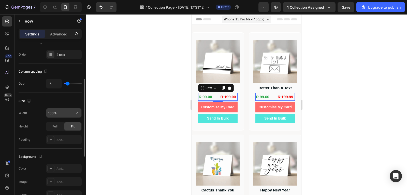
scroll to position [51, 0]
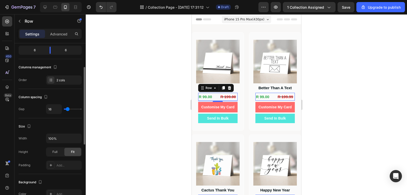
type input "2"
type input "0"
type input "7"
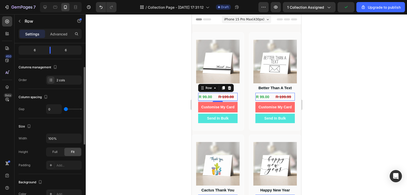
type input "7"
type input "120"
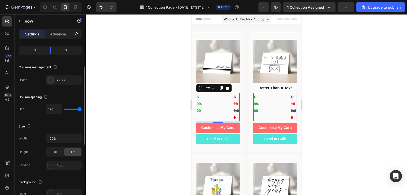
type input "116"
type input "0"
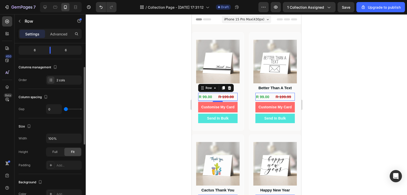
drag, startPoint x: 66, startPoint y: 109, endPoint x: 49, endPoint y: 109, distance: 17.1
type input "0"
click at [64, 109] on input "range" at bounding box center [73, 108] width 18 height 1
click at [60, 150] on div "Full" at bounding box center [55, 152] width 17 height 8
click at [70, 151] on div "Fit" at bounding box center [72, 152] width 17 height 8
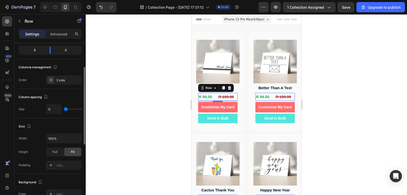
scroll to position [0, 0]
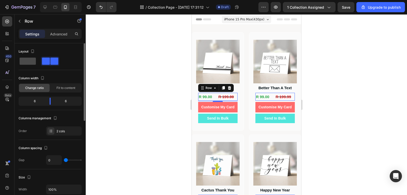
click at [34, 61] on span at bounding box center [28, 61] width 16 height 7
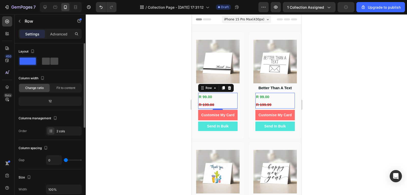
click at [45, 60] on span at bounding box center [46, 61] width 8 height 7
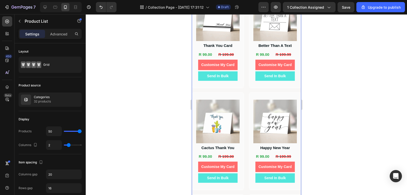
scroll to position [102, 0]
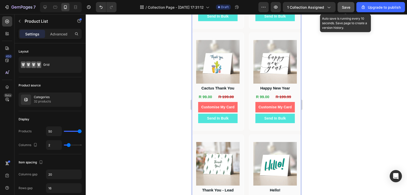
click at [343, 11] on button "Save" at bounding box center [346, 7] width 17 height 10
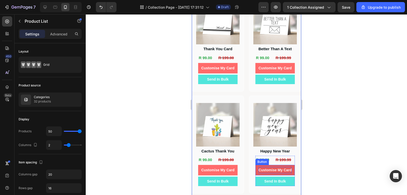
scroll to position [0, 0]
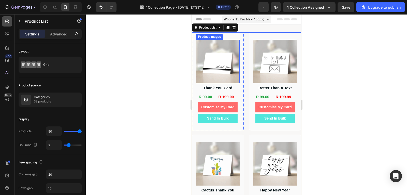
click at [6, 22] on icon at bounding box center [7, 21] width 5 height 5
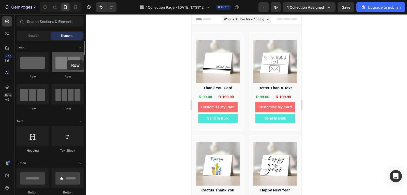
click at [67, 60] on div at bounding box center [68, 62] width 32 height 20
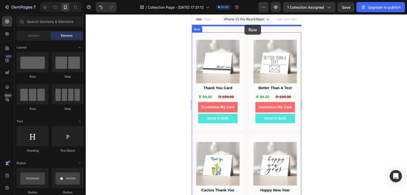
drag, startPoint x: 259, startPoint y: 74, endPoint x: 244, endPoint y: 25, distance: 51.7
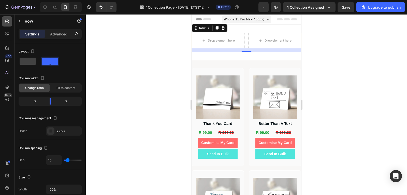
click at [6, 22] on icon at bounding box center [7, 22] width 4 height 4
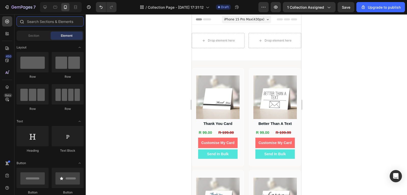
click at [41, 23] on input "text" at bounding box center [50, 21] width 67 height 10
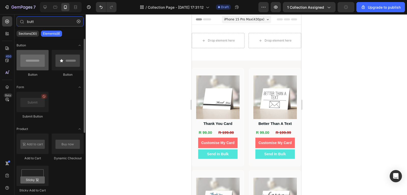
type input "butt"
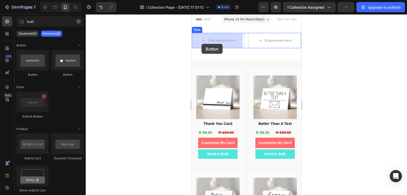
drag, startPoint x: 227, startPoint y: 77, endPoint x: 201, endPoint y: 44, distance: 42.4
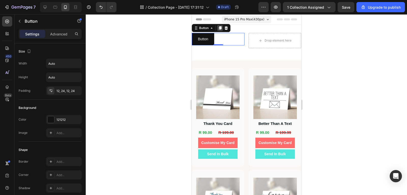
click at [220, 28] on icon at bounding box center [220, 28] width 3 height 4
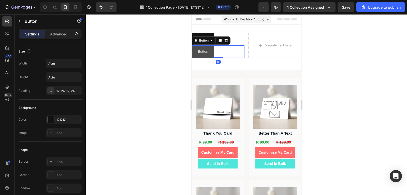
click at [209, 50] on button "Button" at bounding box center [203, 51] width 22 height 12
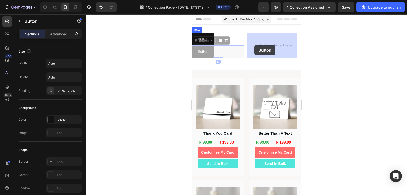
drag, startPoint x: 201, startPoint y: 40, endPoint x: 254, endPoint y: 45, distance: 53.9
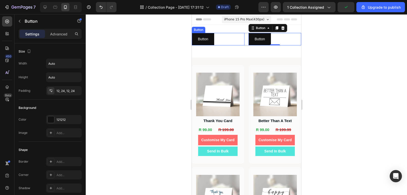
click at [241, 44] on div "Button Button" at bounding box center [218, 39] width 53 height 12
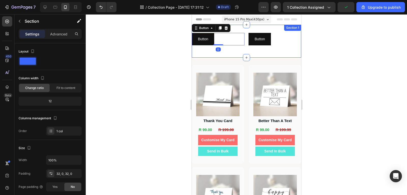
click at [252, 47] on div "Button Button 0 Button Button Row" at bounding box center [246, 41] width 109 height 17
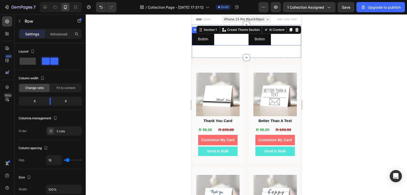
click at [246, 41] on div "Button Button Button Button Row" at bounding box center [246, 39] width 109 height 12
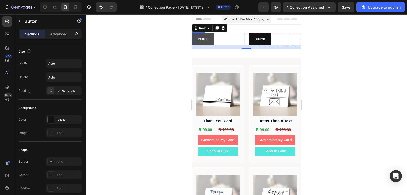
click at [203, 41] on p "Button" at bounding box center [203, 39] width 10 height 6
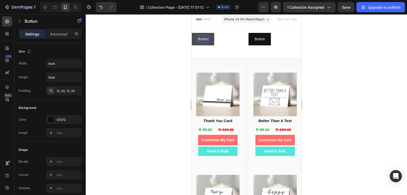
click at [203, 41] on p "Button" at bounding box center [203, 39] width 10 height 6
click at [192, 33] on button "Create" at bounding box center [203, 39] width 23 height 12
click at [192, 33] on button "Create Custom" at bounding box center [210, 39] width 36 height 12
click at [221, 39] on p "Create Custom Card" at bounding box center [214, 39] width 33 height 6
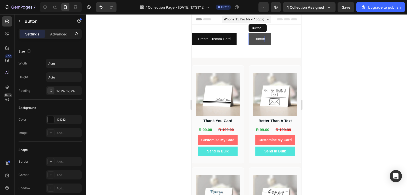
click at [257, 40] on p "Button" at bounding box center [259, 39] width 10 height 6
click at [248, 33] on button "View" at bounding box center [258, 39] width 20 height 12
click at [248, 33] on button "View My" at bounding box center [261, 39] width 26 height 12
click at [248, 33] on button "View My Custom" at bounding box center [267, 39] width 39 height 12
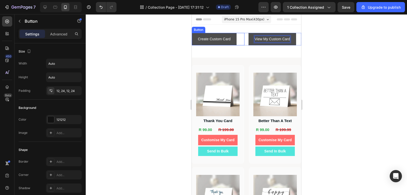
click at [233, 44] on button "Create Custom Card" at bounding box center [214, 39] width 45 height 12
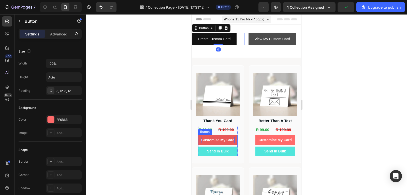
click at [232, 137] on p "Customise My Card" at bounding box center [217, 140] width 33 height 6
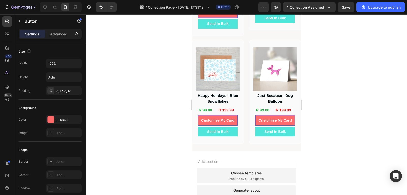
scroll to position [1648, 0]
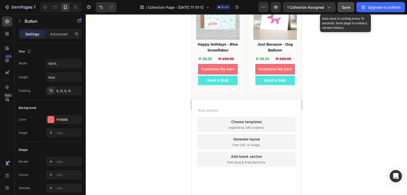
click at [348, 3] on button "Save" at bounding box center [346, 7] width 17 height 10
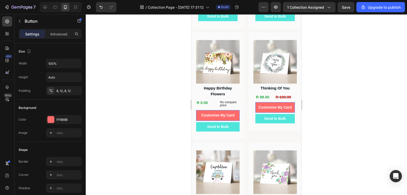
scroll to position [834, 0]
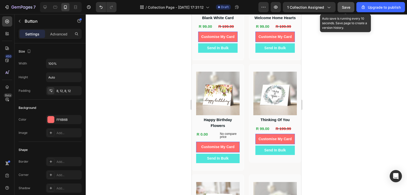
click at [346, 9] on span "Save" at bounding box center [346, 7] width 8 height 4
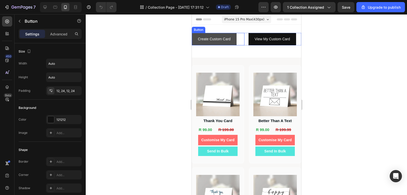
click at [233, 42] on button "Create Custom Card" at bounding box center [214, 39] width 45 height 12
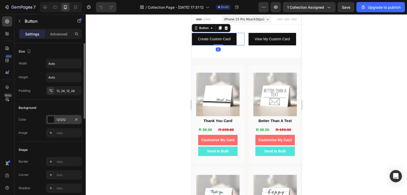
click at [70, 118] on div "121212" at bounding box center [63, 119] width 15 height 5
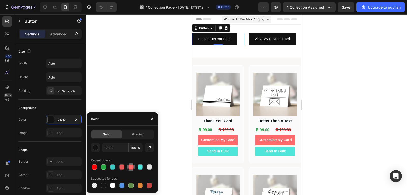
click at [129, 167] on div at bounding box center [131, 166] width 5 height 5
type input "FF6B6B"
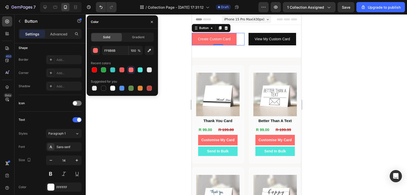
scroll to position [178, 0]
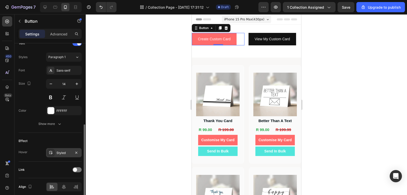
click at [55, 153] on div "Styled" at bounding box center [64, 152] width 36 height 9
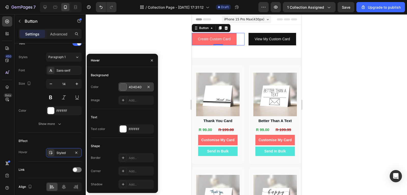
click at [131, 88] on div "4D4D4D" at bounding box center [136, 87] width 15 height 5
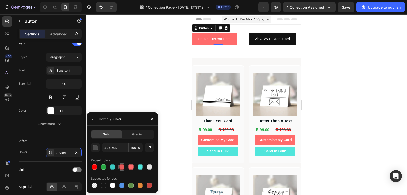
click at [122, 169] on div at bounding box center [122, 167] width 6 height 6
type input "E85A5A"
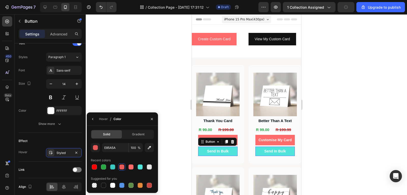
click at [232, 149] on button "Send In Bulk" at bounding box center [217, 150] width 39 height 9
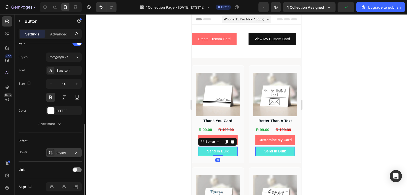
click at [64, 152] on div "Styled" at bounding box center [63, 152] width 15 height 5
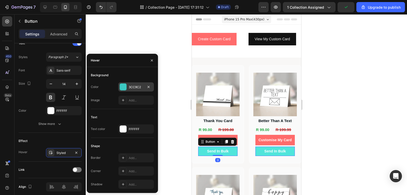
click at [140, 86] on div "3CC9C2" at bounding box center [136, 87] width 15 height 5
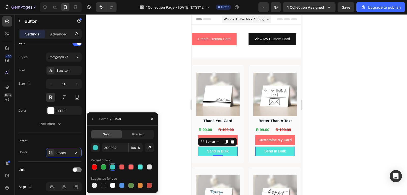
click at [113, 169] on div at bounding box center [112, 166] width 5 height 5
click at [141, 168] on div at bounding box center [140, 166] width 5 height 5
type input "50E5DB"
click at [224, 40] on p "Create Custom Card" at bounding box center [214, 39] width 33 height 6
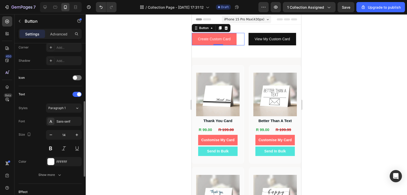
scroll to position [199, 0]
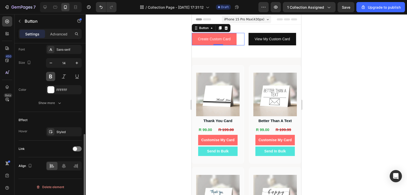
click at [50, 75] on button at bounding box center [50, 76] width 9 height 9
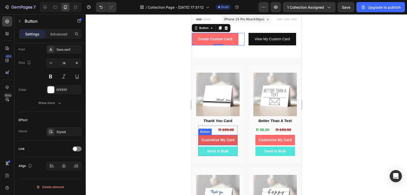
click at [217, 135] on button "Customise My Card" at bounding box center [217, 140] width 39 height 10
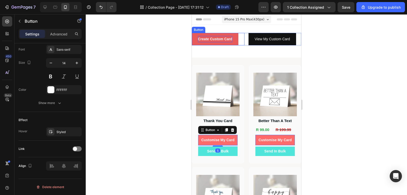
click at [222, 38] on p "Create Custom Card" at bounding box center [215, 39] width 34 height 6
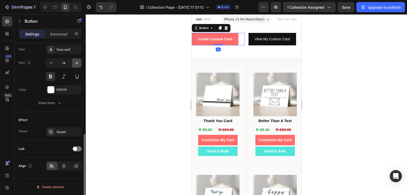
click at [76, 65] on icon "button" at bounding box center [76, 62] width 5 height 5
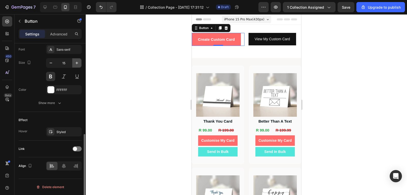
click at [76, 65] on icon "button" at bounding box center [76, 62] width 5 height 5
click at [51, 60] on icon "button" at bounding box center [50, 62] width 5 height 5
type input "15"
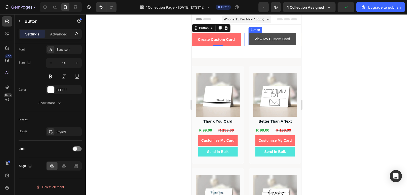
click at [249, 44] on button "View My Custom Card" at bounding box center [272, 39] width 48 height 12
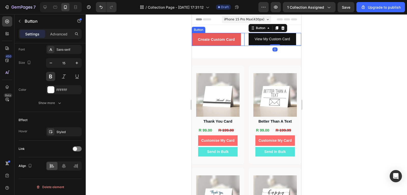
click at [235, 40] on button "Create Custom Card" at bounding box center [216, 39] width 49 height 13
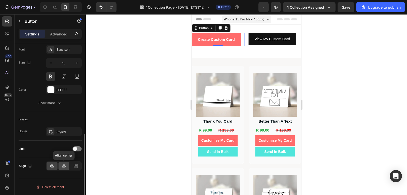
click at [67, 167] on div at bounding box center [64, 166] width 11 height 8
click at [334, 90] on div at bounding box center [246, 104] width 321 height 180
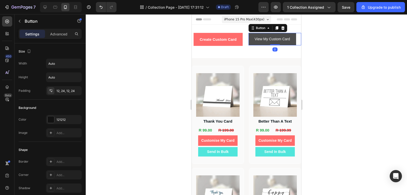
click at [290, 39] on button "View My Custom Card" at bounding box center [272, 39] width 48 height 12
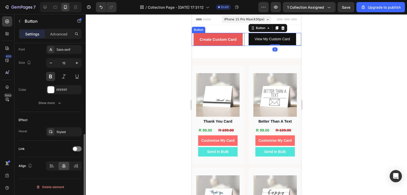
click at [238, 42] on button "Create Custom Card" at bounding box center [217, 39] width 49 height 13
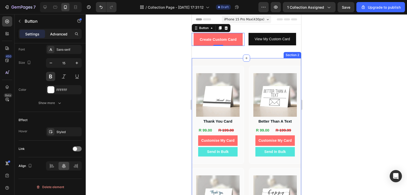
click at [60, 34] on p "Advanced" at bounding box center [58, 33] width 17 height 5
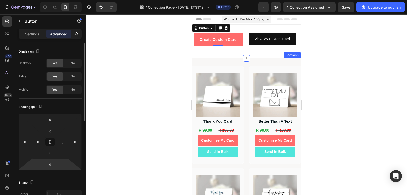
scroll to position [25, 0]
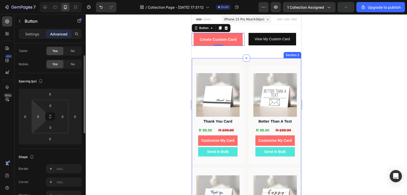
click at [38, 0] on html "7 / Collection Page - [DATE] 17:31:12 Draft Preview 1 collection assigned Upgra…" at bounding box center [203, 0] width 407 height 0
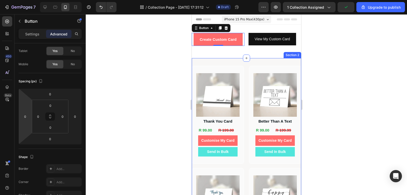
click at [26, 0] on html "7 / Collection Page - [DATE] 17:31:12 Draft Preview 1 collection assigned Upgra…" at bounding box center [203, 0] width 407 height 0
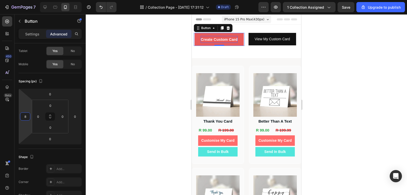
type input "8"
click at [211, 38] on p "Create Custom Card" at bounding box center [219, 39] width 37 height 7
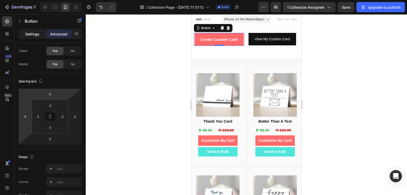
click at [26, 37] on div "Settings" at bounding box center [32, 34] width 25 height 8
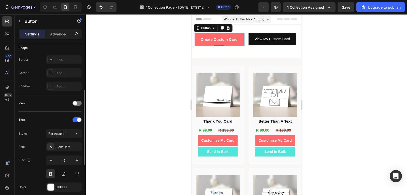
scroll to position [153, 0]
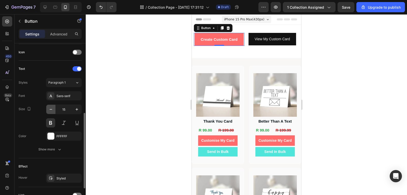
click at [54, 109] on button "button" at bounding box center [50, 109] width 9 height 9
type input "14"
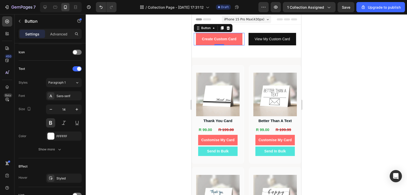
click at [346, 82] on div at bounding box center [246, 104] width 321 height 180
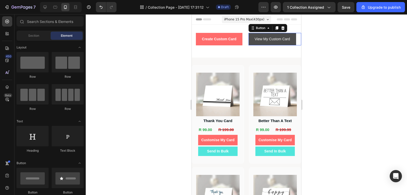
click at [289, 41] on button "View My Custom Card" at bounding box center [272, 39] width 48 height 12
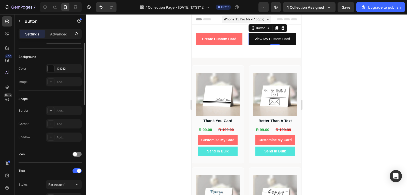
scroll to position [25, 0]
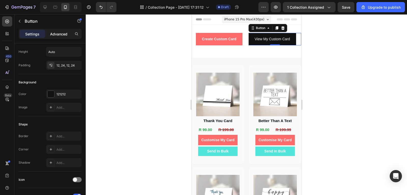
click at [56, 36] on p "Advanced" at bounding box center [58, 33] width 17 height 5
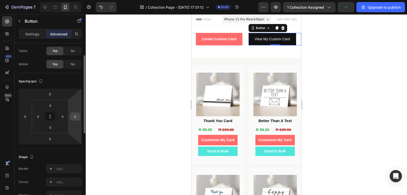
click at [75, 118] on input "0" at bounding box center [75, 116] width 8 height 8
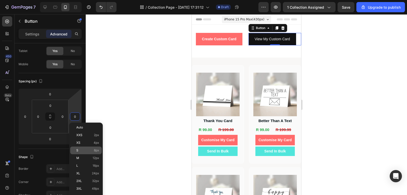
click at [94, 147] on div "S 8px" at bounding box center [86, 150] width 32 height 8
type input "8"
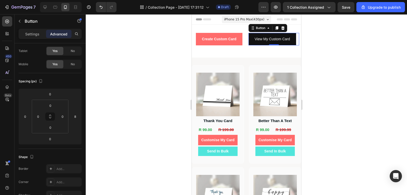
click at [335, 110] on div at bounding box center [246, 104] width 321 height 180
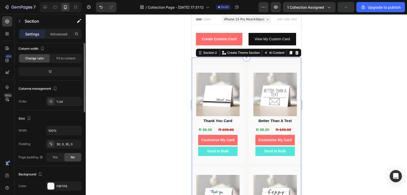
scroll to position [4, 0]
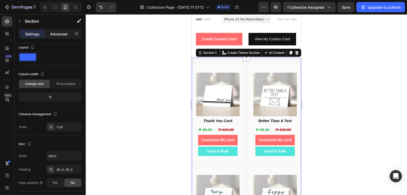
click at [57, 36] on p "Advanced" at bounding box center [58, 33] width 17 height 5
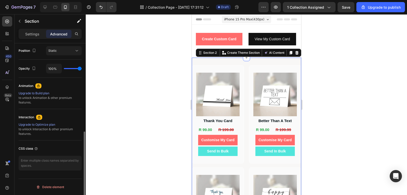
scroll to position [60, 0]
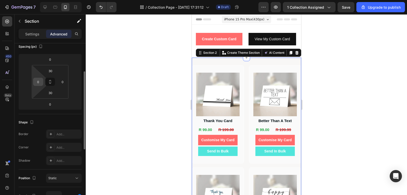
click at [42, 83] on div "0" at bounding box center [38, 82] width 10 height 8
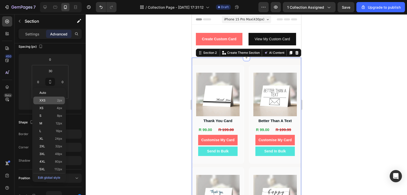
click at [45, 99] on span "XXS" at bounding box center [42, 100] width 6 height 4
type input "2"
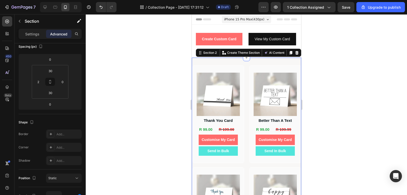
click at [350, 92] on div at bounding box center [246, 104] width 321 height 180
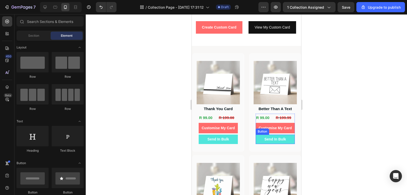
scroll to position [0, 0]
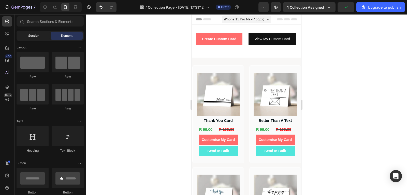
click at [38, 35] on span "Section" at bounding box center [33, 35] width 11 height 5
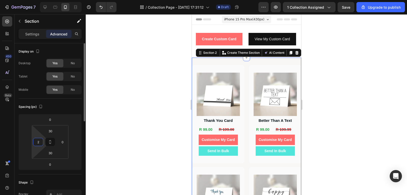
click at [40, 144] on input "2" at bounding box center [38, 142] width 8 height 8
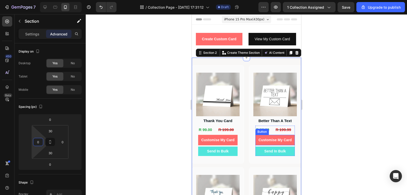
type input "0"
click at [323, 127] on div at bounding box center [246, 104] width 321 height 180
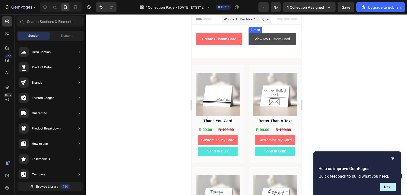
click at [251, 43] on button "View My Custom Card" at bounding box center [272, 39] width 48 height 12
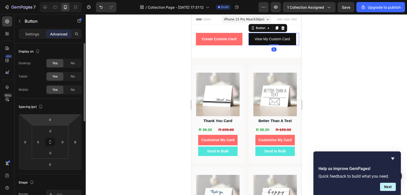
scroll to position [51, 0]
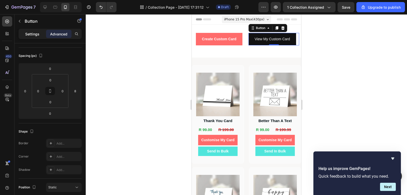
click at [38, 31] on div "Settings" at bounding box center [32, 34] width 25 height 8
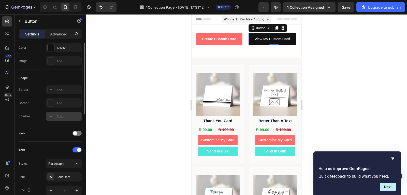
scroll to position [46, 0]
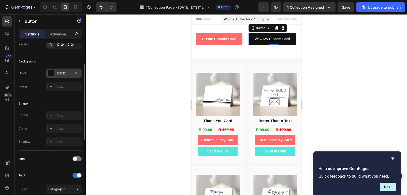
click at [63, 74] on div "121212" at bounding box center [63, 73] width 15 height 5
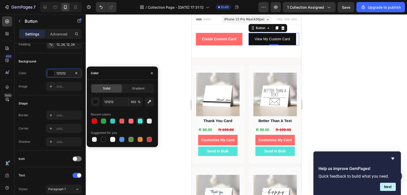
click at [143, 122] on div at bounding box center [140, 120] width 5 height 5
type input "50E5DB"
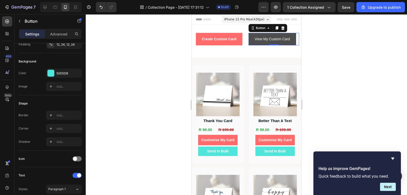
click at [291, 41] on button "View My Custom Card" at bounding box center [272, 39] width 48 height 12
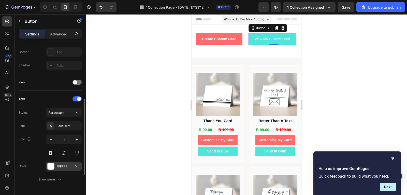
scroll to position [199, 0]
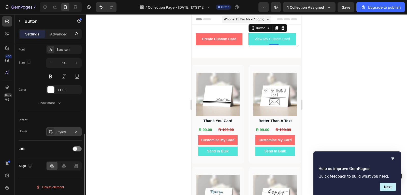
click at [61, 133] on div "Styled" at bounding box center [63, 132] width 15 height 5
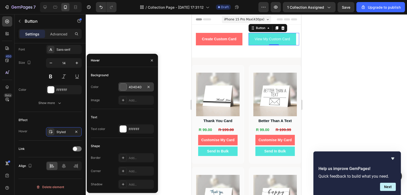
click at [130, 89] on div "4D4D4D" at bounding box center [136, 86] width 36 height 9
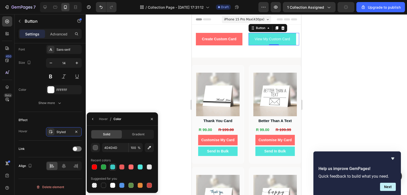
click at [113, 168] on div at bounding box center [112, 166] width 5 height 5
type input "3CC9C2"
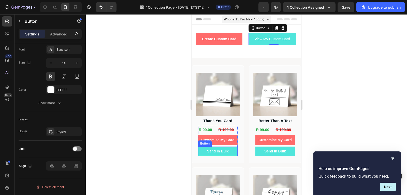
click at [233, 150] on button "Send In Bulk" at bounding box center [217, 150] width 39 height 9
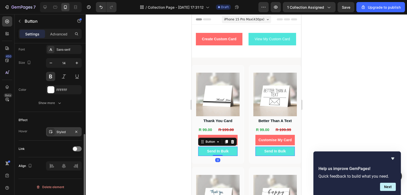
click at [64, 130] on div "Styled" at bounding box center [63, 132] width 15 height 5
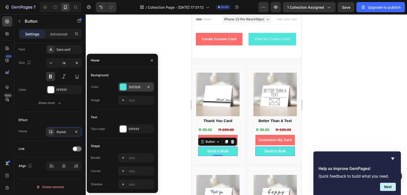
click at [138, 88] on div "50E5DB" at bounding box center [136, 87] width 15 height 5
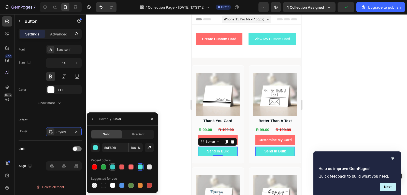
click at [115, 164] on div at bounding box center [113, 167] width 6 height 6
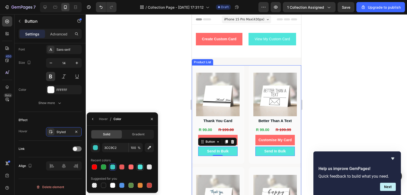
click at [138, 167] on div at bounding box center [140, 166] width 5 height 5
click at [115, 167] on div at bounding box center [113, 167] width 6 height 6
type input "3CC9C2"
click at [151, 122] on button "button" at bounding box center [152, 119] width 8 height 8
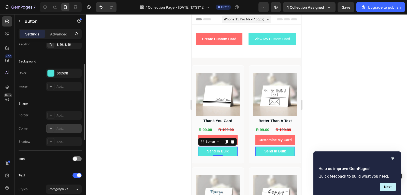
scroll to position [0, 0]
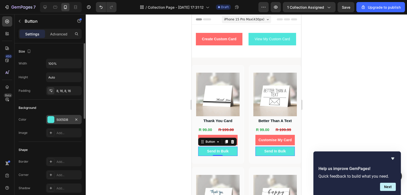
click at [63, 118] on div "50E5DB" at bounding box center [63, 119] width 15 height 5
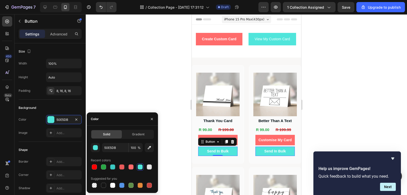
click at [138, 169] on div at bounding box center [140, 167] width 6 height 6
click at [114, 165] on div at bounding box center [112, 166] width 5 height 5
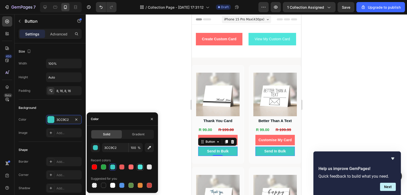
click at [140, 167] on div at bounding box center [140, 166] width 5 height 5
type input "50E5DB"
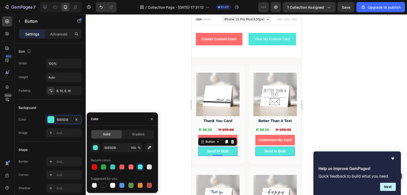
click at [0, 131] on div "450 Beta" at bounding box center [7, 104] width 15 height 180
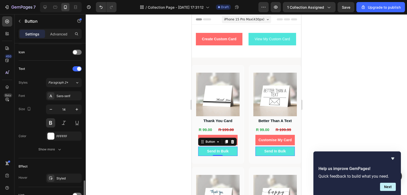
scroll to position [199, 0]
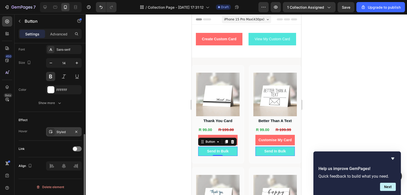
click at [61, 133] on div "Styled" at bounding box center [63, 132] width 15 height 5
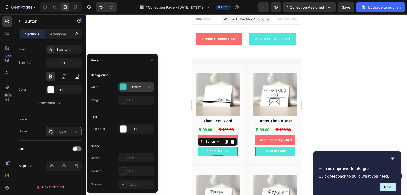
click at [127, 87] on div "3CC9C2" at bounding box center [136, 86] width 36 height 9
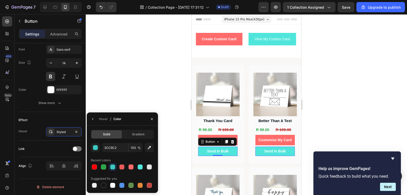
click at [113, 166] on div at bounding box center [112, 166] width 5 height 5
click at [91, 117] on icon "button" at bounding box center [93, 119] width 4 height 4
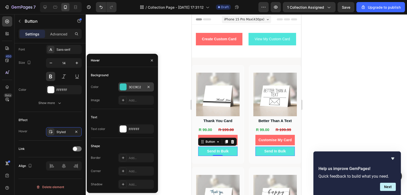
click at [135, 89] on div "3CC9C2" at bounding box center [136, 87] width 15 height 5
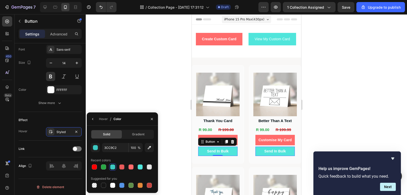
click at [111, 166] on div at bounding box center [112, 166] width 5 height 5
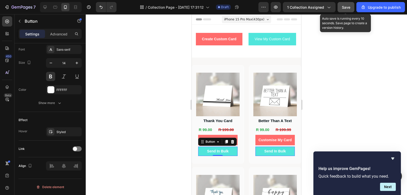
click at [346, 11] on button "Save" at bounding box center [346, 7] width 17 height 10
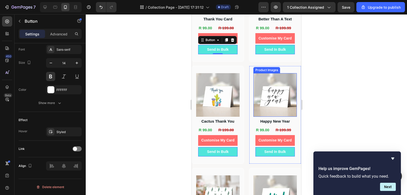
scroll to position [102, 0]
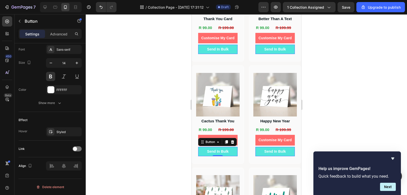
click at [203, 149] on button "Send In Bulk" at bounding box center [217, 151] width 39 height 9
click at [232, 140] on icon at bounding box center [232, 142] width 3 height 4
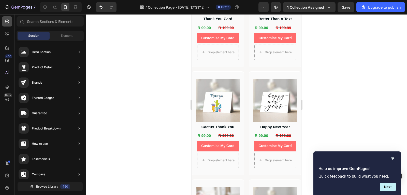
click at [9, 21] on icon at bounding box center [7, 22] width 4 height 4
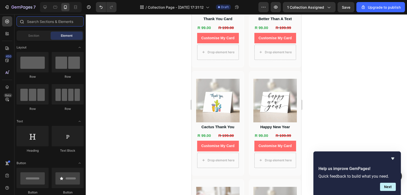
click at [46, 24] on input "text" at bounding box center [50, 21] width 67 height 10
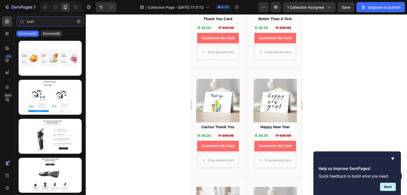
type input "butt"
click at [46, 30] on div "Sections(30) Elements(8)" at bounding box center [50, 34] width 71 height 10
click at [47, 30] on div "Sections(30) Elements(8)" at bounding box center [50, 34] width 71 height 10
click at [47, 32] on p "Elements(8)" at bounding box center [51, 34] width 17 height 4
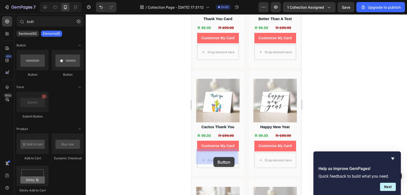
drag, startPoint x: 230, startPoint y: 82, endPoint x: 213, endPoint y: 157, distance: 76.9
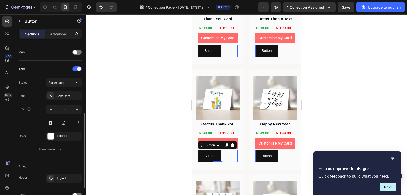
scroll to position [199, 0]
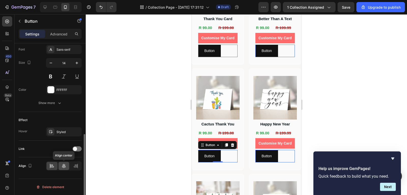
click at [61, 162] on div at bounding box center [64, 166] width 11 height 8
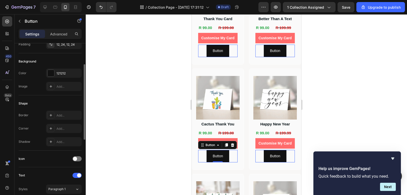
scroll to position [21, 0]
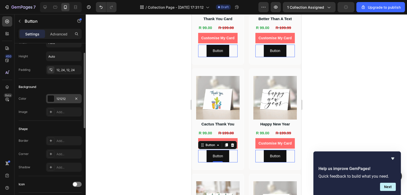
click at [65, 101] on div "121212" at bounding box center [64, 98] width 36 height 9
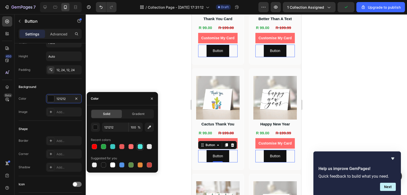
click at [137, 149] on div at bounding box center [140, 146] width 6 height 6
type input "50E5DB"
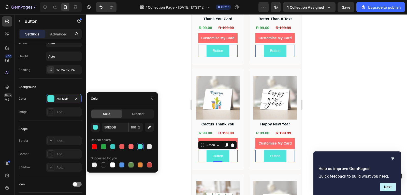
click at [7, 134] on div "450 Beta" at bounding box center [7, 87] width 10 height 142
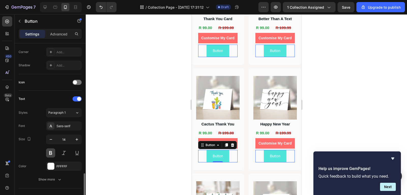
scroll to position [199, 0]
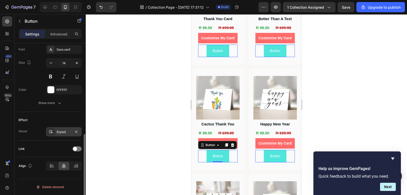
click at [60, 134] on div "Styled" at bounding box center [64, 131] width 36 height 9
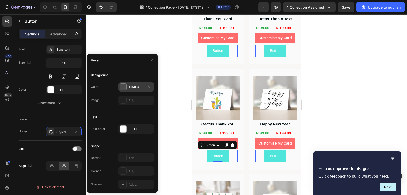
click at [133, 87] on div "4D4D4D" at bounding box center [136, 87] width 15 height 5
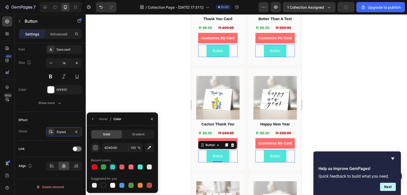
click at [113, 164] on div at bounding box center [112, 166] width 5 height 5
type input "3CC9C2"
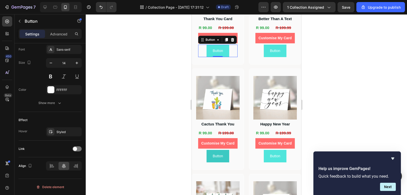
click at [222, 152] on button "Button" at bounding box center [217, 156] width 22 height 12
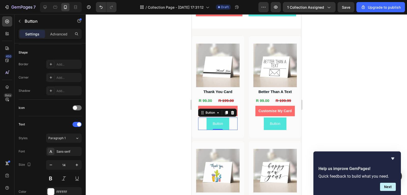
scroll to position [0, 0]
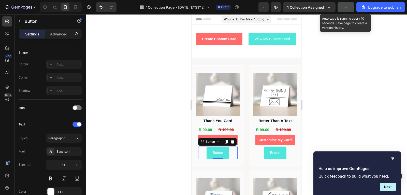
click at [348, 9] on icon "button" at bounding box center [346, 7] width 5 height 5
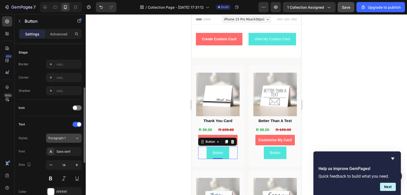
scroll to position [199, 0]
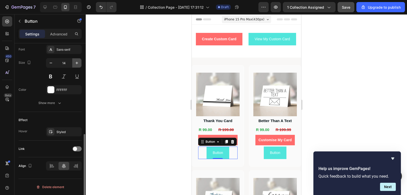
click at [73, 66] on button "button" at bounding box center [76, 62] width 9 height 9
type input "15"
click at [53, 73] on button at bounding box center [50, 76] width 9 height 9
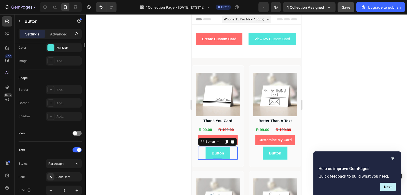
scroll to position [0, 0]
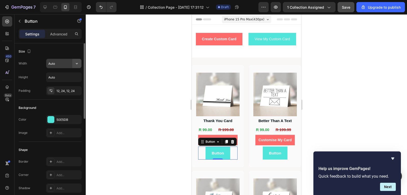
click at [76, 65] on icon "button" at bounding box center [76, 63] width 5 height 5
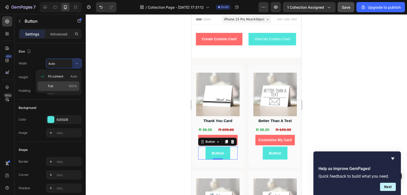
click at [74, 84] on span "100%" at bounding box center [73, 86] width 8 height 5
type input "100%"
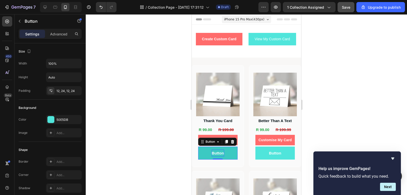
click at [220, 151] on p "Button" at bounding box center [217, 152] width 12 height 7
click at [198, 146] on button "Order" at bounding box center [217, 152] width 39 height 13
click at [198, 146] on button "Order In" at bounding box center [217, 152] width 39 height 13
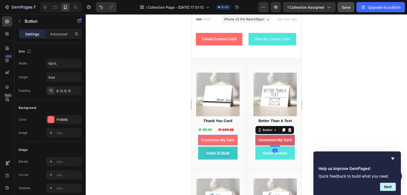
click at [271, 137] on p "Customise My Card" at bounding box center [274, 140] width 33 height 6
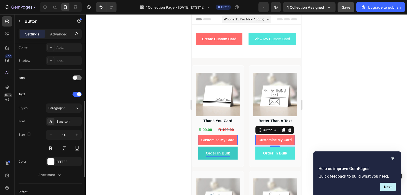
scroll to position [153, 0]
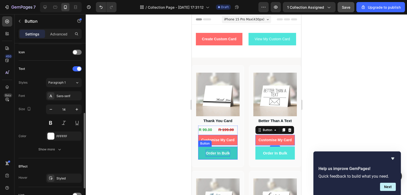
click at [223, 150] on p "Order In Bulk" at bounding box center [218, 152] width 24 height 7
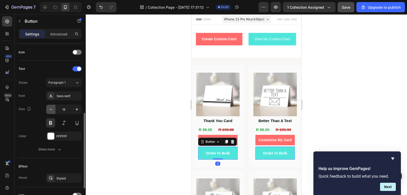
click at [50, 110] on icon "button" at bounding box center [50, 109] width 5 height 5
type input "14"
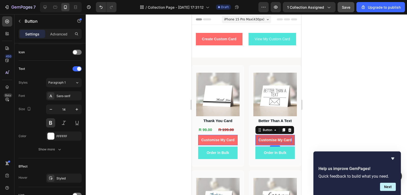
click at [287, 139] on strong "Customise My Card" at bounding box center [274, 140] width 33 height 4
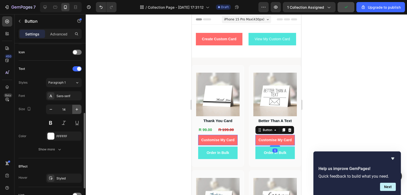
click at [76, 112] on button "button" at bounding box center [76, 109] width 9 height 9
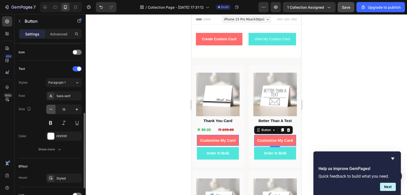
click at [53, 112] on button "button" at bounding box center [50, 109] width 9 height 9
type input "14"
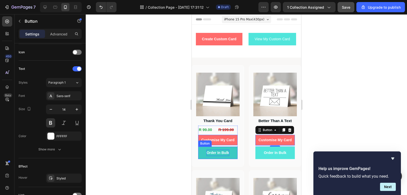
click at [214, 151] on p "Order In Bulk" at bounding box center [217, 152] width 23 height 6
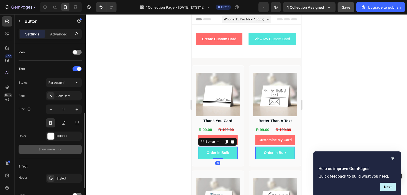
scroll to position [199, 0]
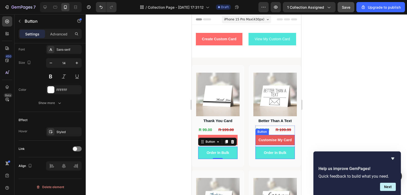
click at [262, 141] on button "Customise My Card" at bounding box center [274, 140] width 39 height 10
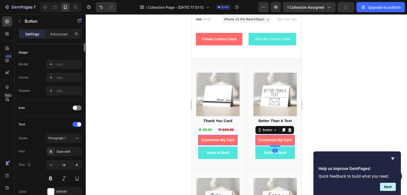
scroll to position [0, 0]
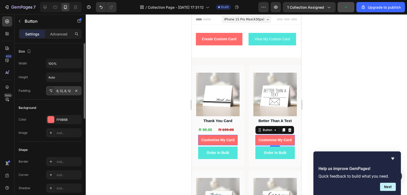
click at [65, 87] on div "8, 12, 8, 12" at bounding box center [64, 90] width 36 height 9
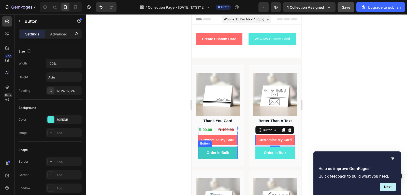
click at [231, 146] on button "Order In Bulk" at bounding box center [217, 152] width 39 height 12
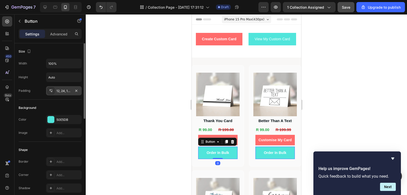
click at [67, 92] on div "12, 24, 12, 24" at bounding box center [63, 91] width 15 height 5
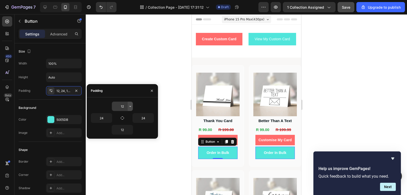
click at [130, 107] on icon "button" at bounding box center [130, 106] width 4 height 4
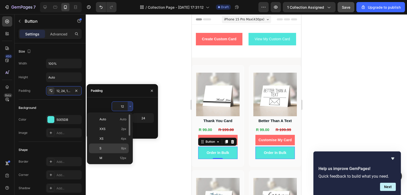
click at [123, 145] on div "S 8px" at bounding box center [109, 148] width 40 height 10
type input "8"
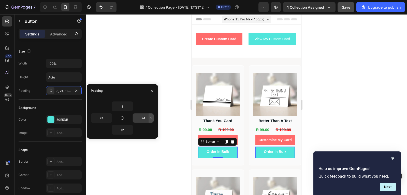
click at [151, 119] on icon "button" at bounding box center [151, 118] width 4 height 4
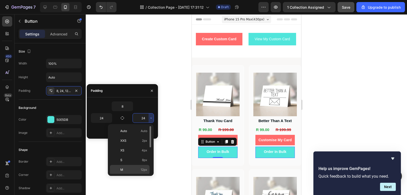
click at [143, 168] on span "12px" at bounding box center [144, 169] width 7 height 5
type input "12"
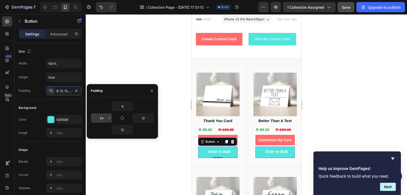
click at [108, 119] on icon "button" at bounding box center [109, 118] width 4 height 4
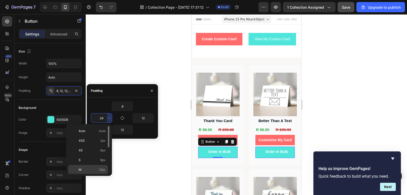
click at [104, 168] on span "12px" at bounding box center [102, 169] width 7 height 5
type input "12"
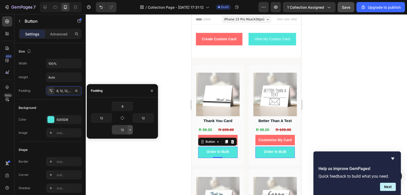
click at [130, 130] on icon "button" at bounding box center [131, 129] width 2 height 1
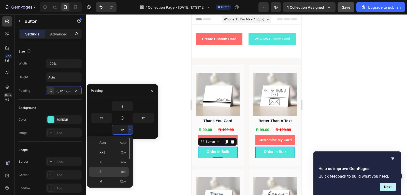
click at [118, 169] on p "S 8px" at bounding box center [112, 171] width 27 height 5
type input "8"
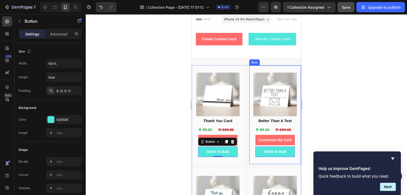
click at [326, 132] on div at bounding box center [246, 104] width 321 height 180
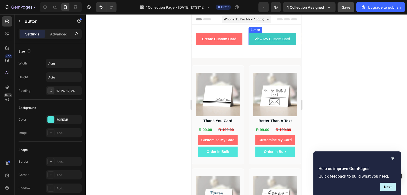
click at [279, 40] on p "View My Custom Card" at bounding box center [271, 39] width 35 height 6
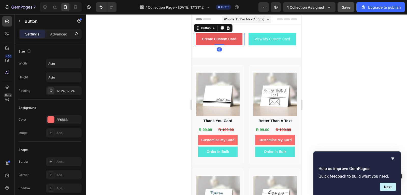
click at [224, 43] on button "Create Custom Card" at bounding box center [219, 39] width 47 height 12
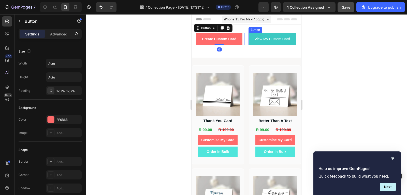
click at [292, 42] on button "View My Custom Card" at bounding box center [272, 39] width 48 height 12
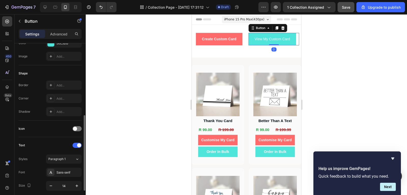
scroll to position [127, 0]
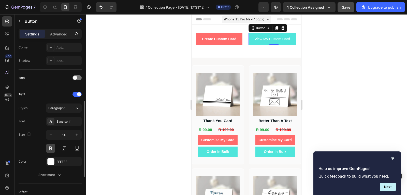
click at [50, 148] on button at bounding box center [50, 148] width 9 height 9
click at [52, 136] on icon "button" at bounding box center [50, 134] width 5 height 5
type input "13"
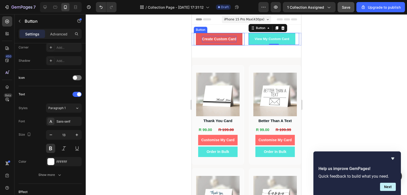
click at [212, 40] on p "Create Custom Card" at bounding box center [219, 39] width 34 height 6
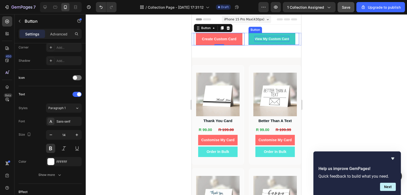
click at [259, 41] on p "View My Custom Card" at bounding box center [271, 39] width 35 height 6
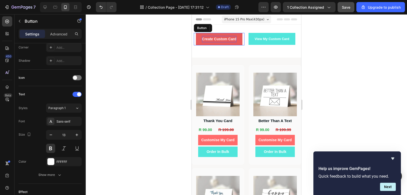
click at [202, 41] on p "Create Custom Card" at bounding box center [219, 39] width 34 height 6
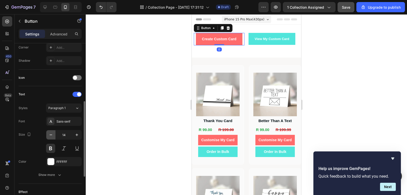
click at [52, 135] on icon "button" at bounding box center [51, 134] width 3 height 1
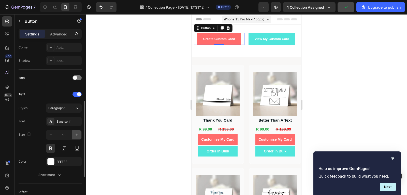
click at [78, 136] on icon "button" at bounding box center [76, 134] width 5 height 5
type input "14"
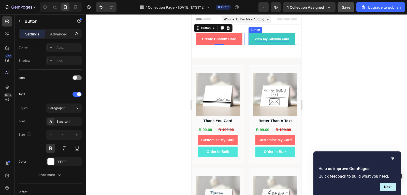
click at [269, 40] on p "View My Custom Card" at bounding box center [271, 39] width 35 height 6
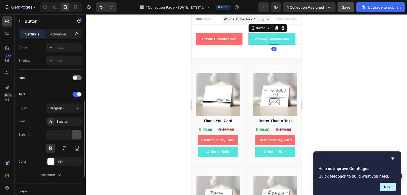
click at [79, 132] on icon "button" at bounding box center [76, 134] width 5 height 5
type input "14"
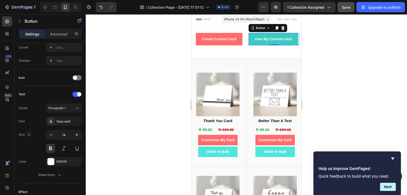
click at [293, 44] on button "View My Custom Card" at bounding box center [273, 39] width 50 height 12
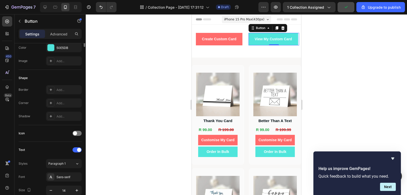
scroll to position [0, 0]
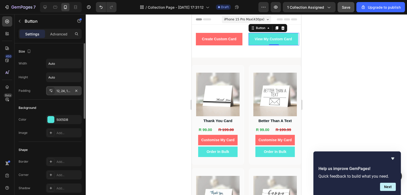
click at [63, 92] on div "12, 24, 12, 24" at bounding box center [63, 91] width 15 height 5
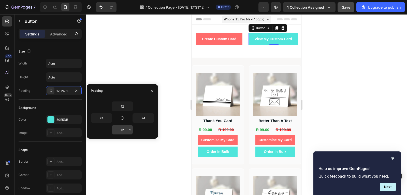
click at [131, 129] on icon "button" at bounding box center [130, 129] width 4 height 4
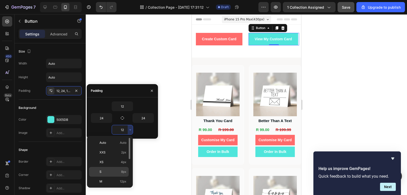
click at [124, 173] on span "8px" at bounding box center [123, 171] width 5 height 5
type input "8"
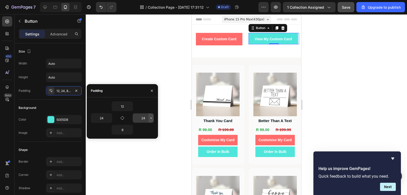
click at [151, 121] on button "button" at bounding box center [151, 117] width 5 height 9
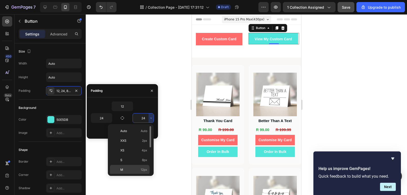
click at [137, 167] on p "M 12px" at bounding box center [133, 169] width 27 height 5
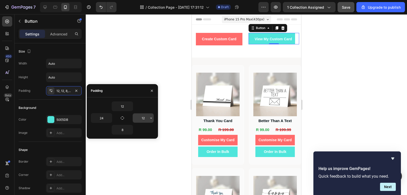
click at [150, 118] on icon "button" at bounding box center [151, 118] width 4 height 4
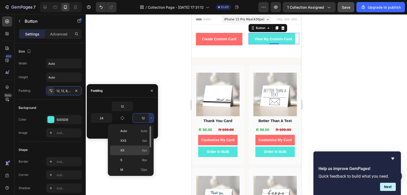
scroll to position [25, 0]
click at [139, 159] on div "XL 24px" at bounding box center [130, 164] width 40 height 10
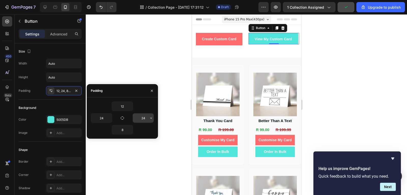
click at [149, 120] on icon "button" at bounding box center [151, 118] width 4 height 4
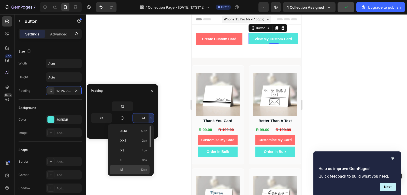
click at [145, 168] on span "12px" at bounding box center [144, 169] width 7 height 5
type input "12"
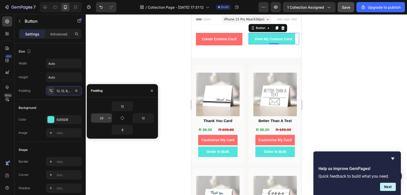
click at [109, 121] on button "button" at bounding box center [109, 117] width 5 height 9
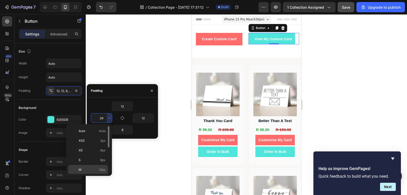
click at [104, 169] on span "12px" at bounding box center [102, 169] width 7 height 5
type input "12"
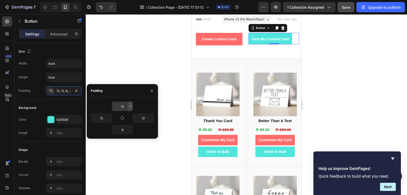
click at [128, 107] on button "button" at bounding box center [130, 106] width 5 height 9
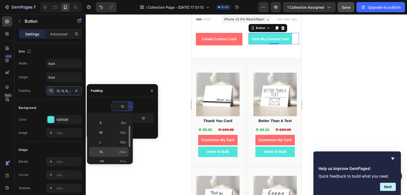
click at [119, 153] on p "XL 24px" at bounding box center [112, 151] width 27 height 5
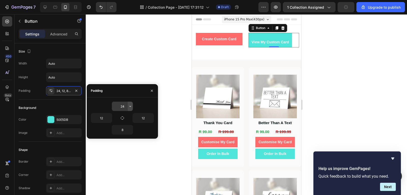
click at [131, 107] on icon "button" at bounding box center [130, 106] width 4 height 4
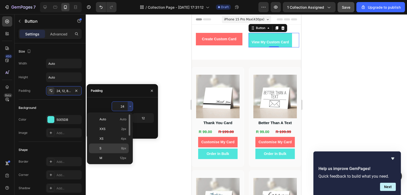
click at [124, 150] on div "S 8px" at bounding box center [109, 148] width 40 height 10
type input "8"
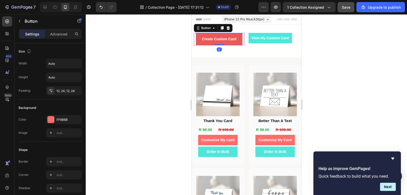
click at [239, 41] on button "Create Custom Card" at bounding box center [219, 39] width 47 height 12
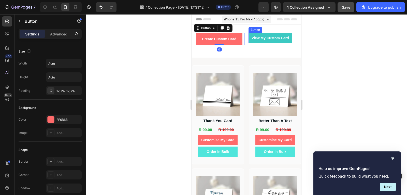
click at [281, 34] on button "View My Custom Card" at bounding box center [270, 38] width 44 height 10
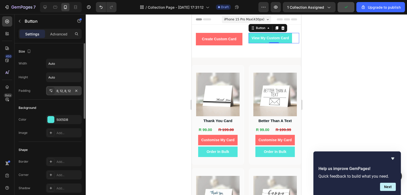
click at [66, 91] on div "8, 12, 8, 12" at bounding box center [63, 91] width 15 height 5
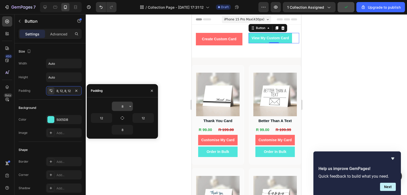
click at [131, 106] on icon "button" at bounding box center [130, 106] width 4 height 4
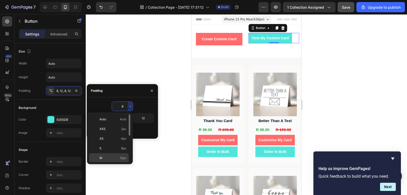
click at [118, 155] on div "M 12px" at bounding box center [109, 158] width 40 height 10
type input "12"
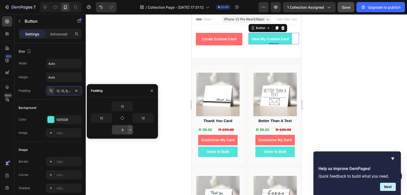
click at [130, 129] on icon "button" at bounding box center [130, 129] width 4 height 4
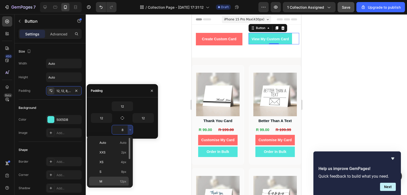
click at [124, 182] on span "12px" at bounding box center [123, 181] width 7 height 5
type input "12"
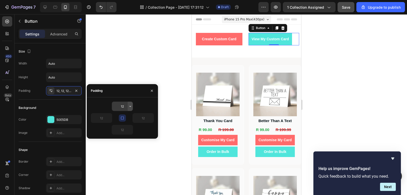
click at [132, 108] on icon "button" at bounding box center [130, 106] width 4 height 4
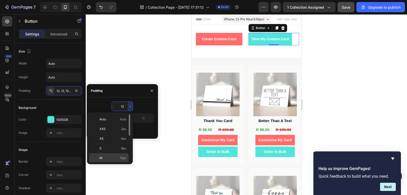
click at [116, 158] on p "M 12px" at bounding box center [112, 157] width 27 height 5
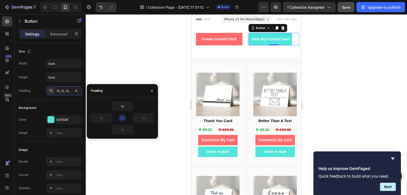
click at [122, 119] on icon "button" at bounding box center [122, 118] width 4 height 4
click at [110, 119] on icon "button" at bounding box center [109, 118] width 4 height 4
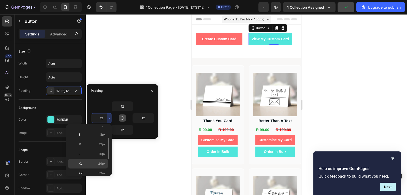
click at [94, 165] on p "XL 24px" at bounding box center [92, 163] width 27 height 5
type input "24"
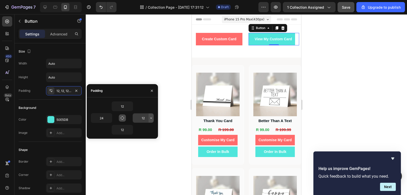
click at [151, 120] on button "button" at bounding box center [151, 117] width 5 height 9
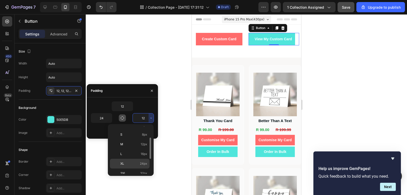
click at [139, 167] on div "XL 24px" at bounding box center [130, 164] width 40 height 10
type input "24"
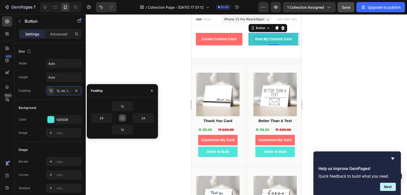
click at [270, 40] on p "View My Custom Card" at bounding box center [272, 39] width 37 height 6
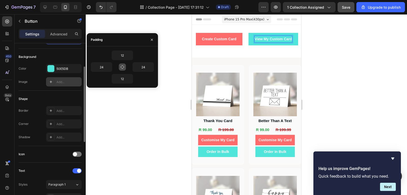
scroll to position [127, 0]
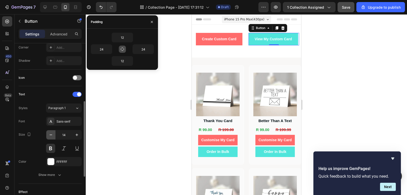
click at [53, 137] on icon "button" at bounding box center [50, 134] width 5 height 5
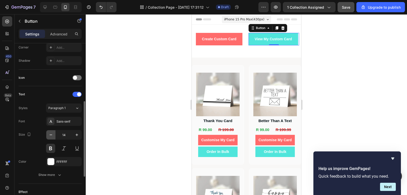
type input "13"
click at [346, 49] on div at bounding box center [246, 104] width 321 height 180
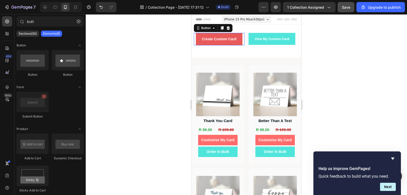
click at [236, 37] on button "Create Custom Card" at bounding box center [219, 39] width 47 height 12
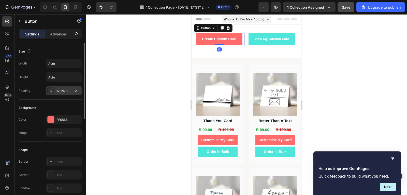
click at [65, 89] on div "12, 24, 12, 24" at bounding box center [63, 91] width 15 height 5
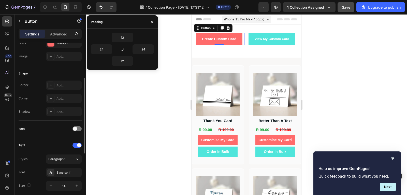
scroll to position [153, 0]
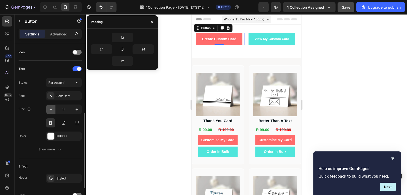
click at [53, 109] on icon "button" at bounding box center [50, 109] width 5 height 5
type input "13"
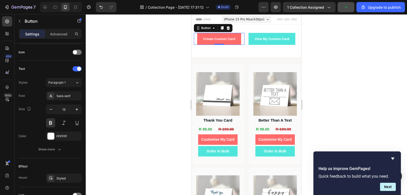
click at [330, 93] on div at bounding box center [246, 104] width 321 height 180
